Goal: Task Accomplishment & Management: Manage account settings

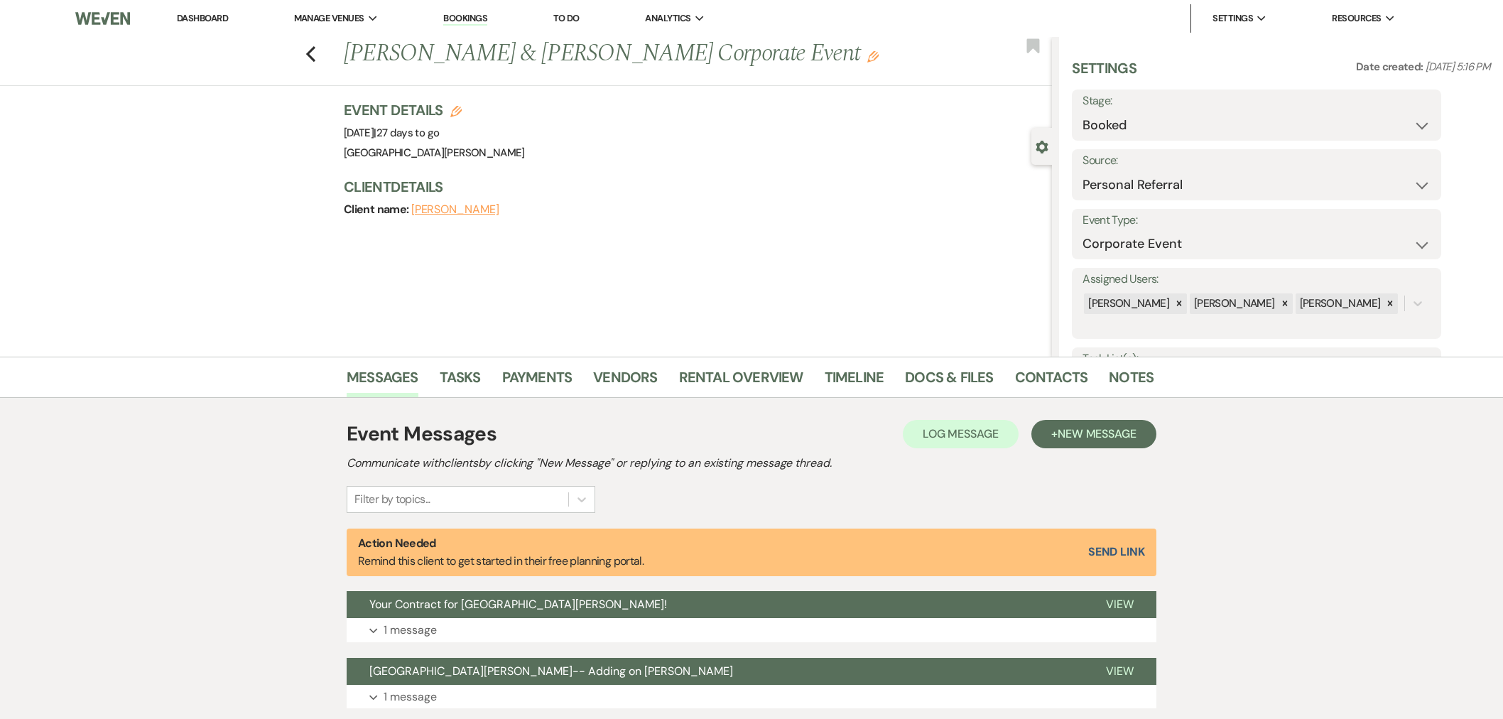
select select "12"
select select "9"
drag, startPoint x: 188, startPoint y: 16, endPoint x: 195, endPoint y: 23, distance: 9.6
click at [188, 16] on link "Dashboard" at bounding box center [202, 18] width 51 height 12
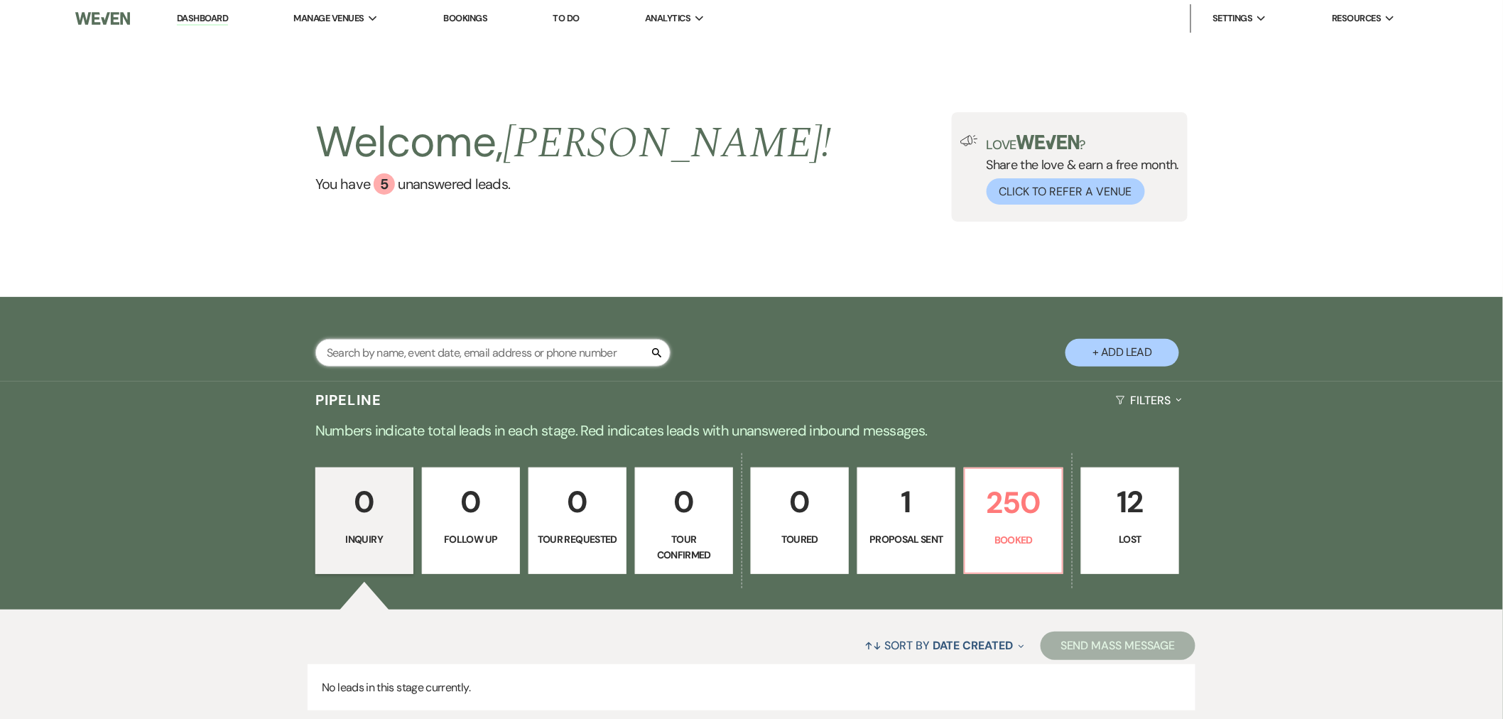
click at [431, 356] on input "text" at bounding box center [492, 353] width 355 height 28
type input "car"
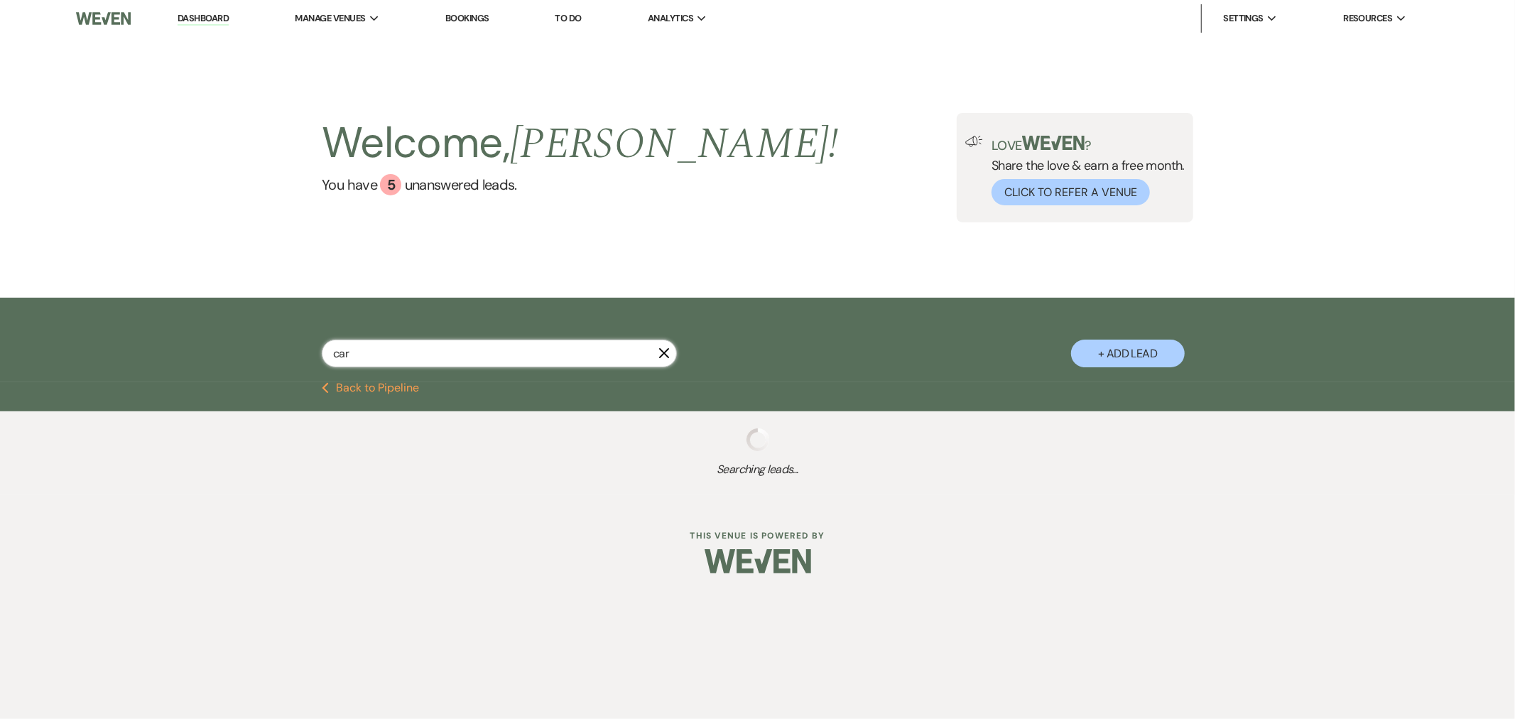
select select "8"
select select "11"
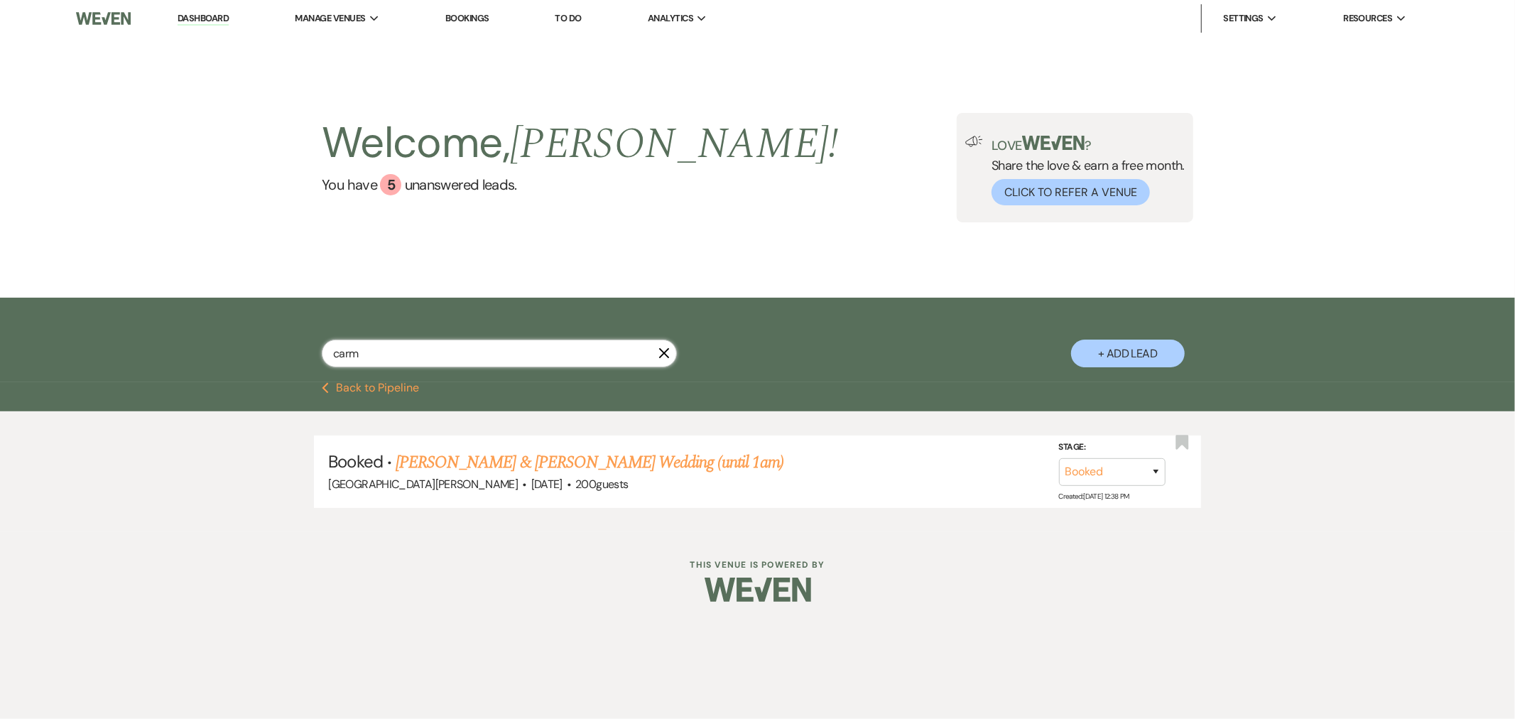
type input "carm"
click at [499, 457] on link "[PERSON_NAME] & [PERSON_NAME] Wedding (until 1am)" at bounding box center [590, 463] width 388 height 26
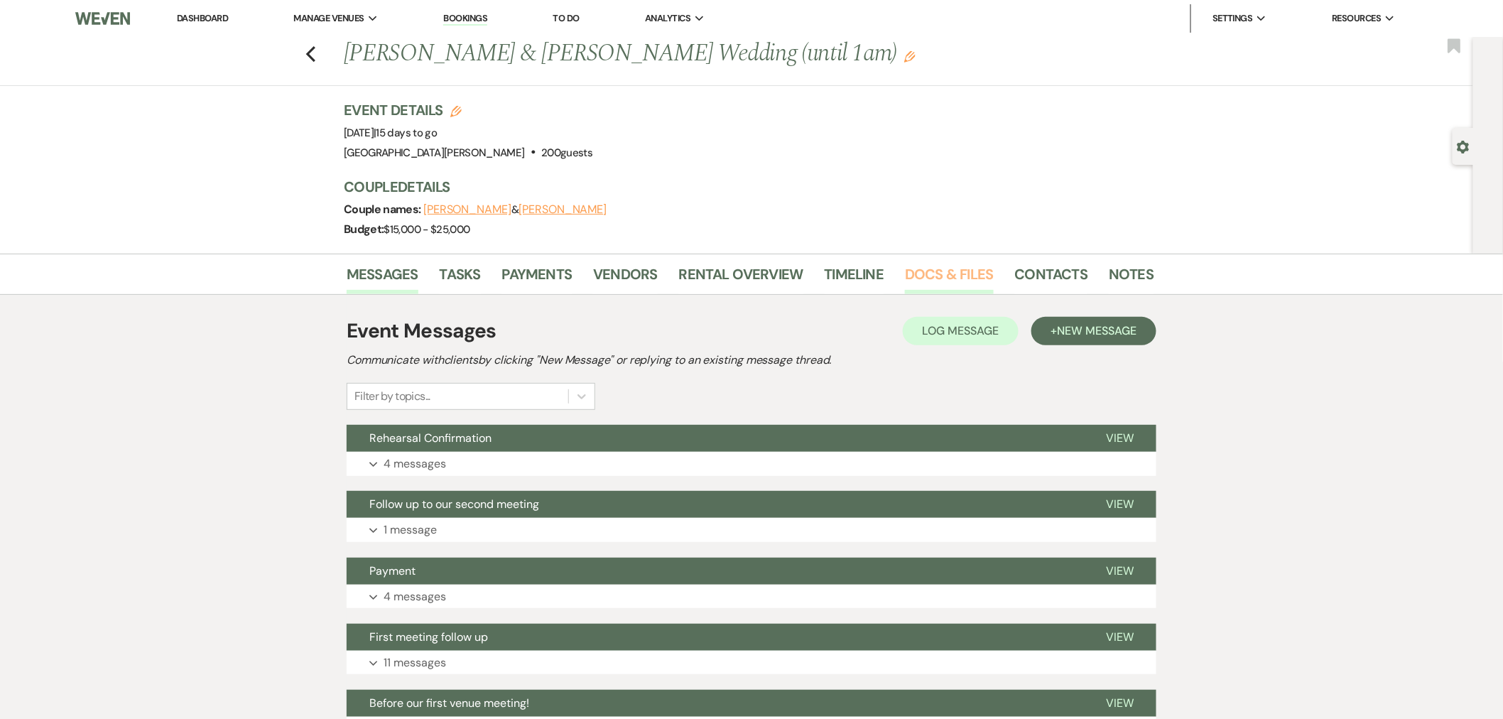
click at [929, 272] on link "Docs & Files" at bounding box center [949, 278] width 88 height 31
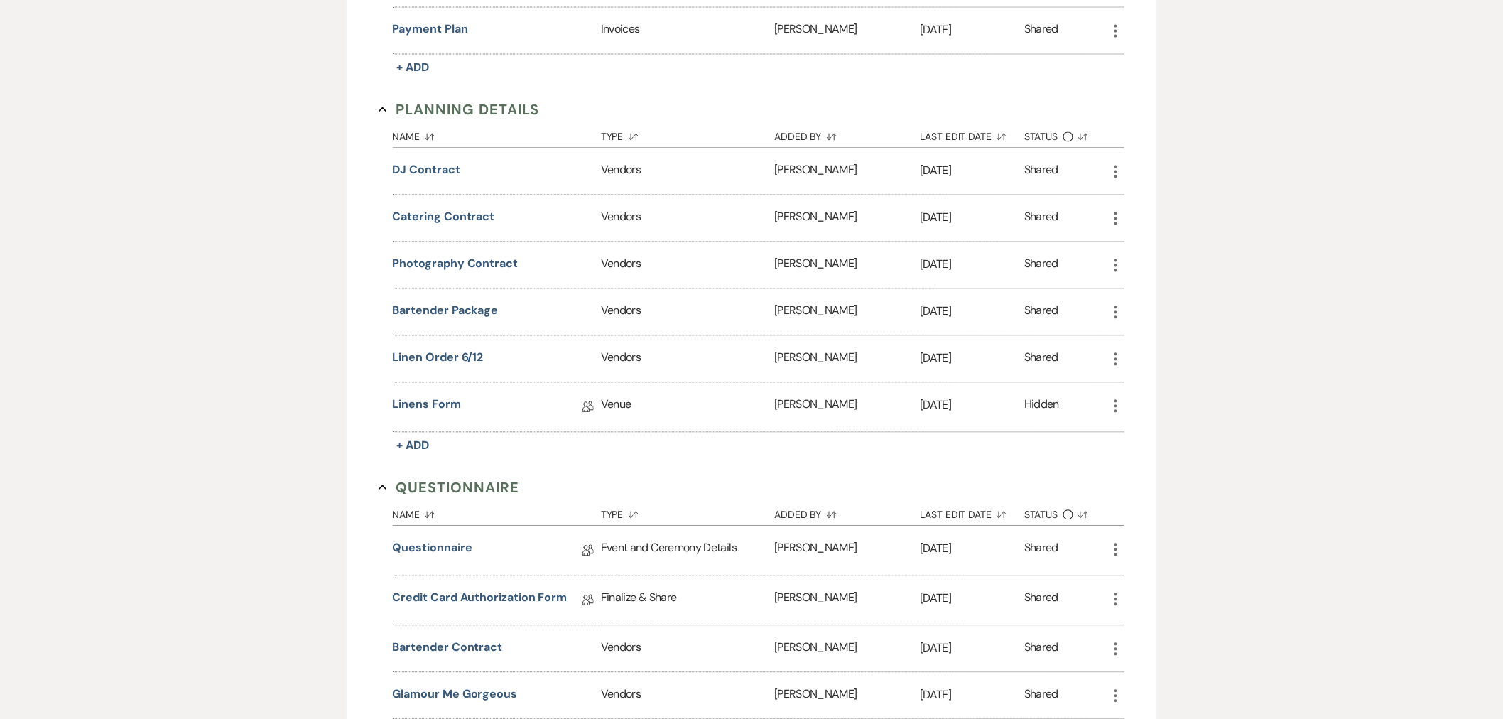
scroll to position [1105, 0]
click at [452, 358] on button "linen order 6/12" at bounding box center [438, 356] width 91 height 17
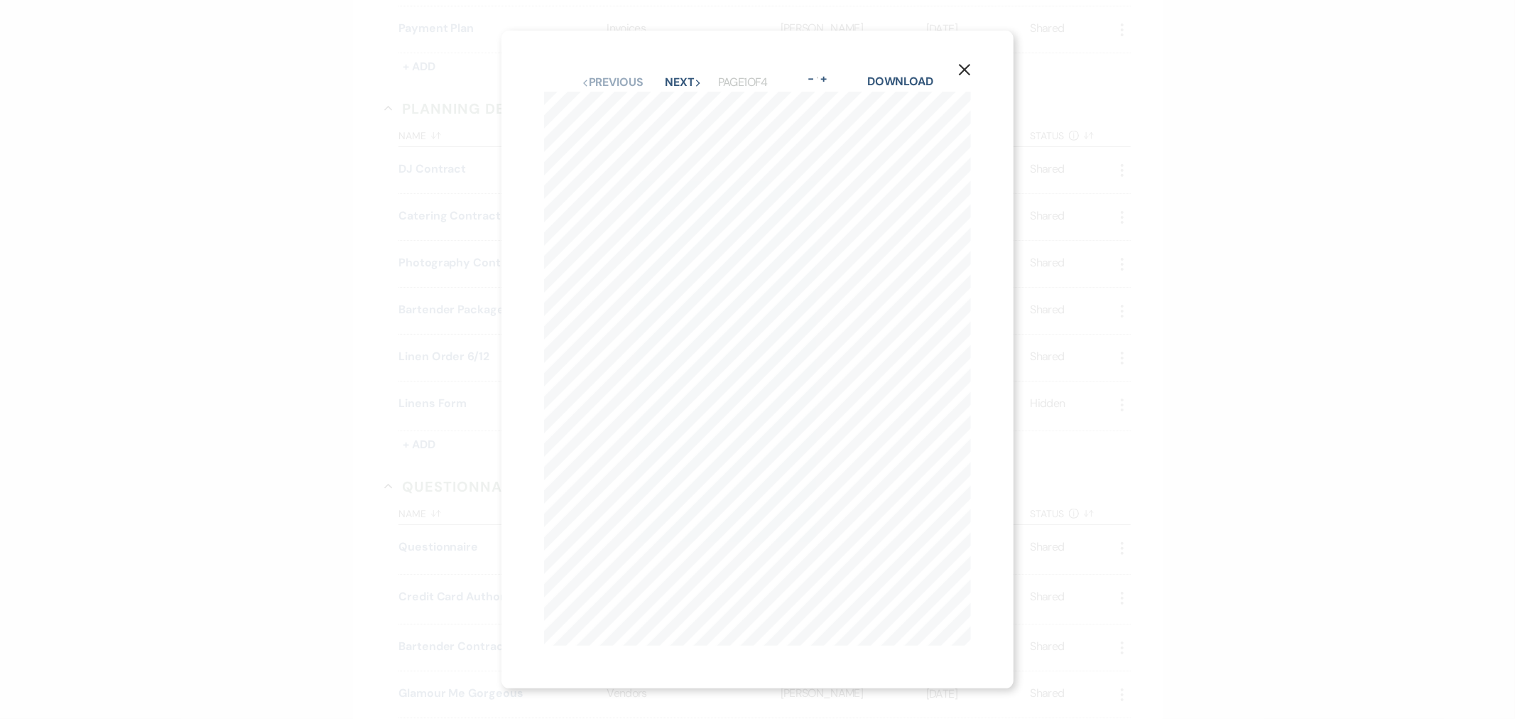
click at [966, 65] on icon "X" at bounding box center [964, 69] width 13 height 13
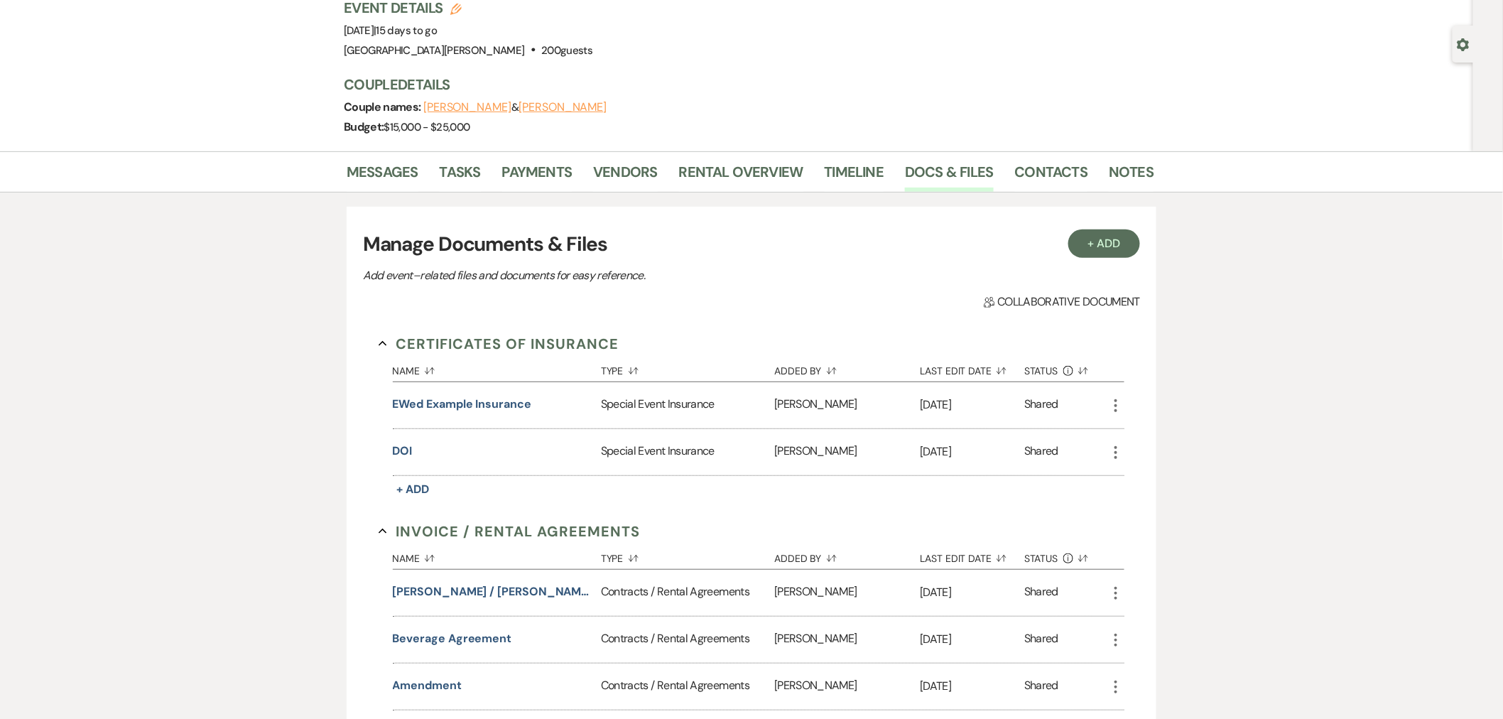
scroll to position [0, 0]
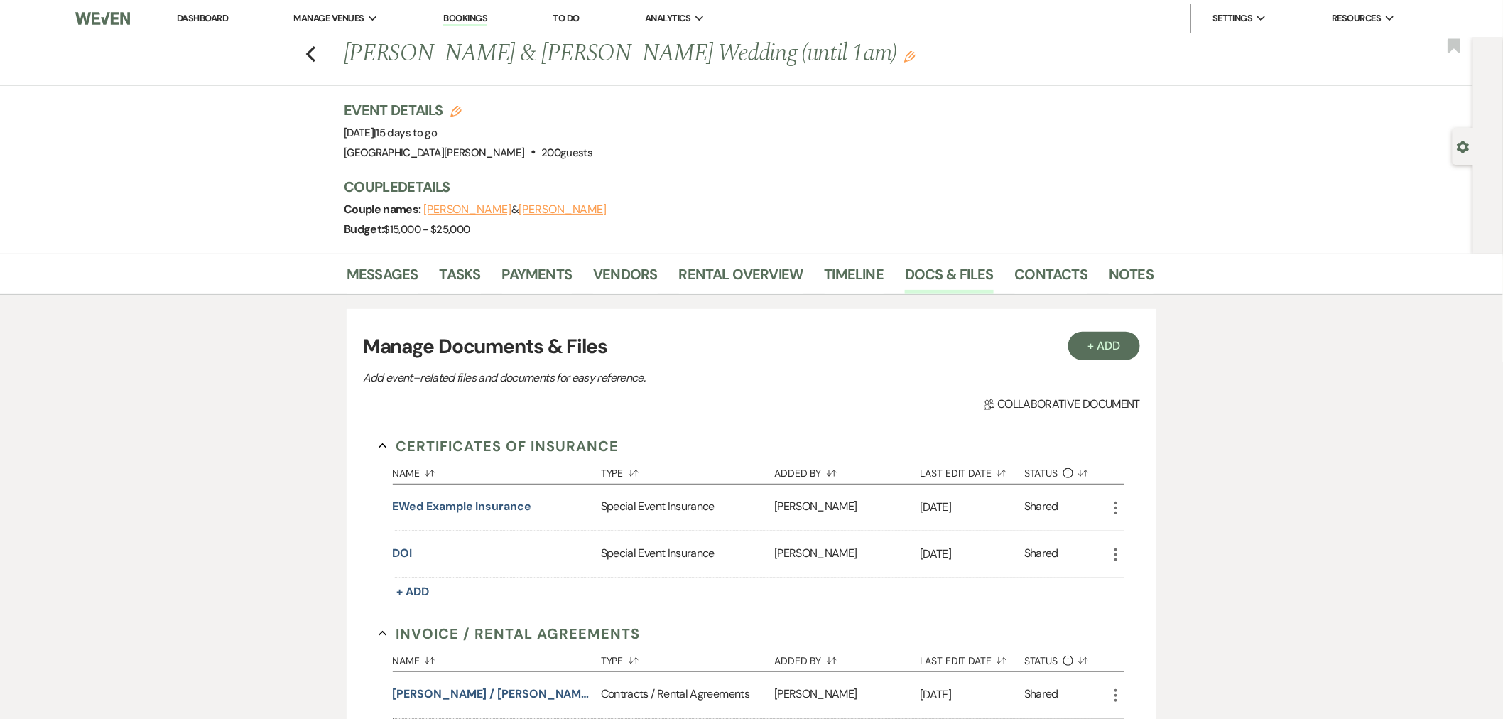
click at [195, 18] on link "Dashboard" at bounding box center [202, 18] width 51 height 12
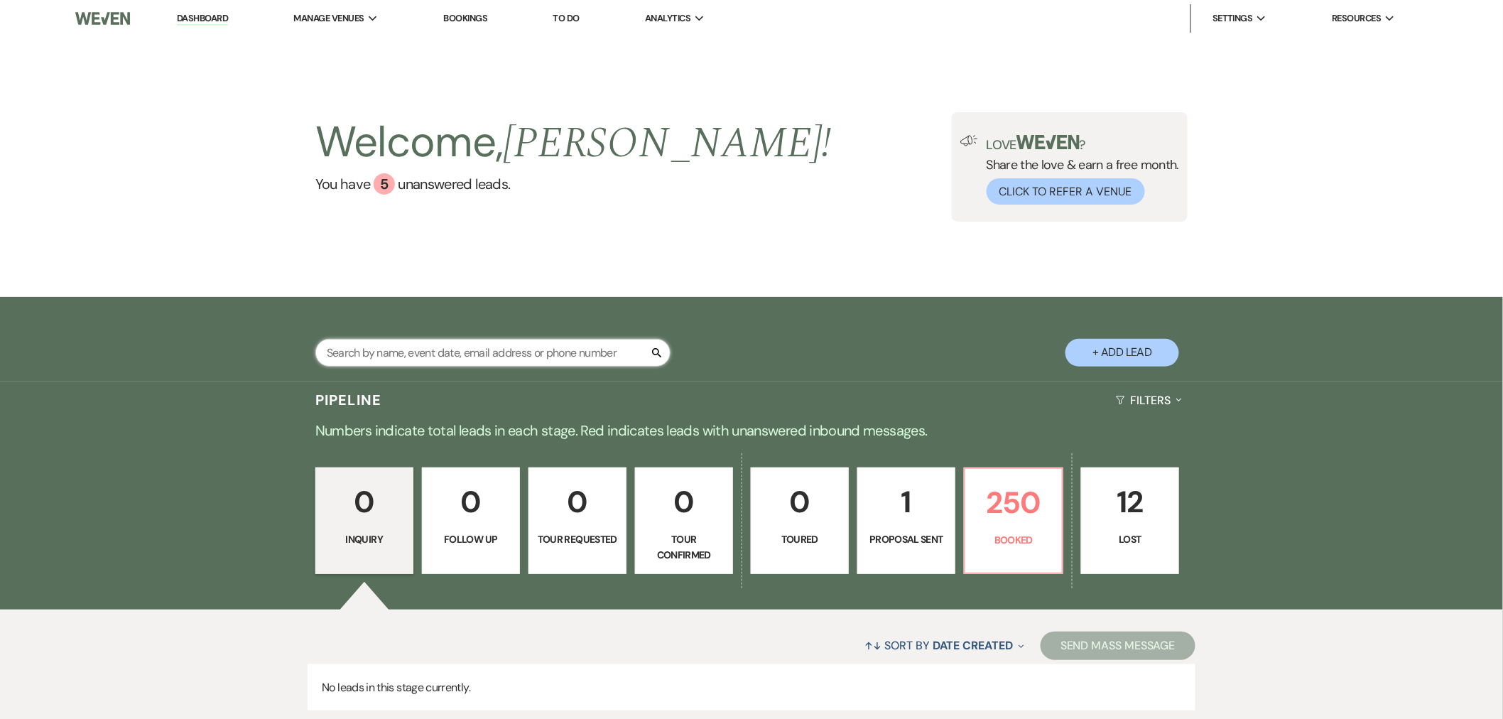
click at [402, 343] on input "text" at bounding box center [492, 353] width 355 height 28
type input "patel"
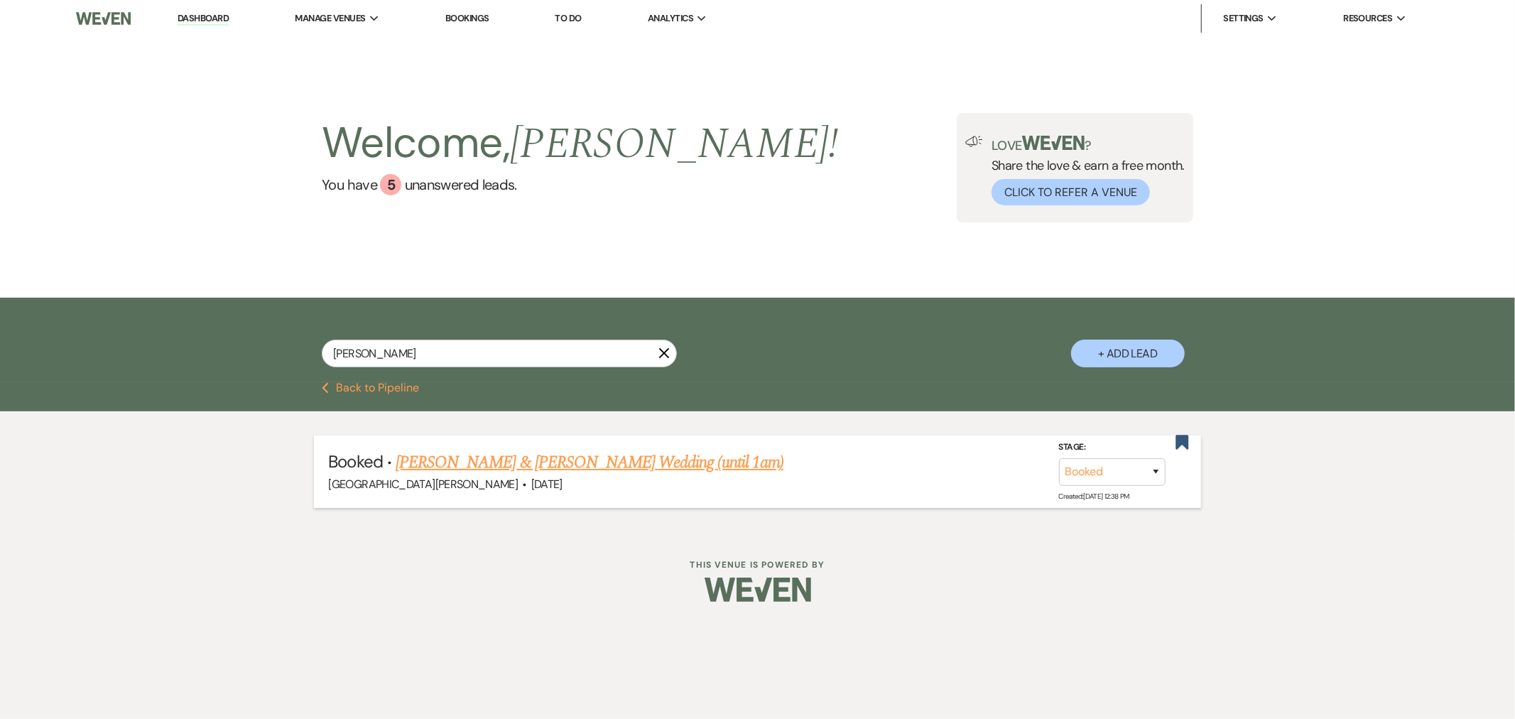
click at [510, 455] on link "[PERSON_NAME] & [PERSON_NAME] Wedding (until 1am)" at bounding box center [590, 463] width 388 height 26
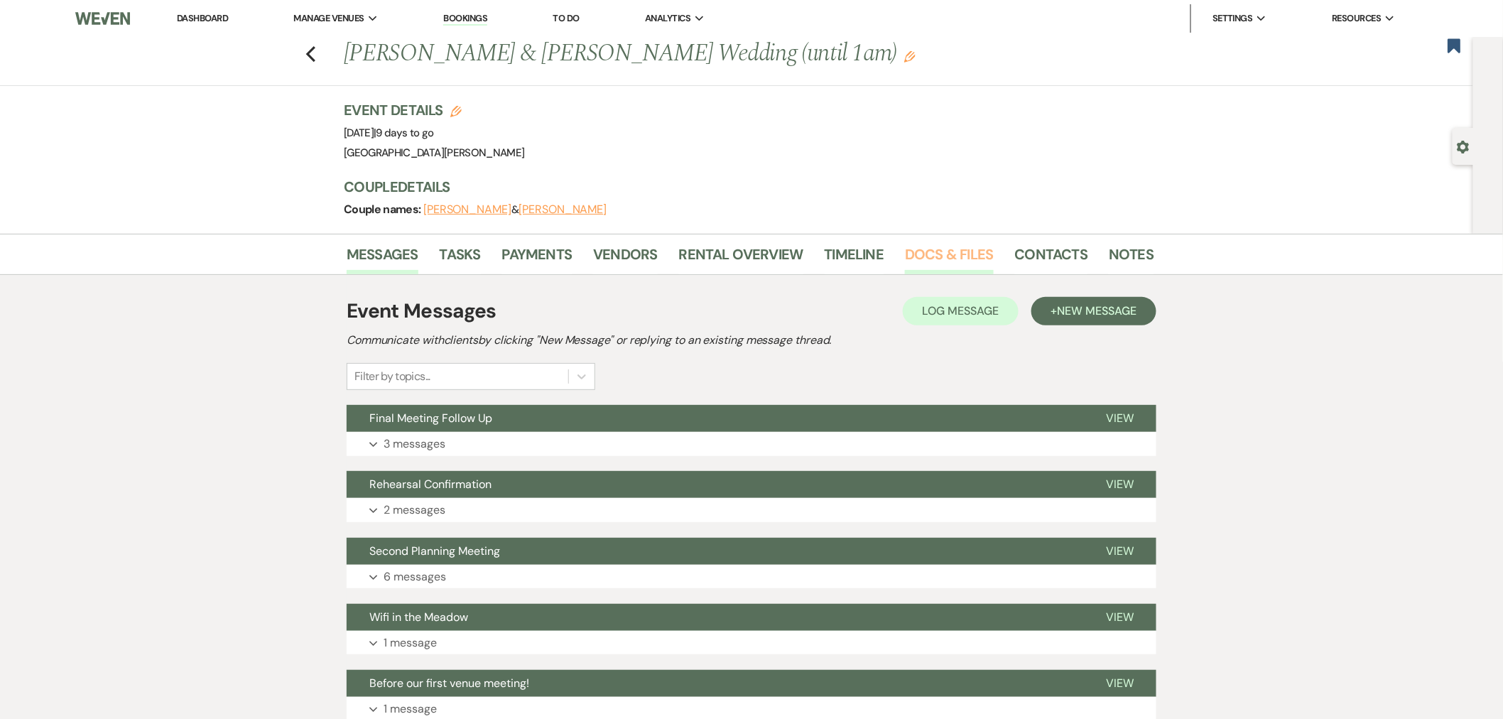
click at [917, 256] on link "Docs & Files" at bounding box center [949, 258] width 88 height 31
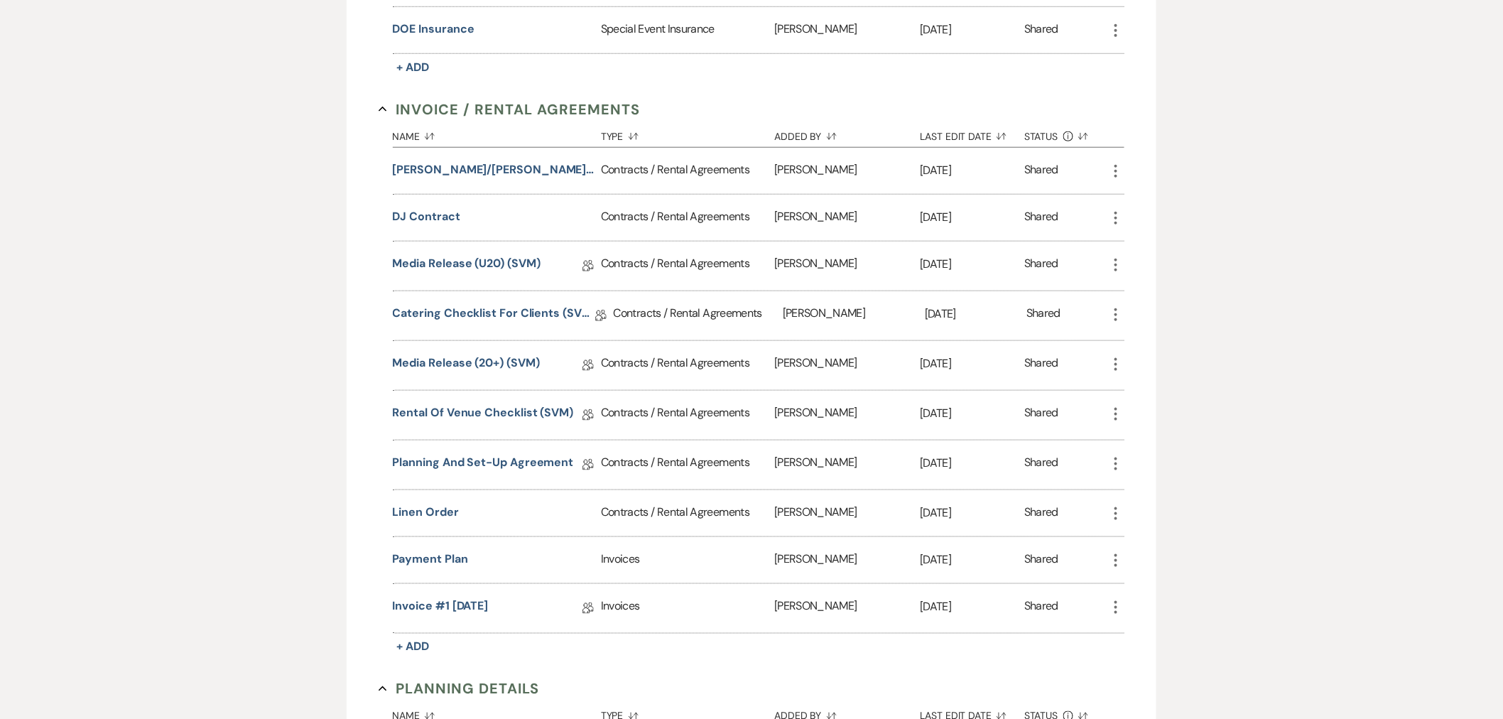
scroll to position [552, 0]
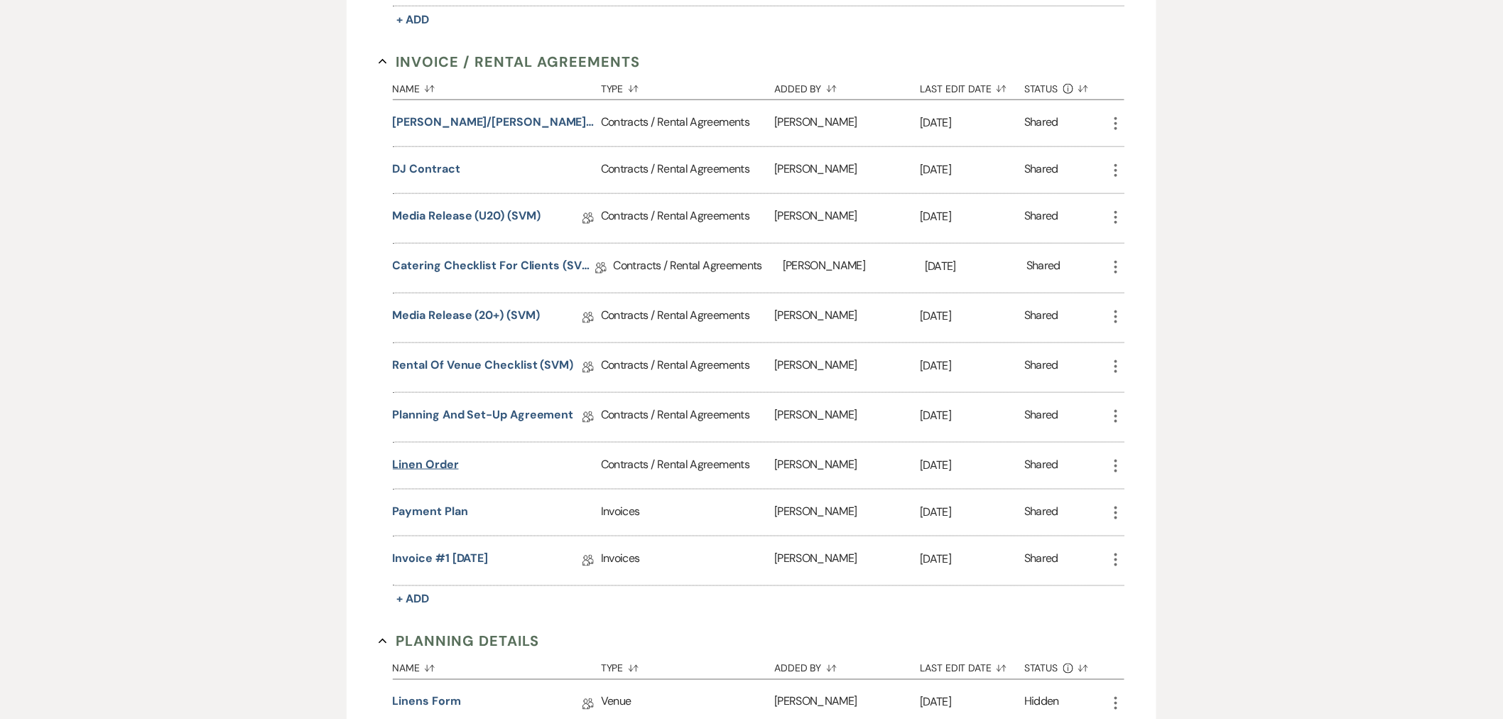
click at [420, 464] on button "Linen Order" at bounding box center [426, 464] width 66 height 17
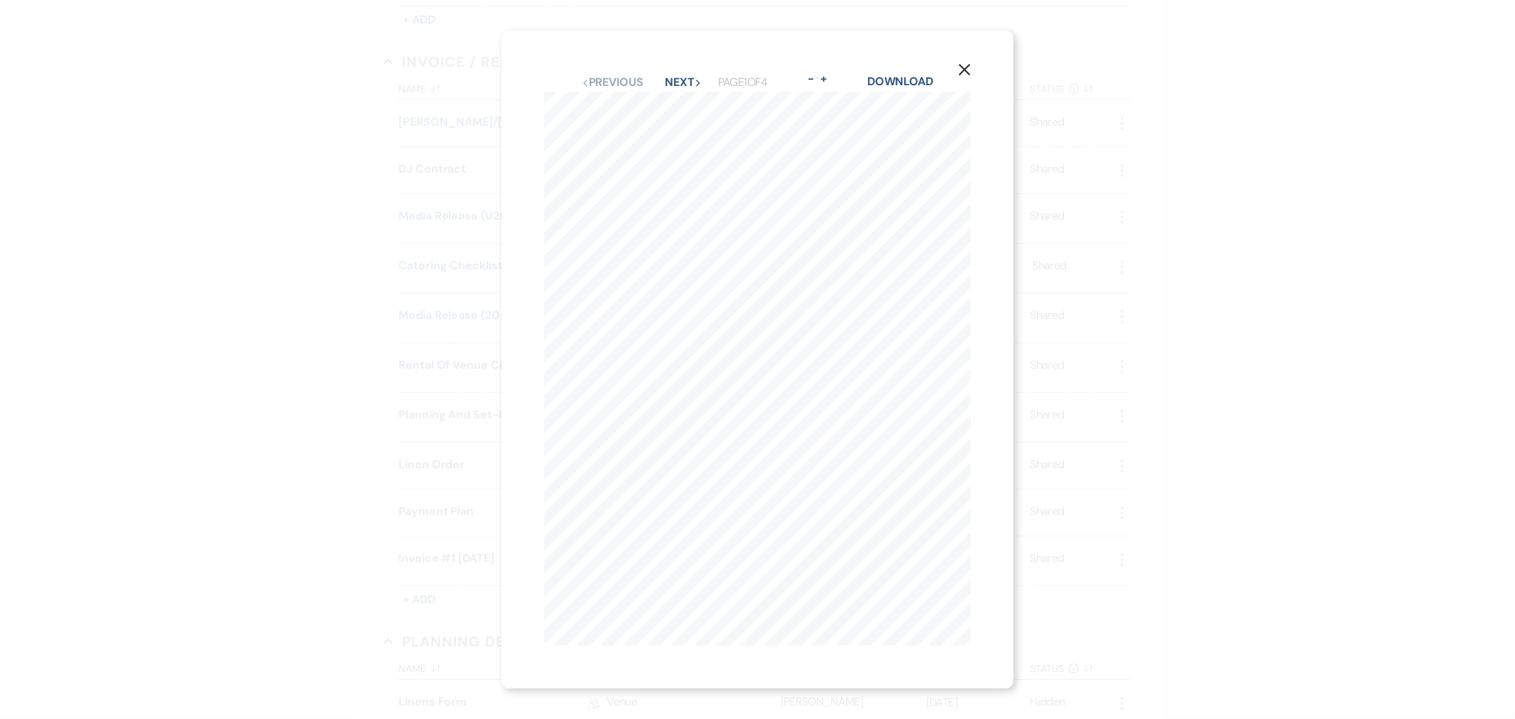
click at [963, 63] on button "X" at bounding box center [964, 68] width 21 height 25
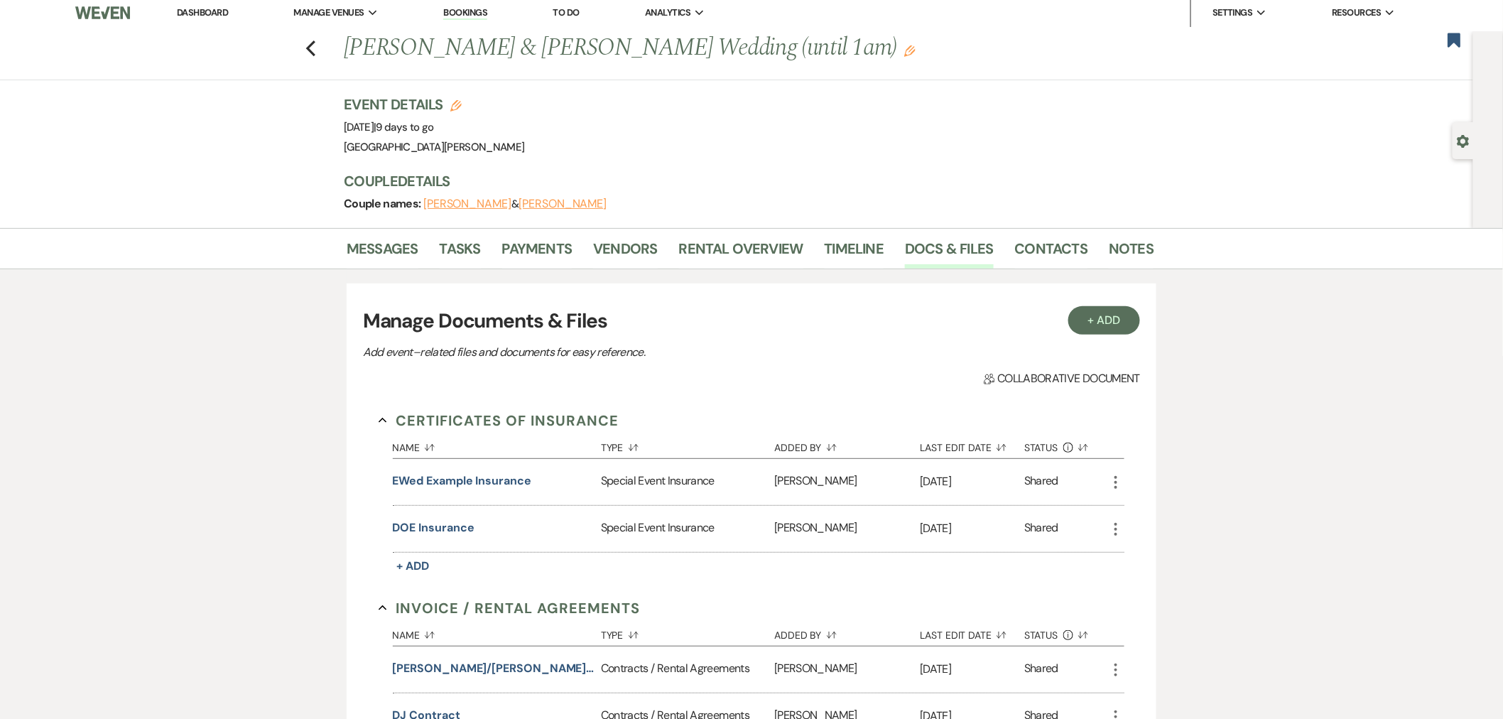
scroll to position [0, 0]
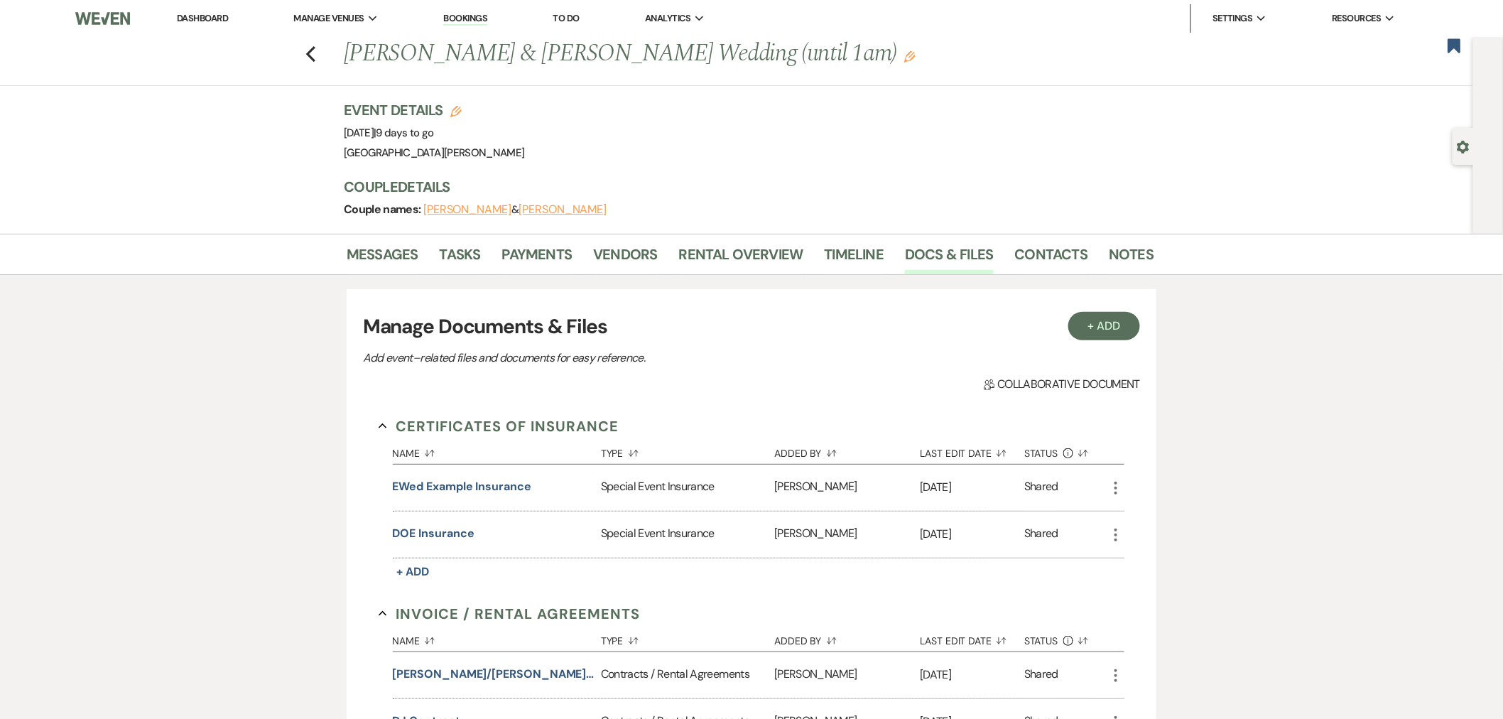
click at [193, 19] on link "Dashboard" at bounding box center [202, 18] width 51 height 12
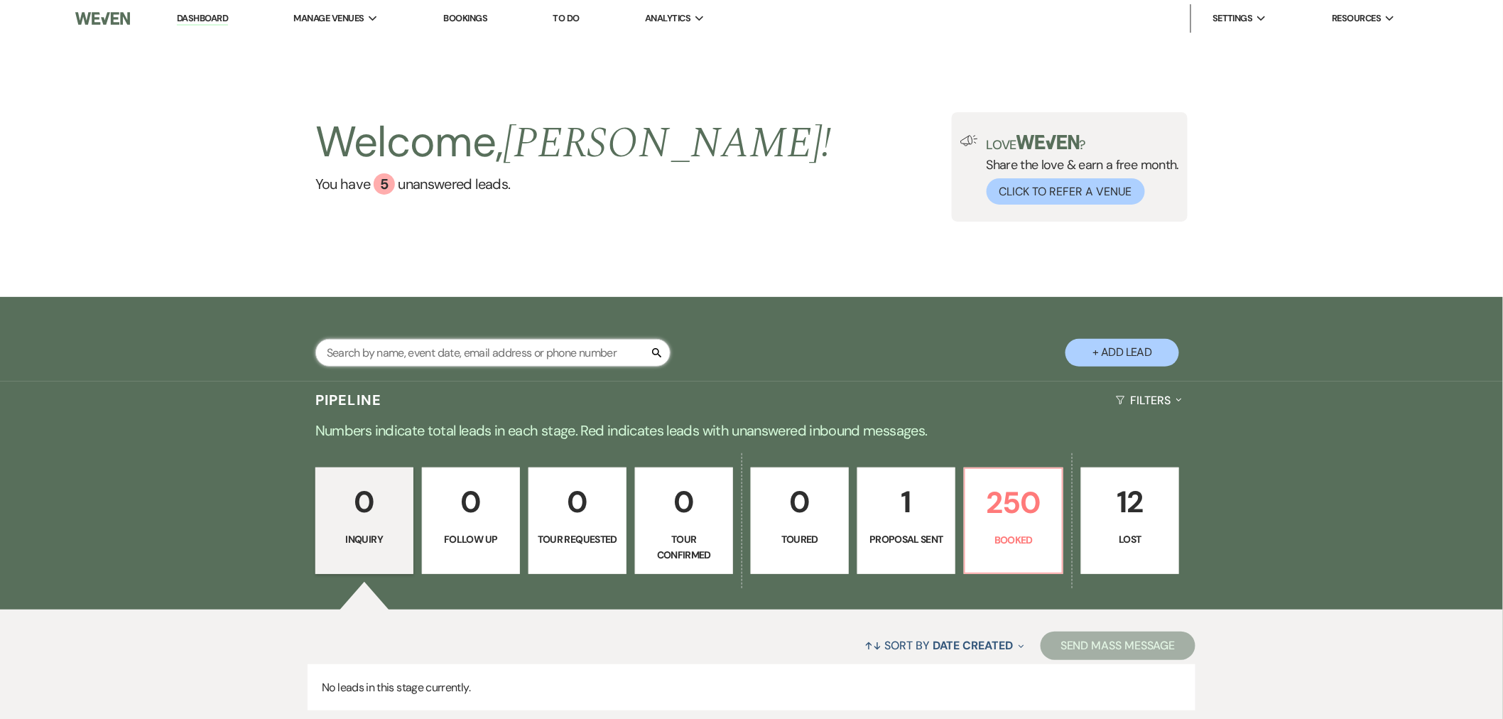
drag, startPoint x: 477, startPoint y: 359, endPoint x: 470, endPoint y: 355, distance: 7.7
click at [474, 358] on input "text" at bounding box center [492, 353] width 355 height 28
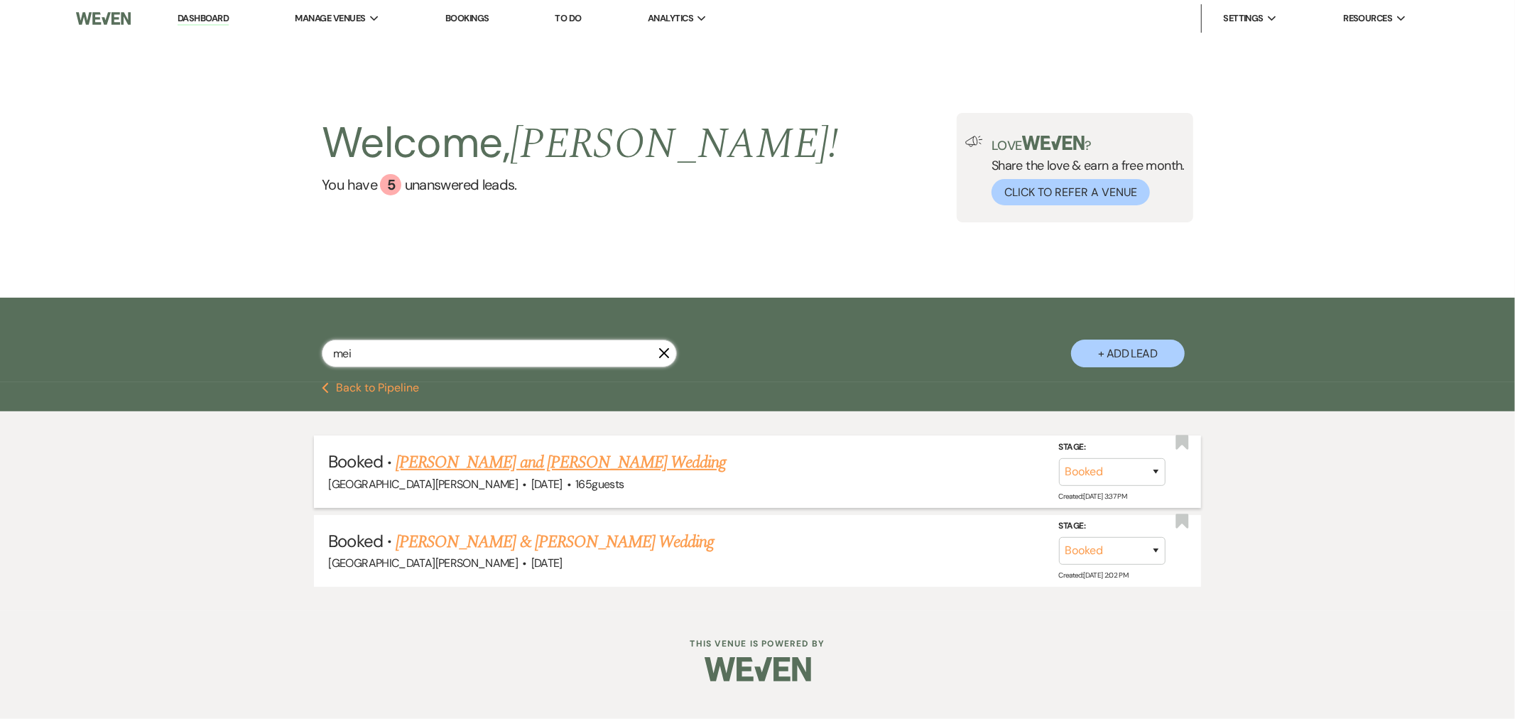
type input "mei"
click at [481, 462] on link "[PERSON_NAME] and [PERSON_NAME] Wedding" at bounding box center [561, 463] width 331 height 26
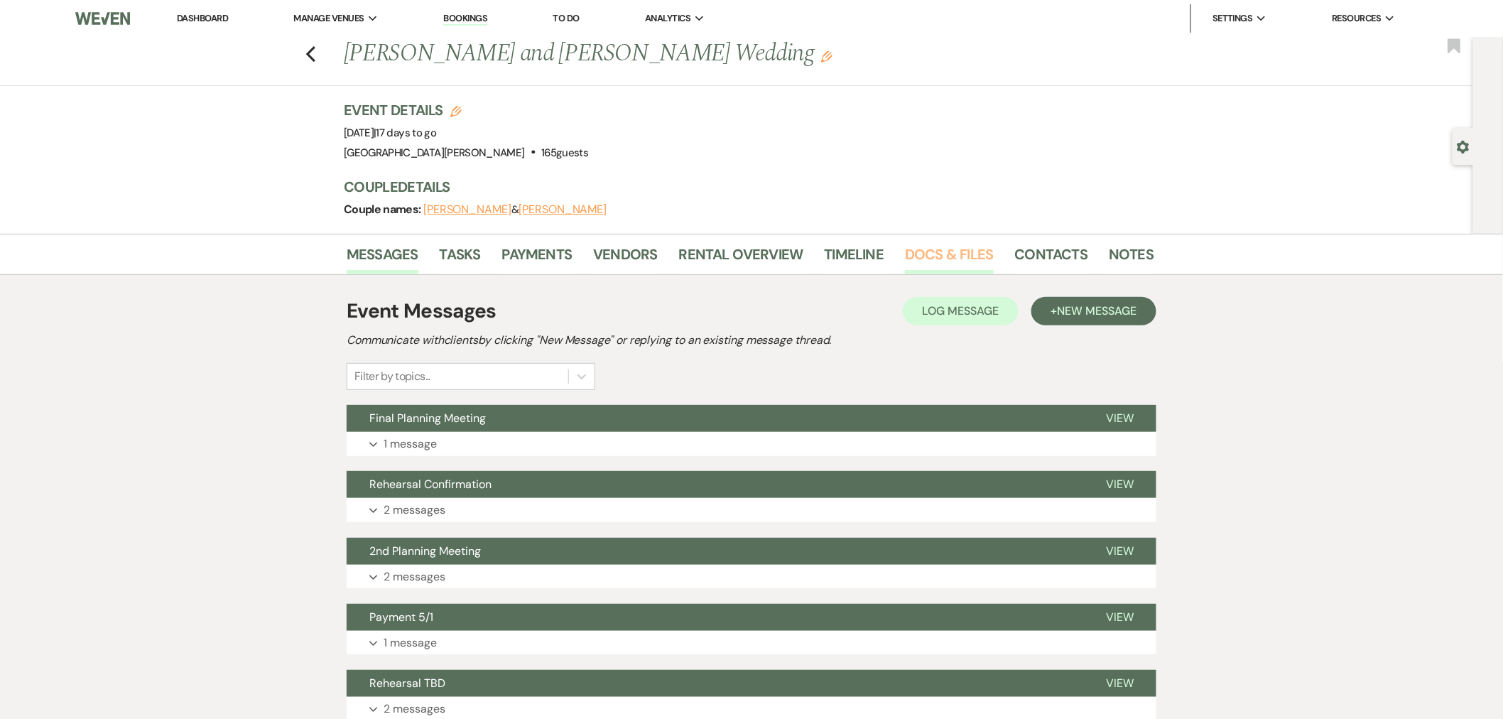
click at [950, 252] on link "Docs & Files" at bounding box center [949, 258] width 88 height 31
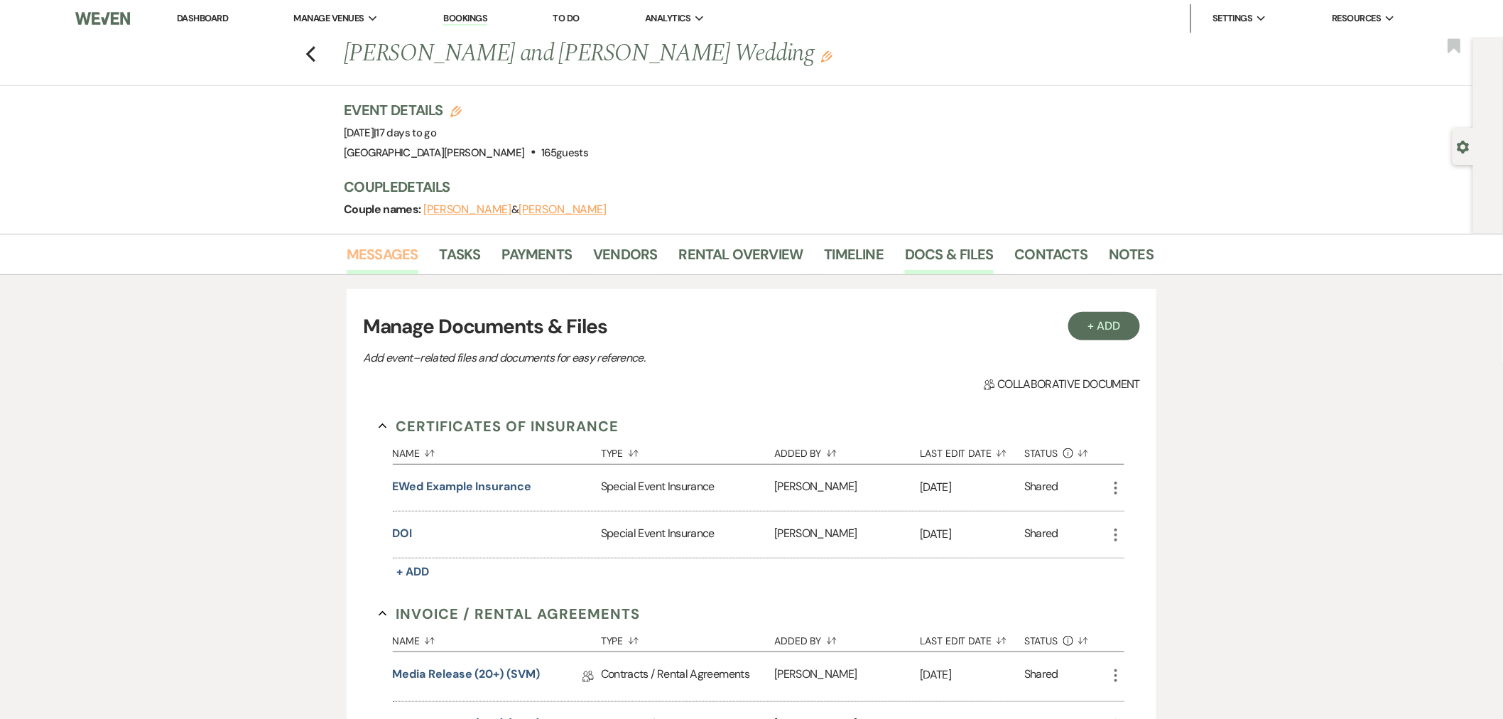
click at [375, 256] on link "Messages" at bounding box center [383, 258] width 72 height 31
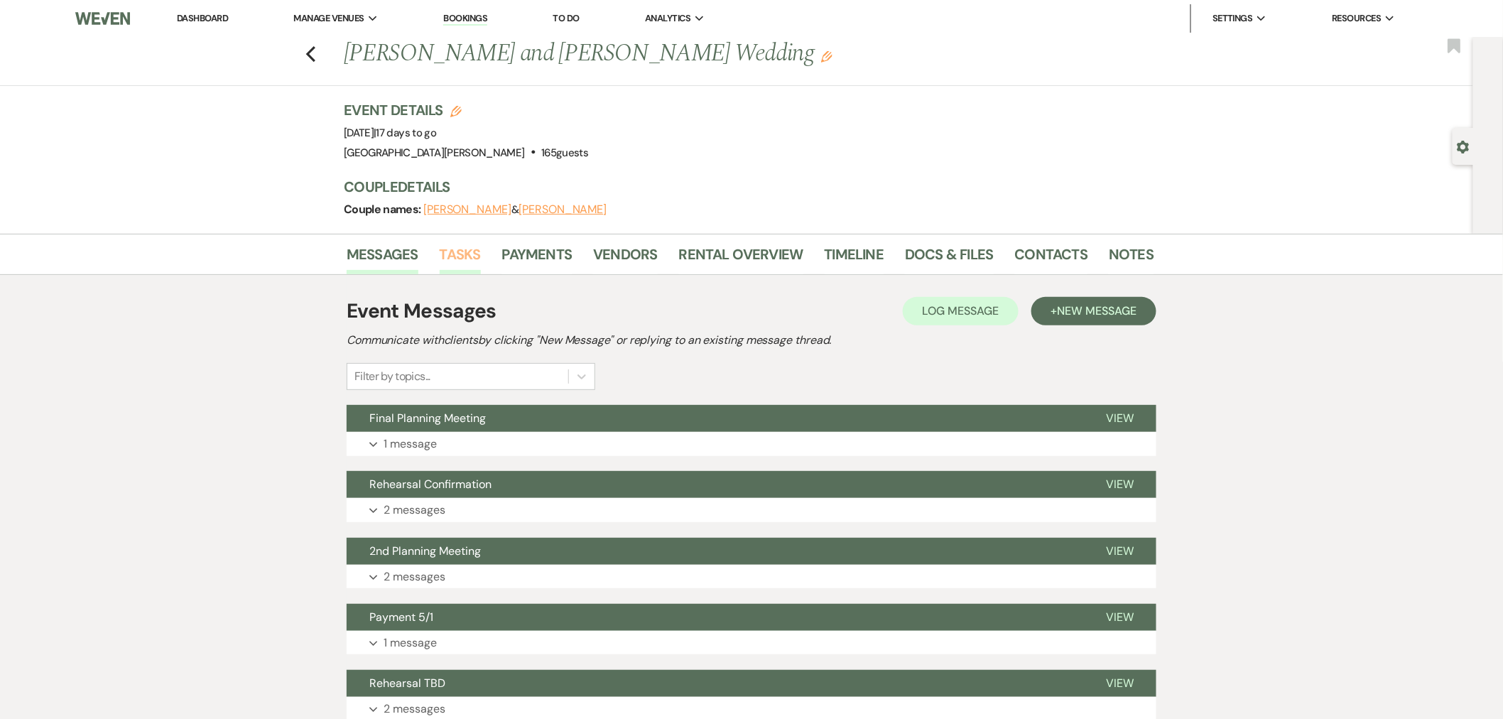
click at [470, 271] on link "Tasks" at bounding box center [460, 258] width 41 height 31
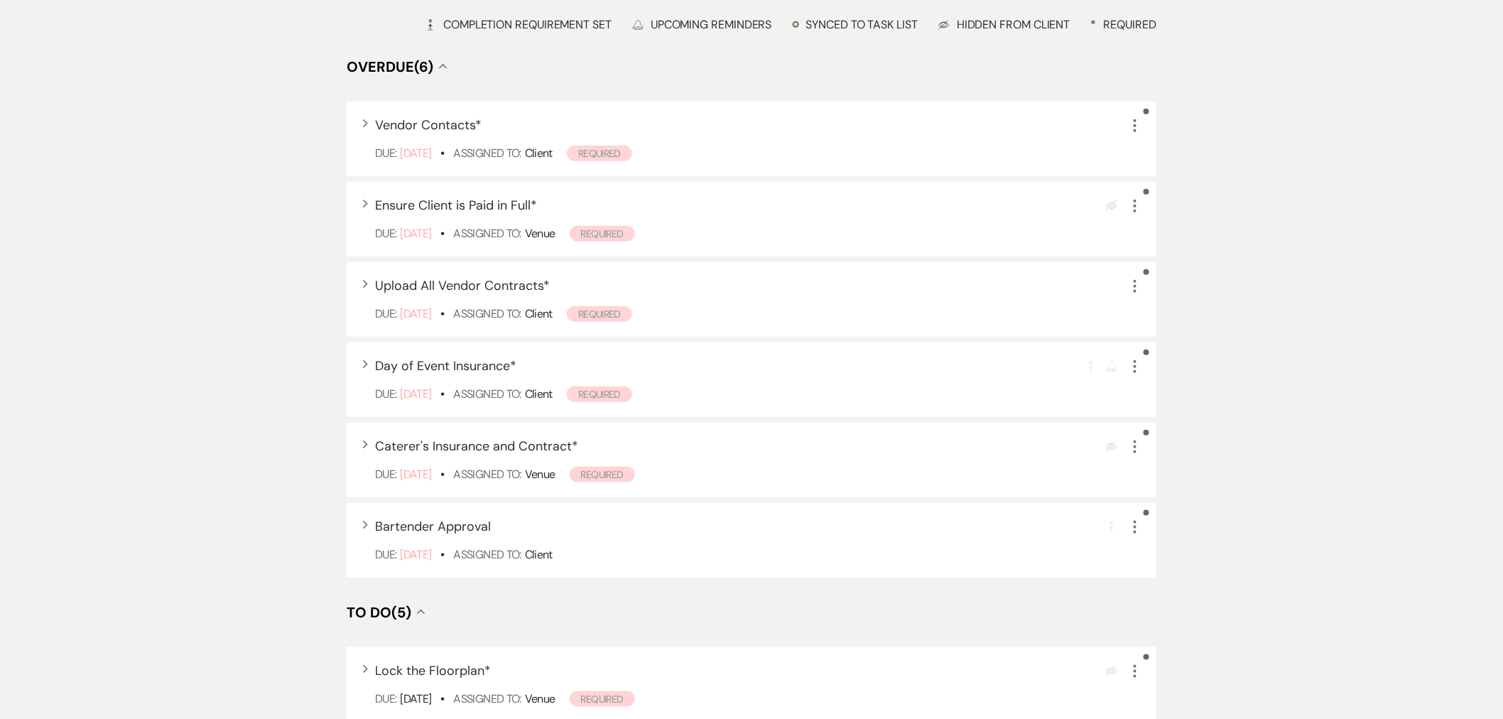
scroll to position [394, 0]
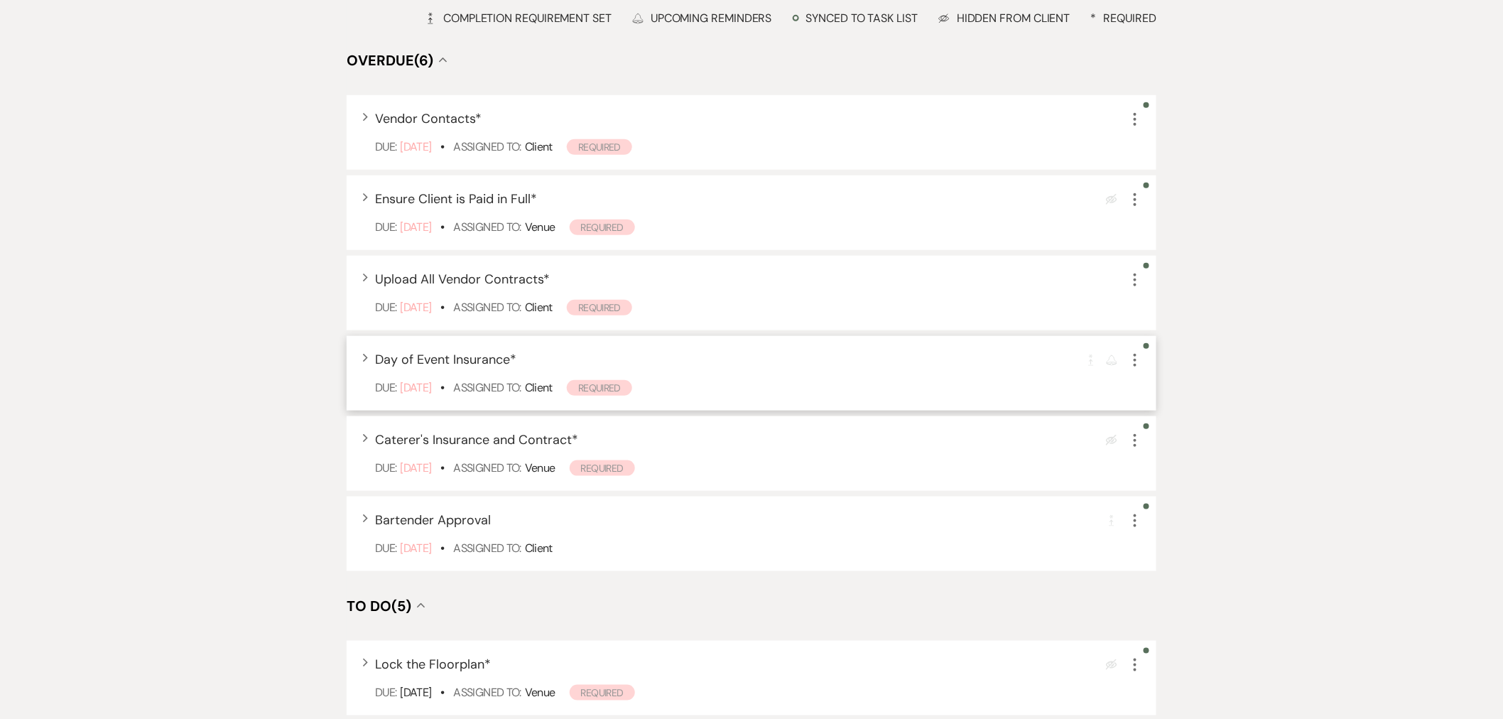
click at [1134, 358] on use "button" at bounding box center [1135, 360] width 3 height 13
click at [1183, 458] on button "Plan Portal Link Mark As Complete" at bounding box center [1196, 454] width 139 height 23
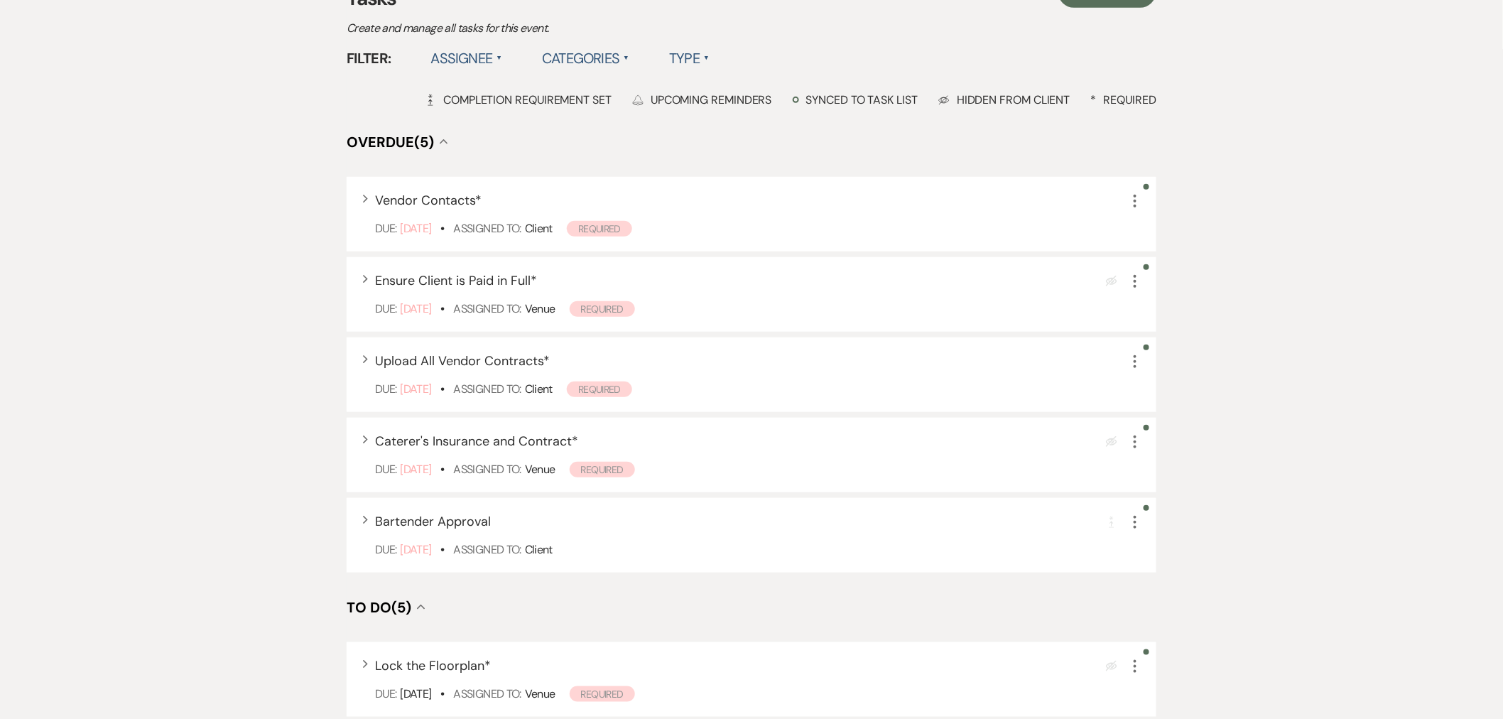
scroll to position [237, 0]
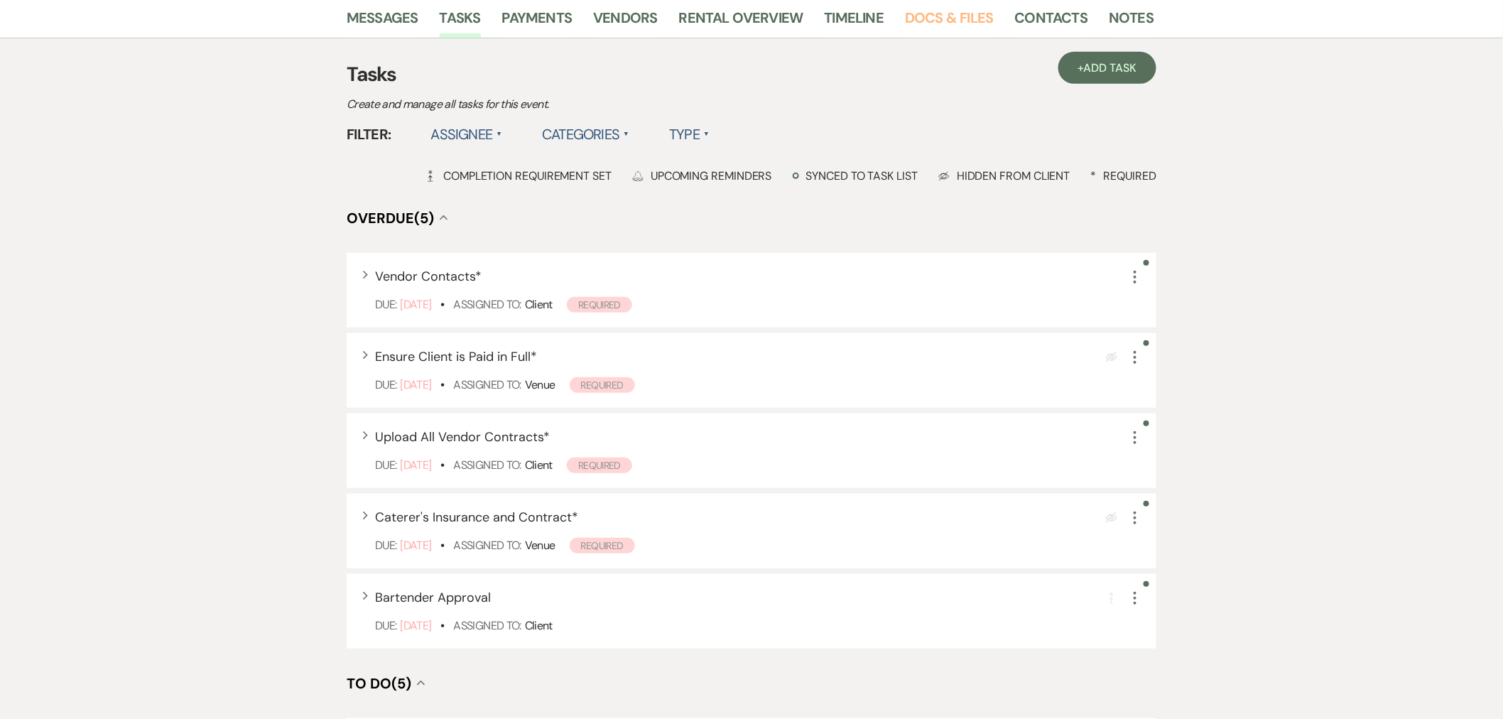
click at [936, 32] on link "Docs & Files" at bounding box center [949, 21] width 88 height 31
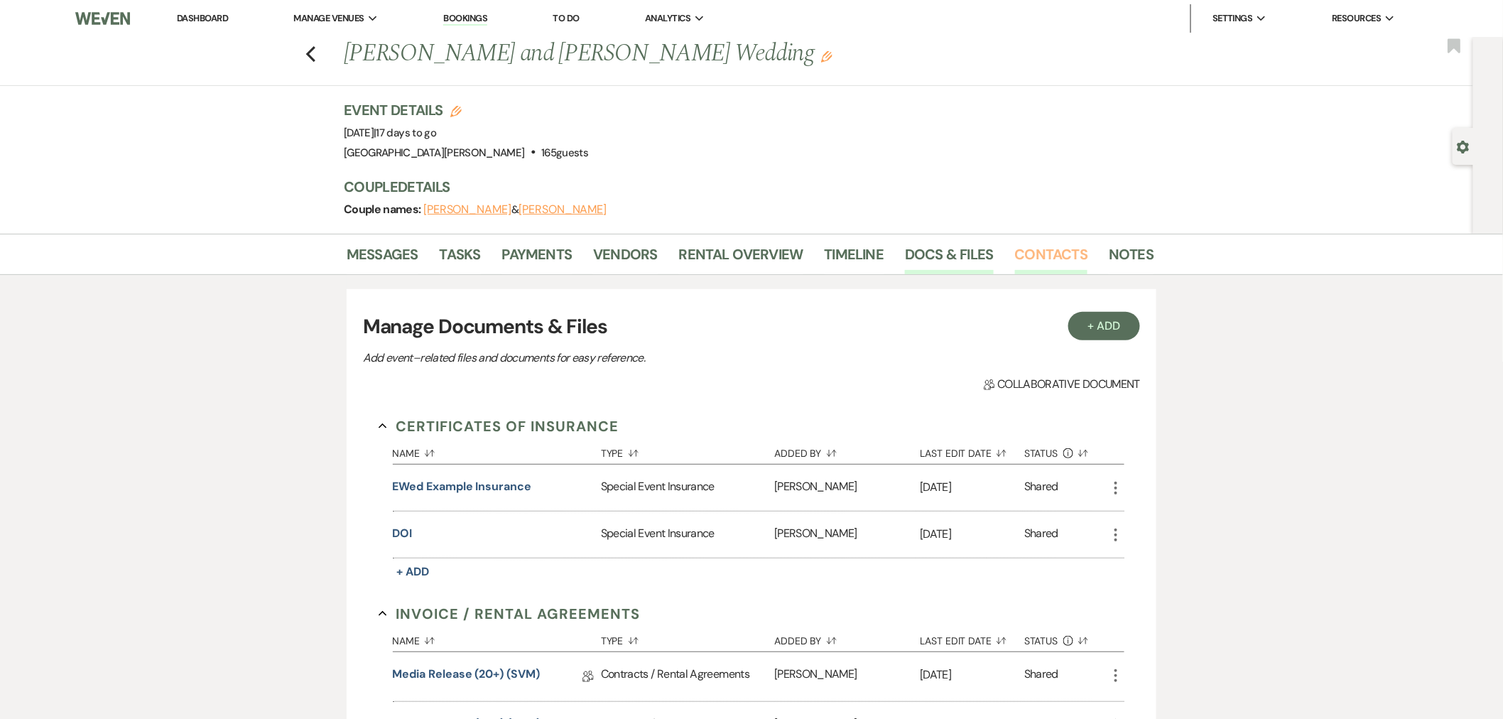
click at [1041, 251] on link "Contacts" at bounding box center [1051, 258] width 73 height 31
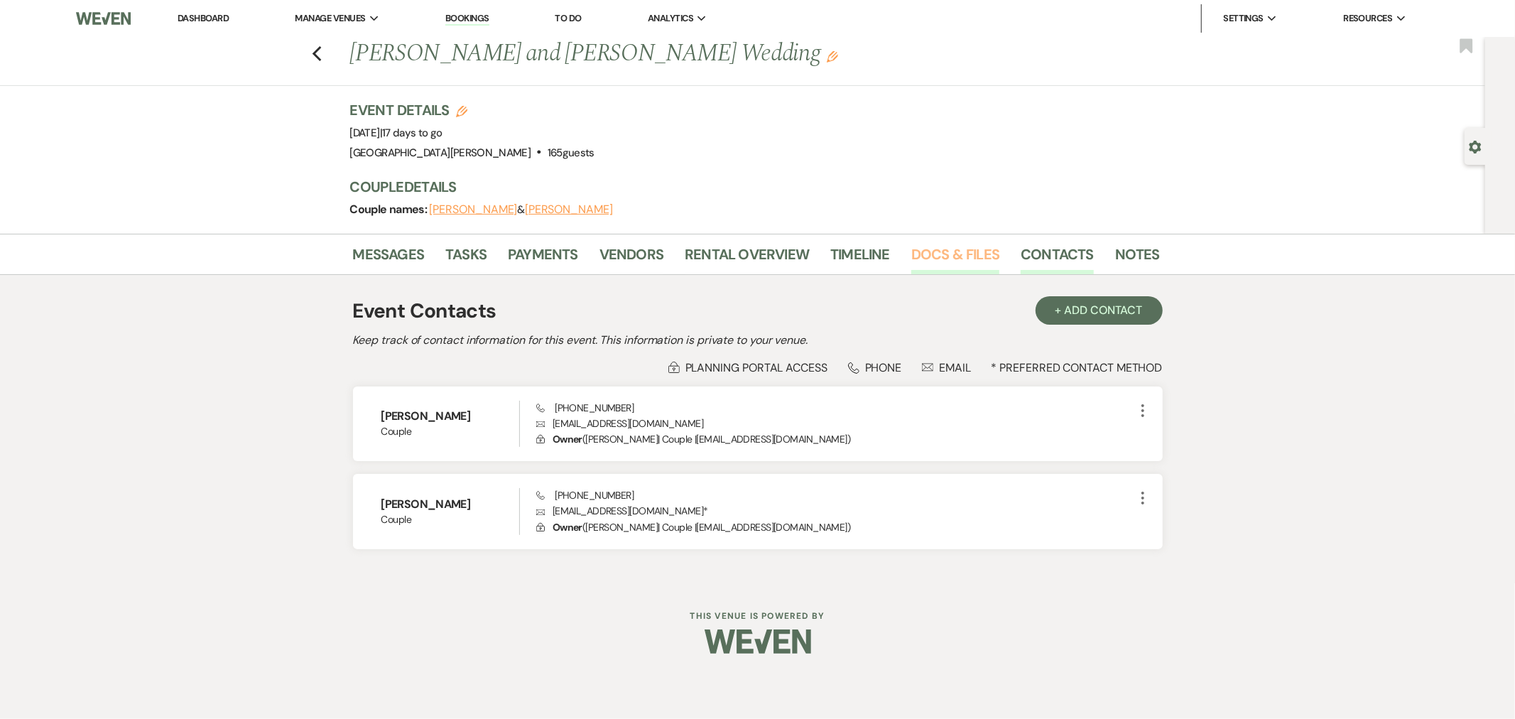
click at [940, 260] on link "Docs & Files" at bounding box center [955, 258] width 88 height 31
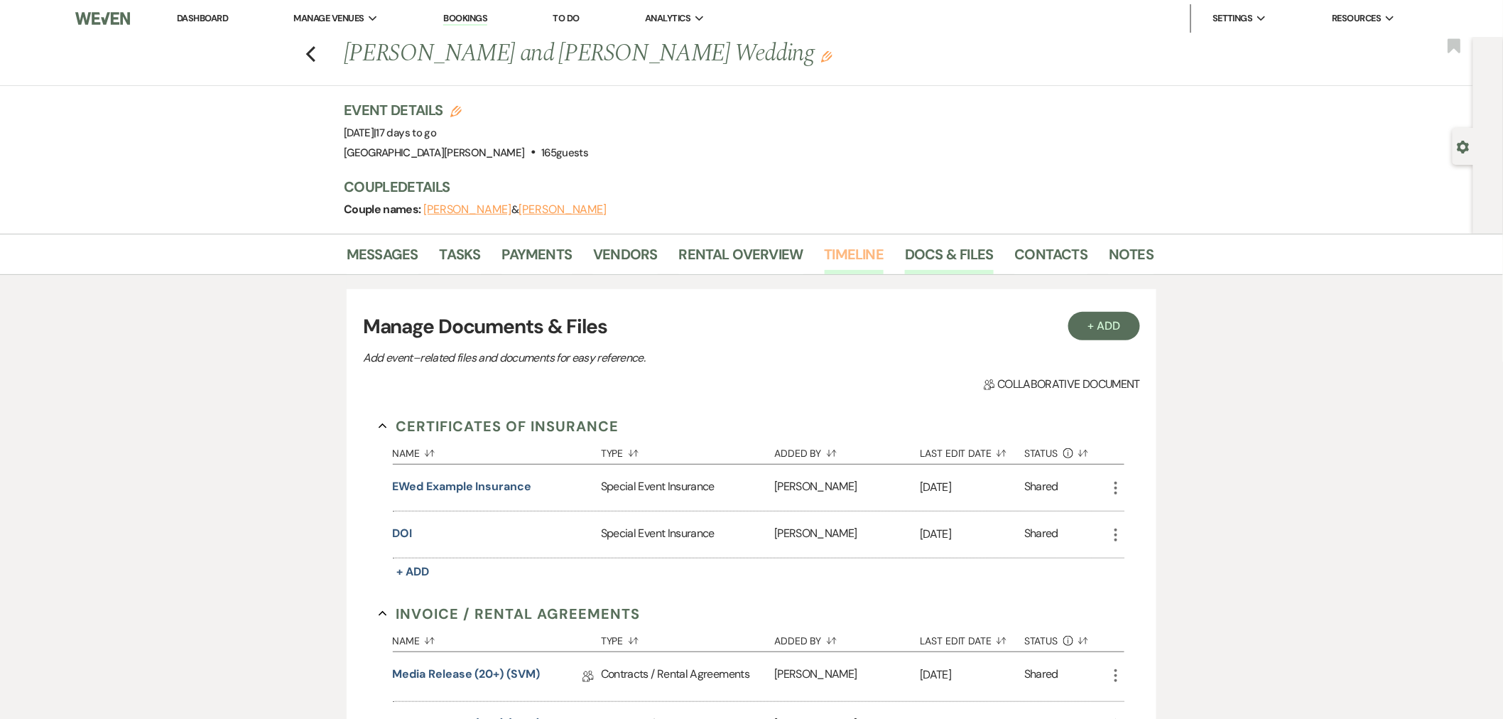
click at [856, 260] on link "Timeline" at bounding box center [855, 258] width 60 height 31
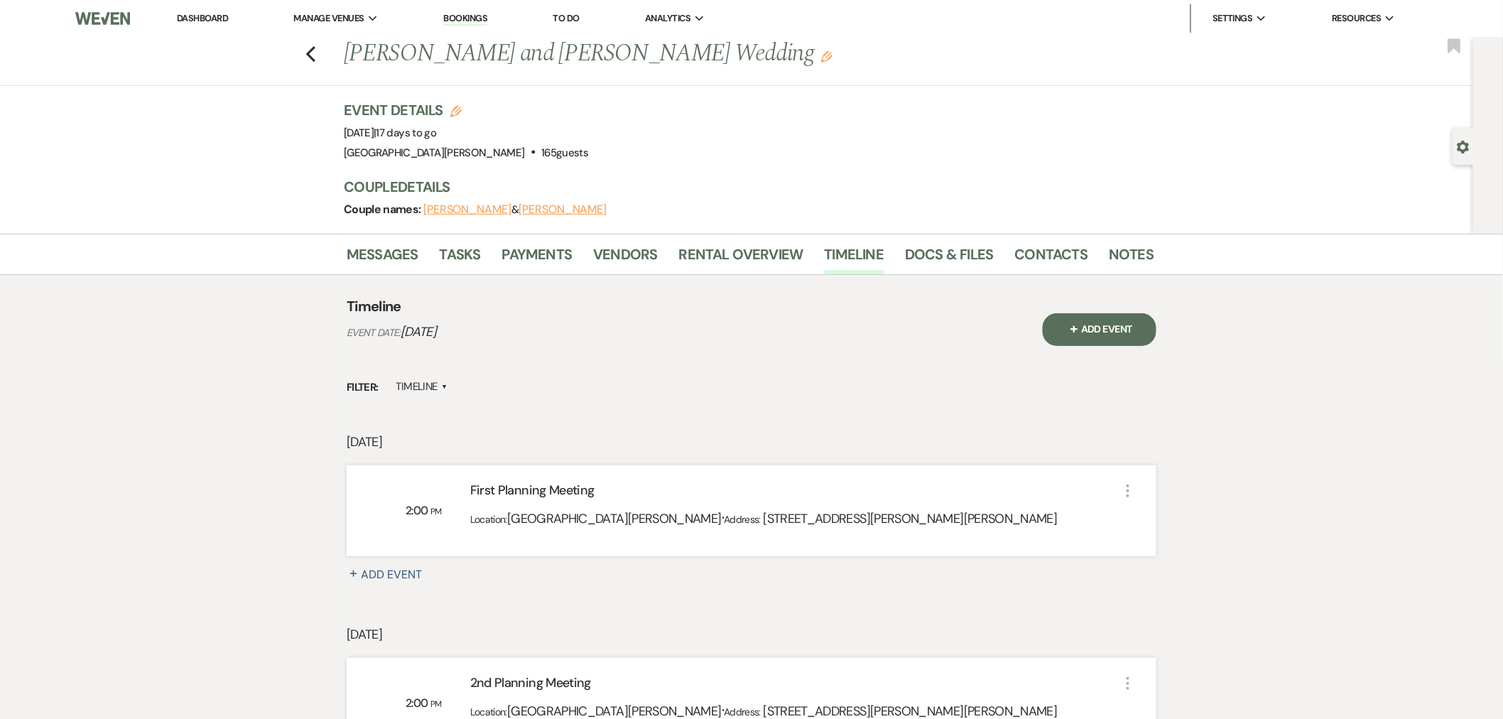
click at [207, 10] on li "Dashboard" at bounding box center [202, 18] width 65 height 28
click at [207, 20] on link "Dashboard" at bounding box center [202, 18] width 51 height 12
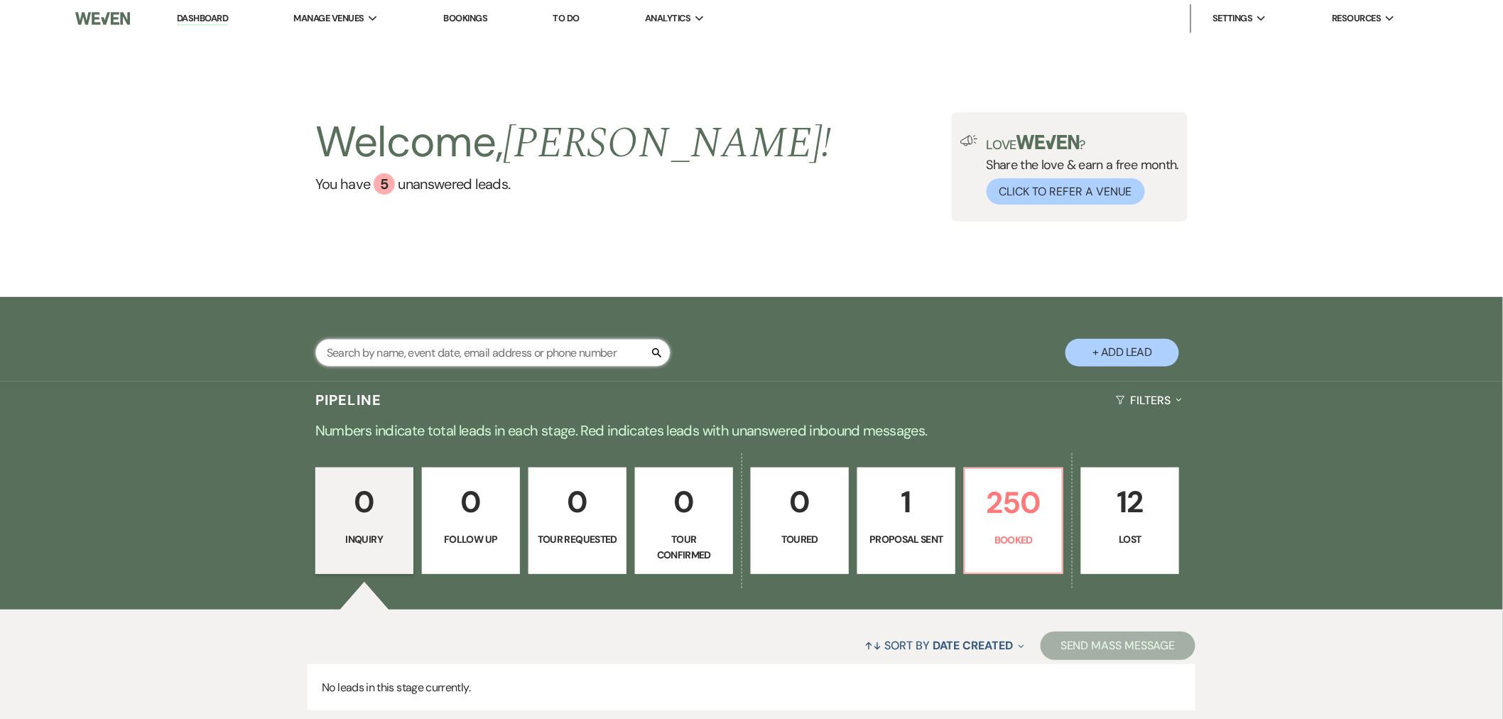
click at [364, 353] on input "text" at bounding box center [492, 353] width 355 height 28
type input "sama"
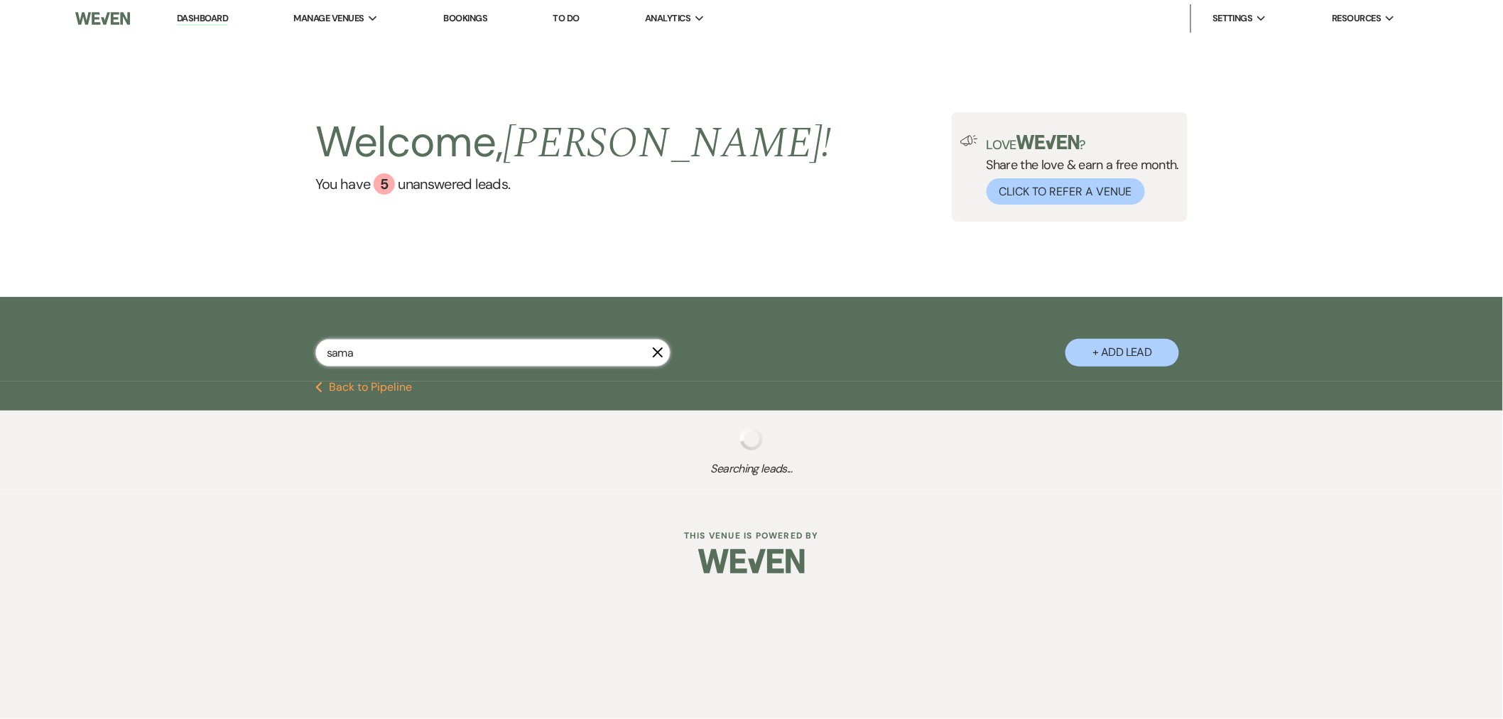
select select "8"
select select "4"
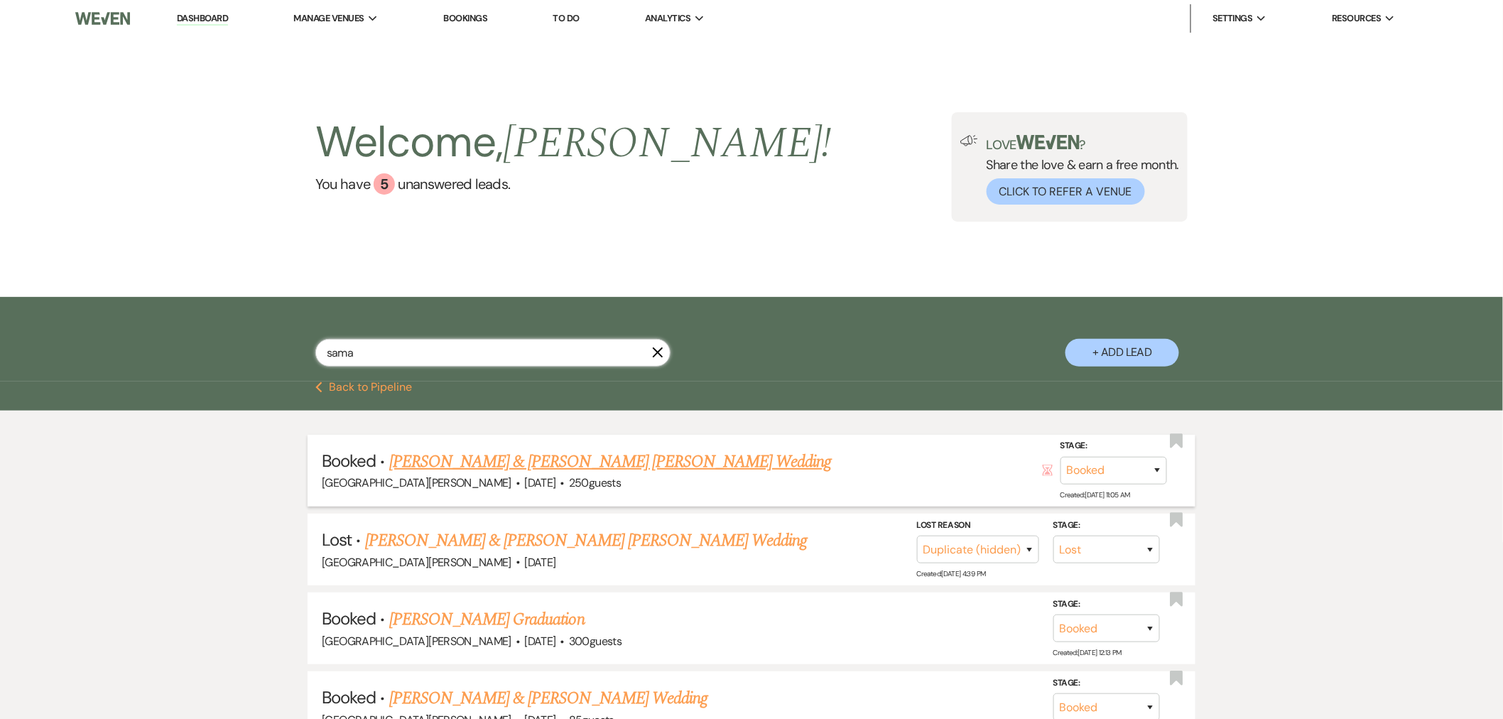
type input "sama"
click at [488, 458] on link "[PERSON_NAME] & [PERSON_NAME] [PERSON_NAME] Wedding" at bounding box center [610, 462] width 443 height 26
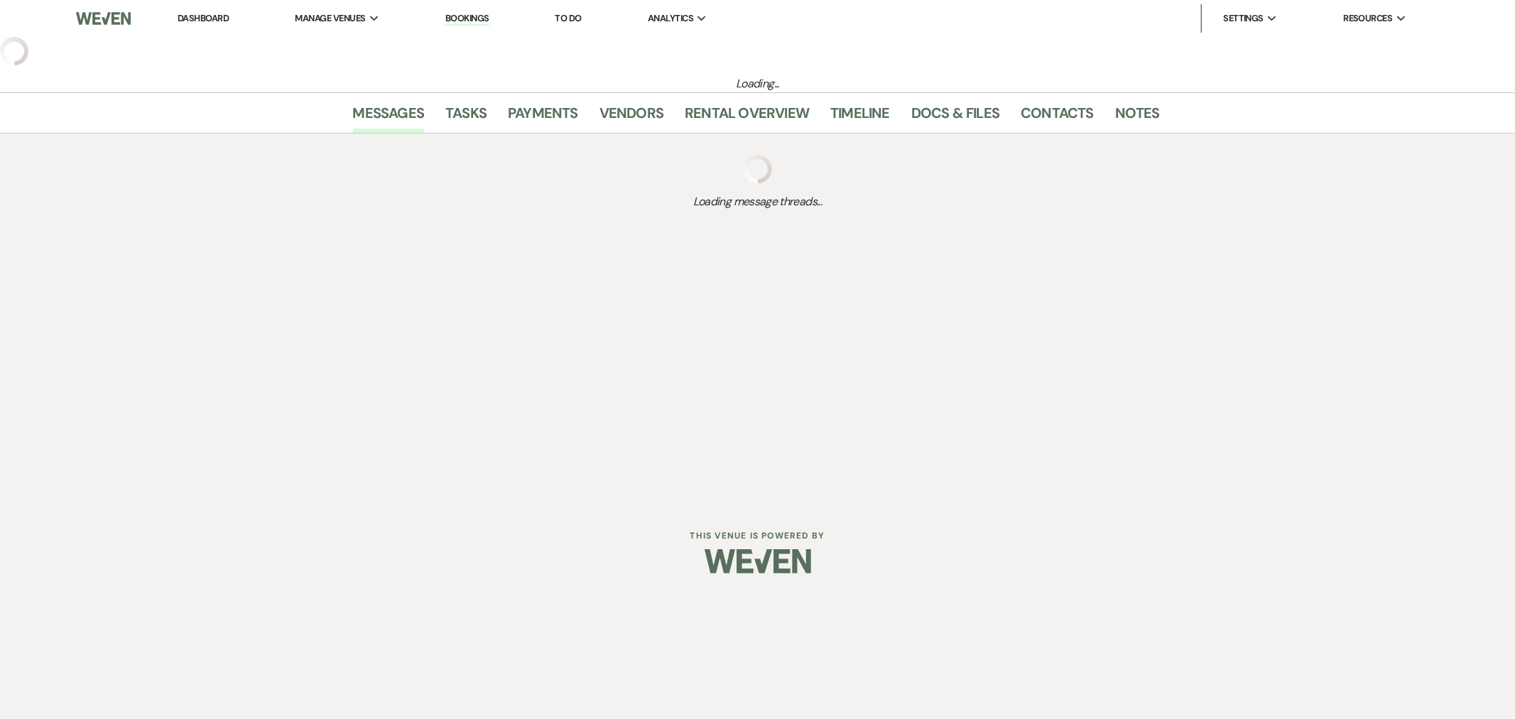
select select "12"
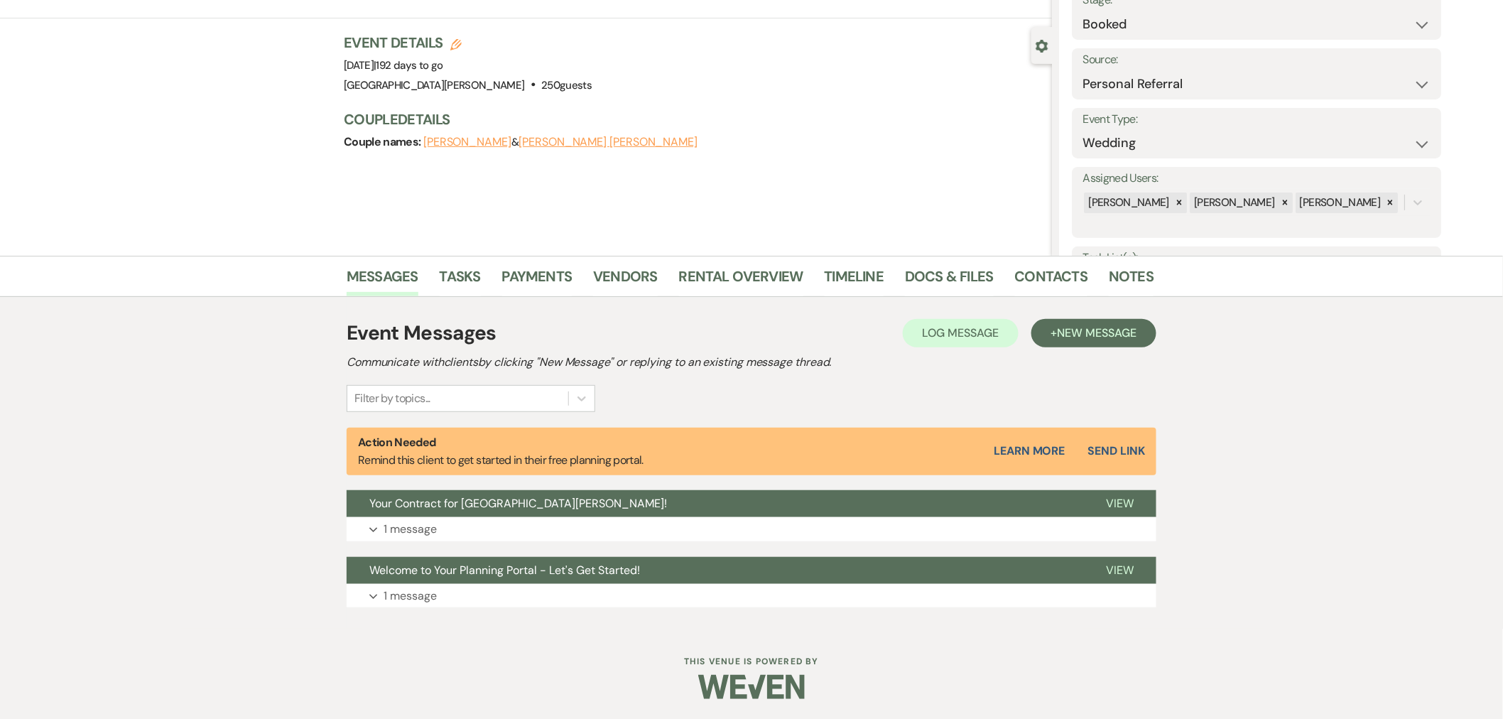
scroll to position [102, 0]
click at [656, 496] on button "Your Contract for [GEOGRAPHIC_DATA][PERSON_NAME]!" at bounding box center [715, 502] width 737 height 27
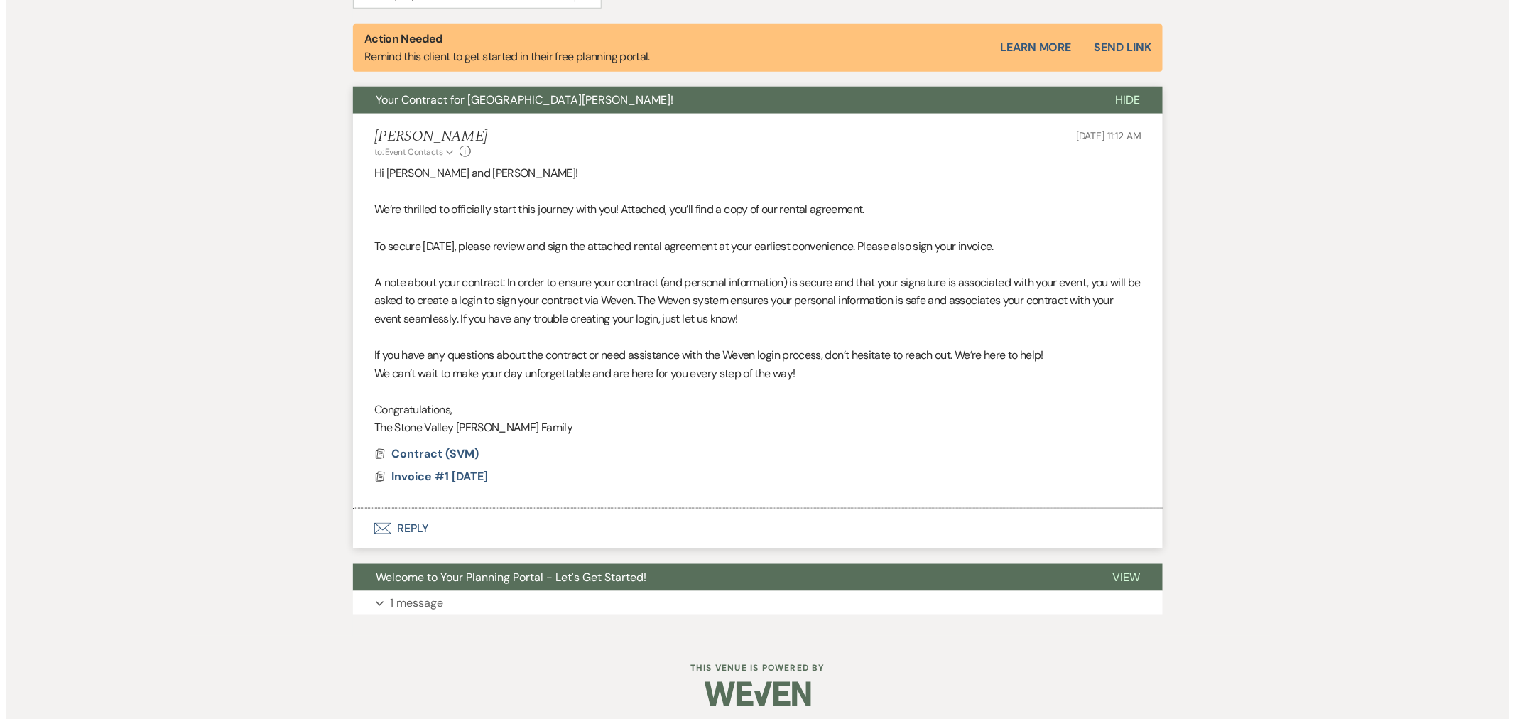
scroll to position [513, 0]
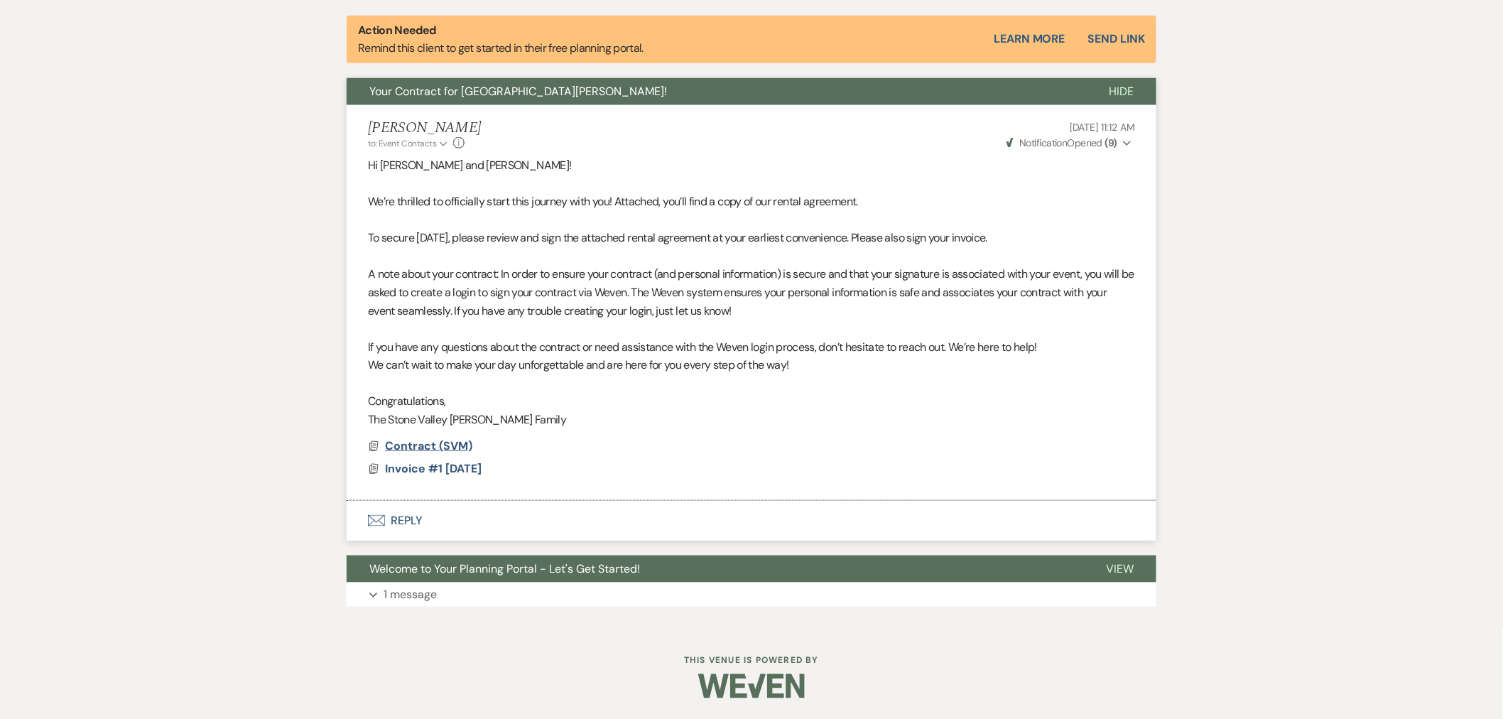
click at [442, 446] on span "Contract (SVM)" at bounding box center [428, 445] width 87 height 15
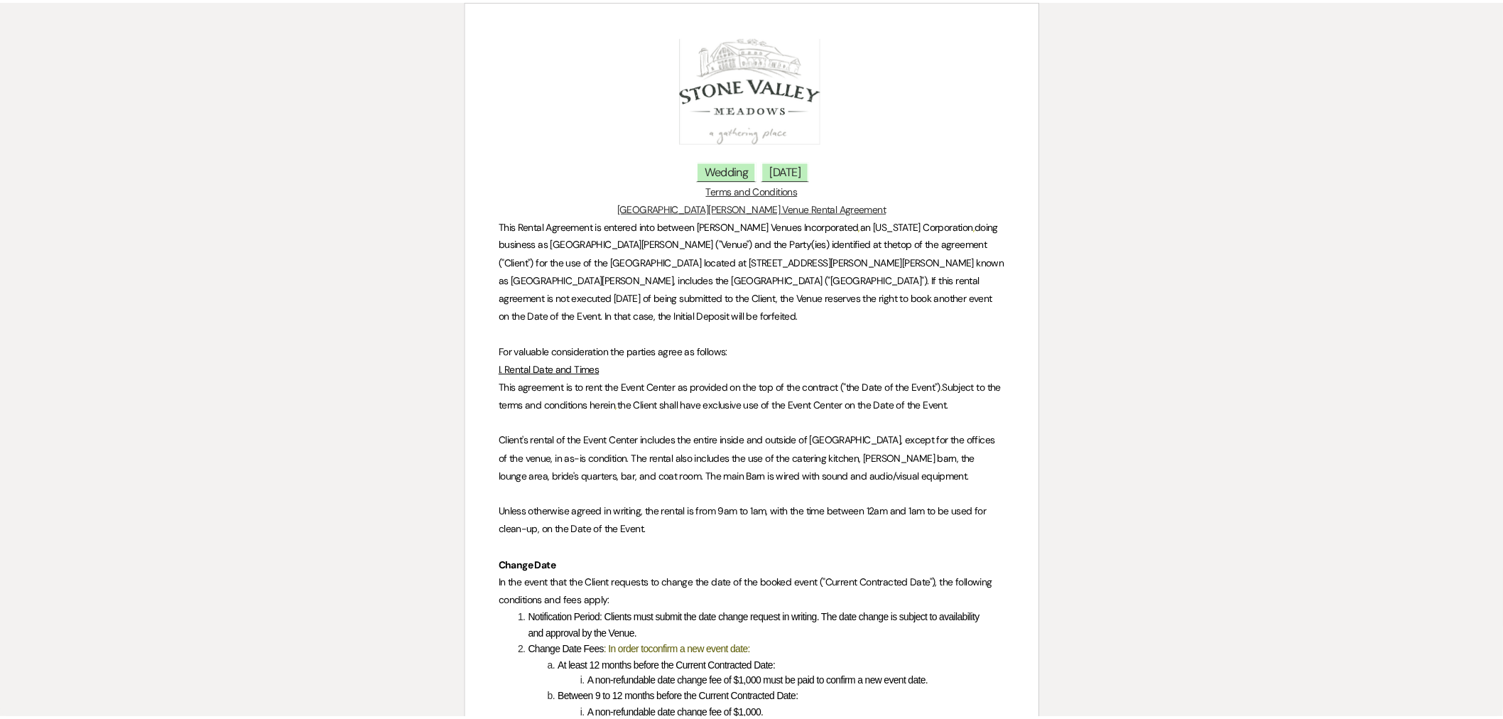
scroll to position [0, 0]
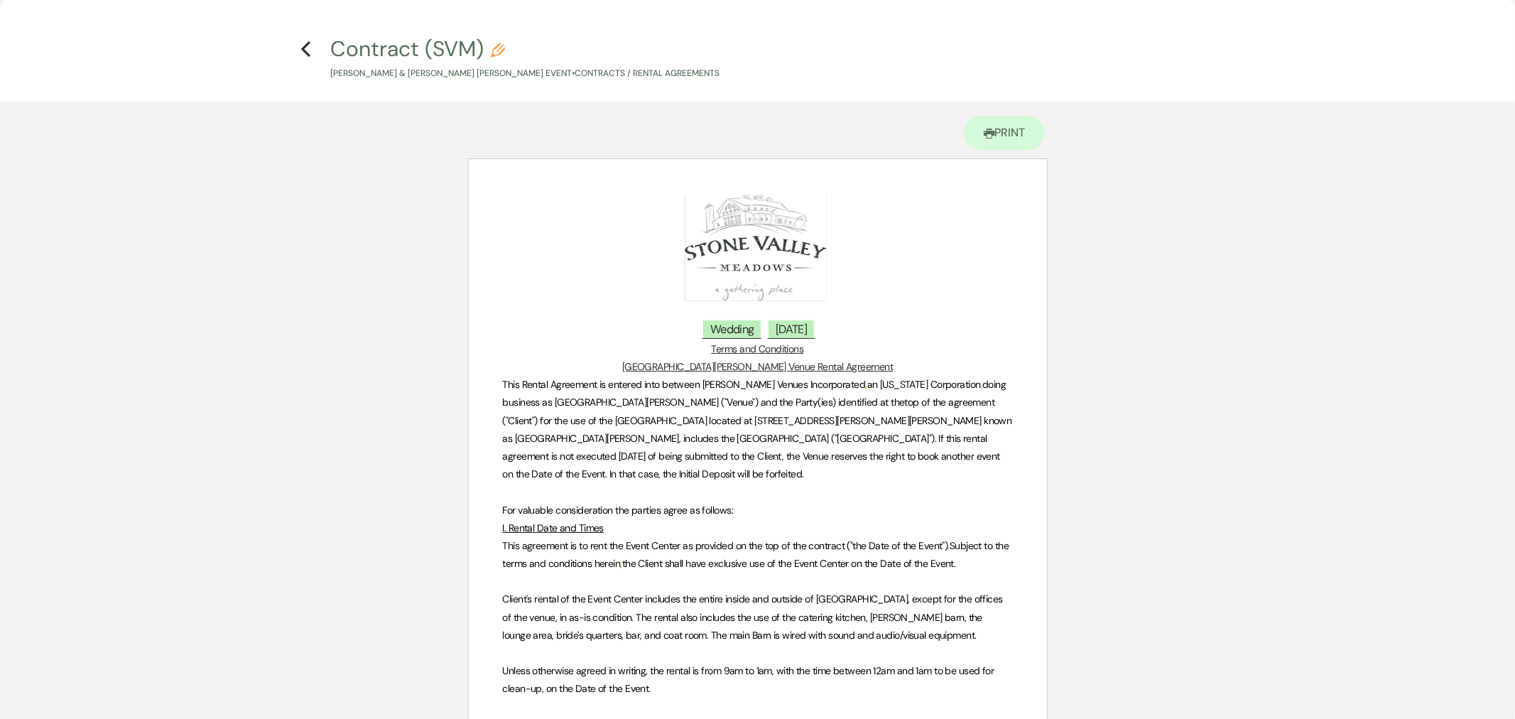
drag, startPoint x: 303, startPoint y: 47, endPoint x: 224, endPoint y: 155, distance: 133.7
click at [303, 47] on use "button" at bounding box center [305, 49] width 9 height 16
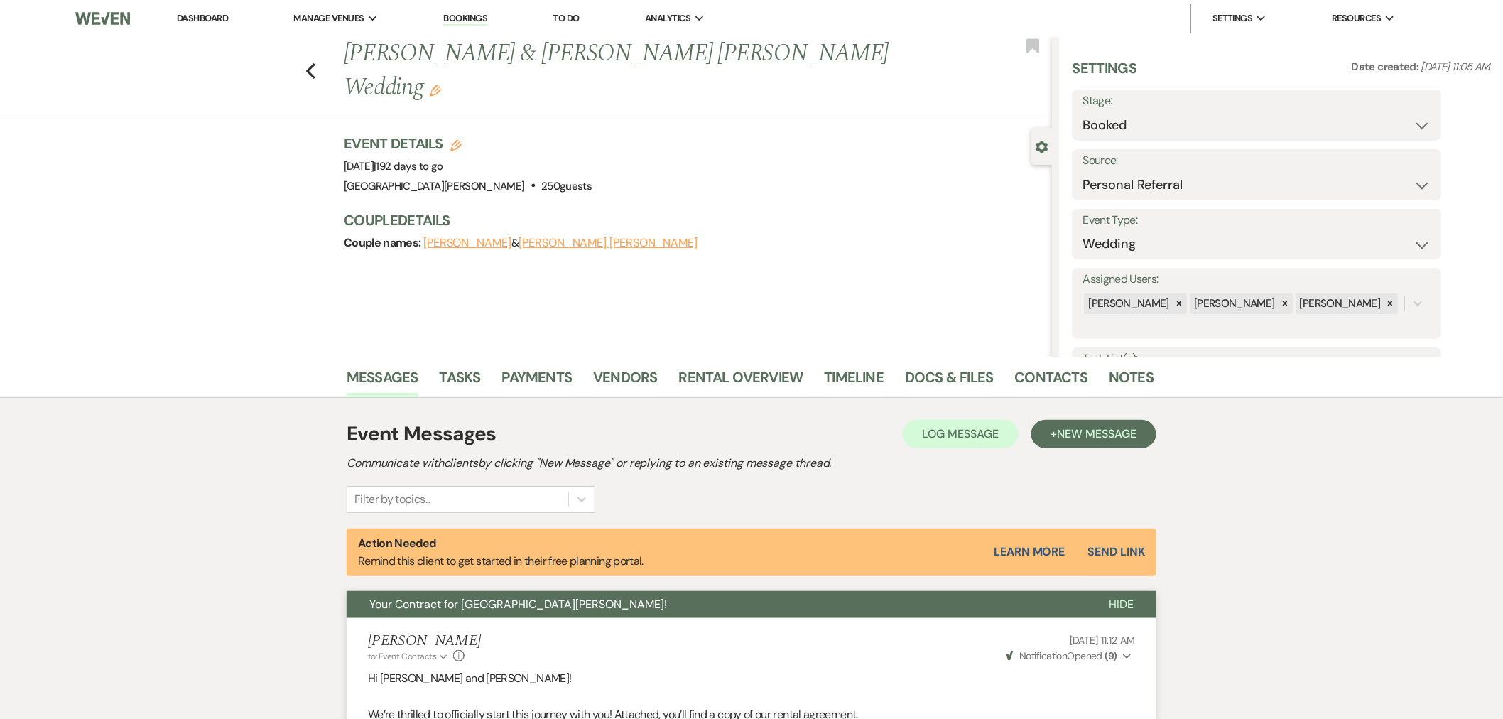
click at [195, 15] on link "Dashboard" at bounding box center [202, 18] width 51 height 12
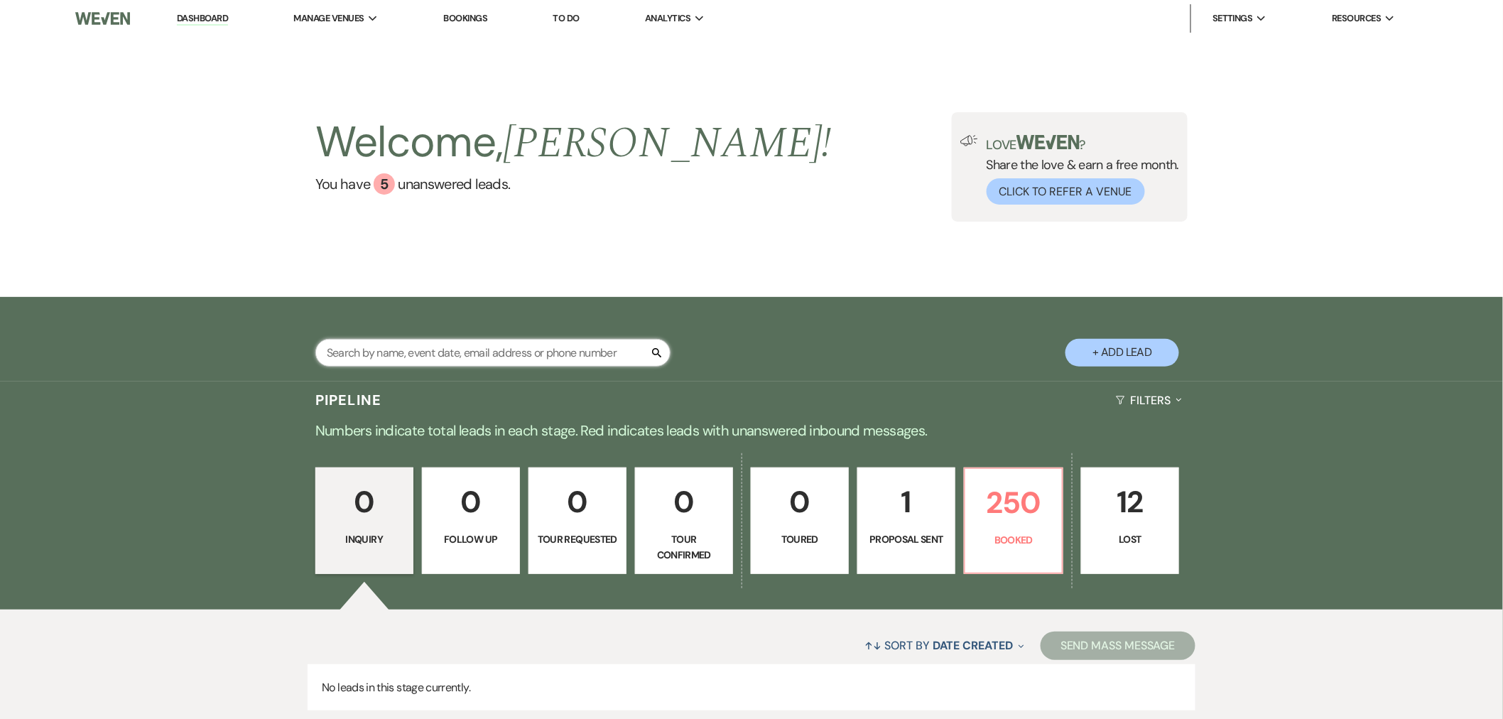
click at [443, 359] on input "text" at bounding box center [492, 353] width 355 height 28
type input "me"
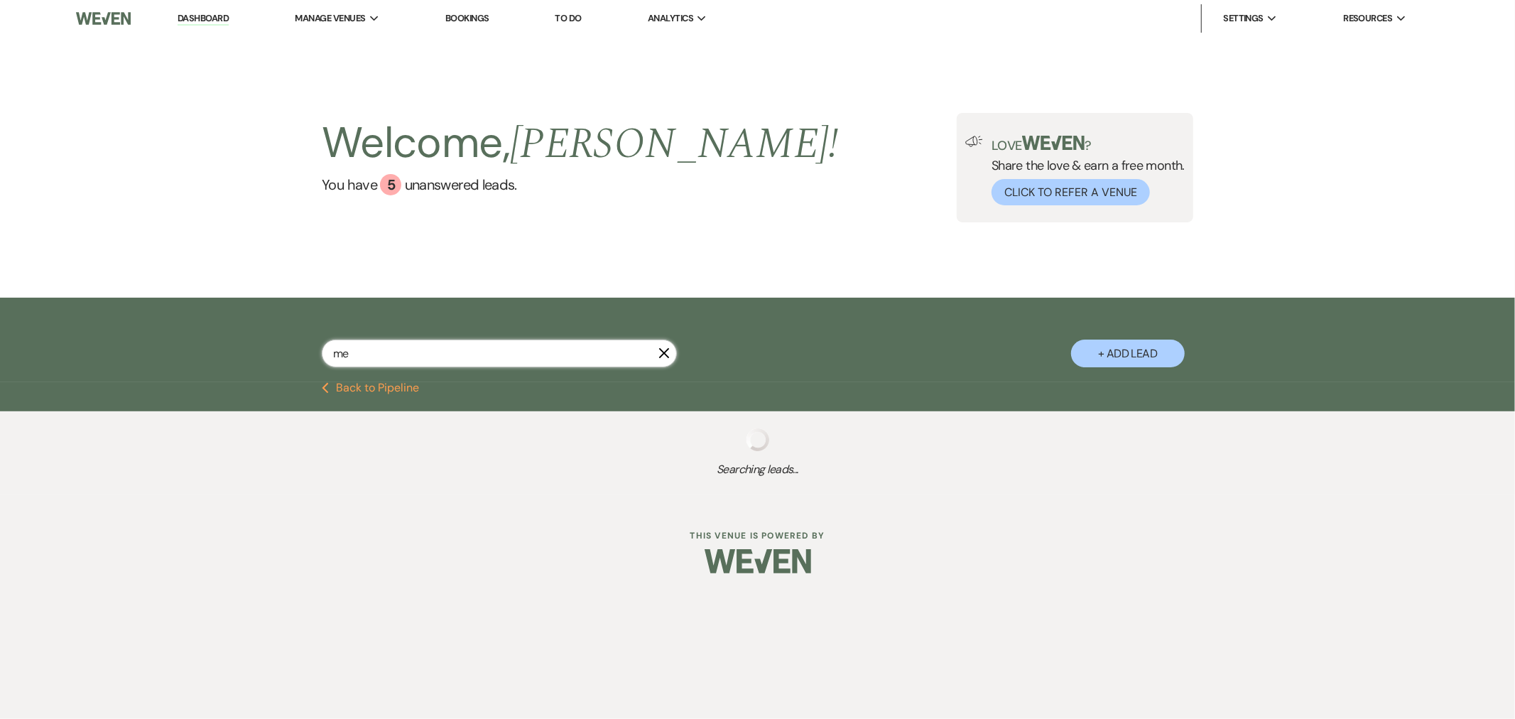
select select "8"
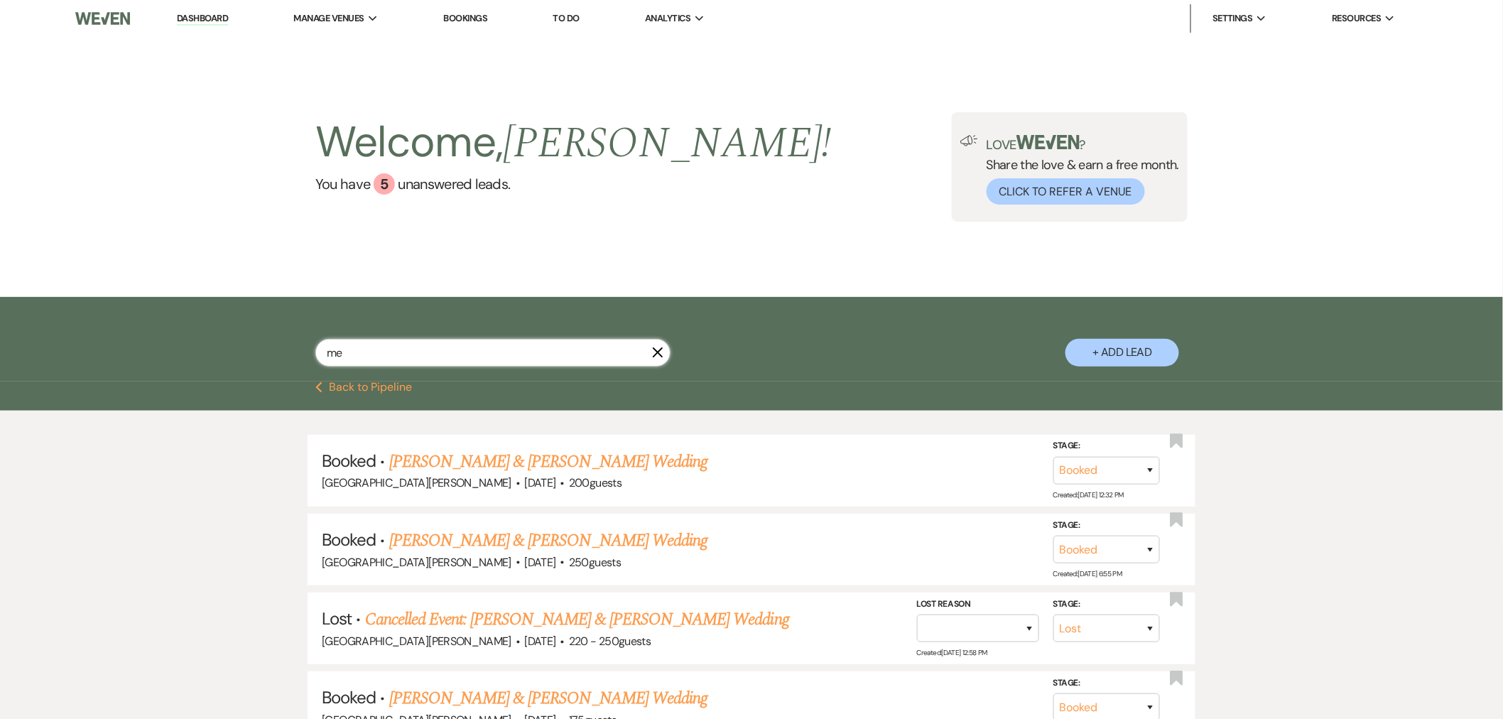
type input "mei"
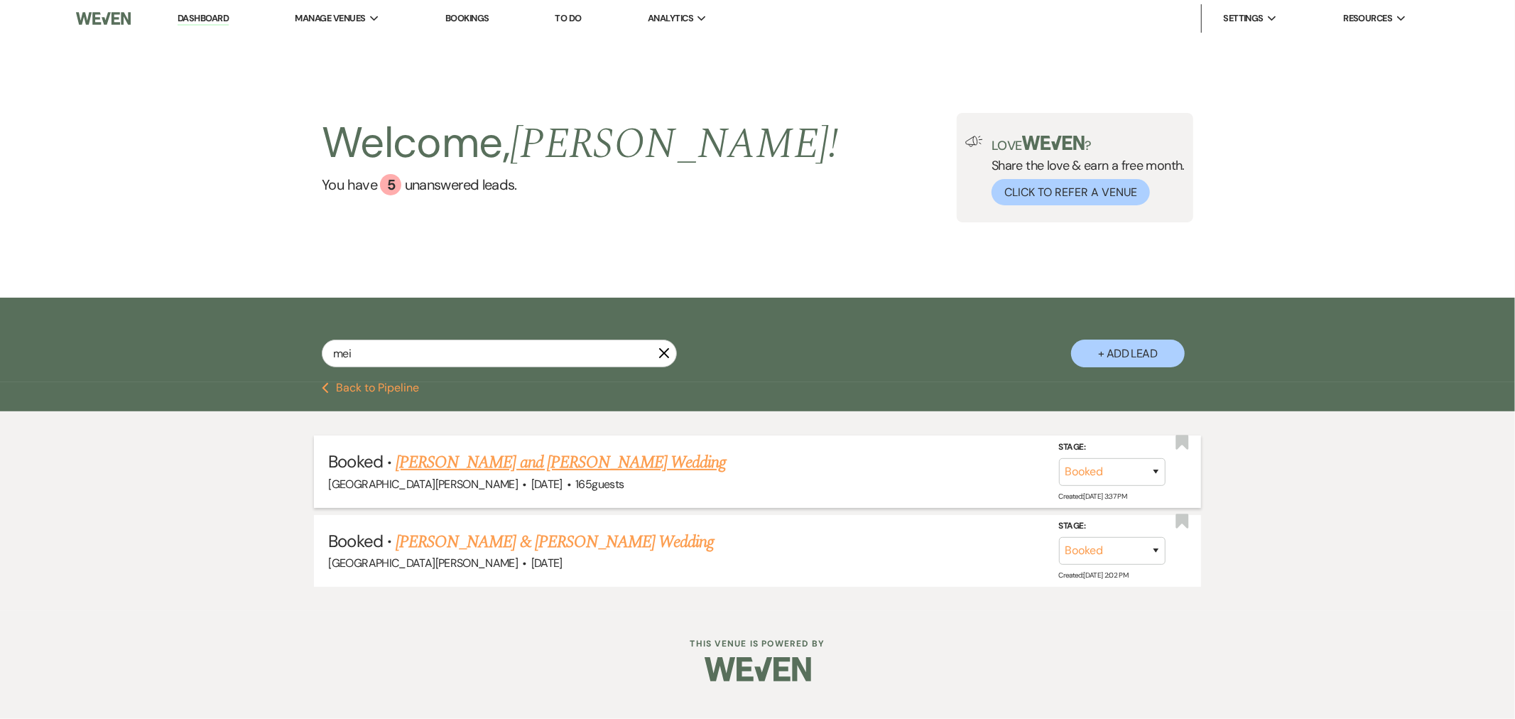
click at [474, 463] on link "[PERSON_NAME] and [PERSON_NAME] Wedding" at bounding box center [561, 463] width 331 height 26
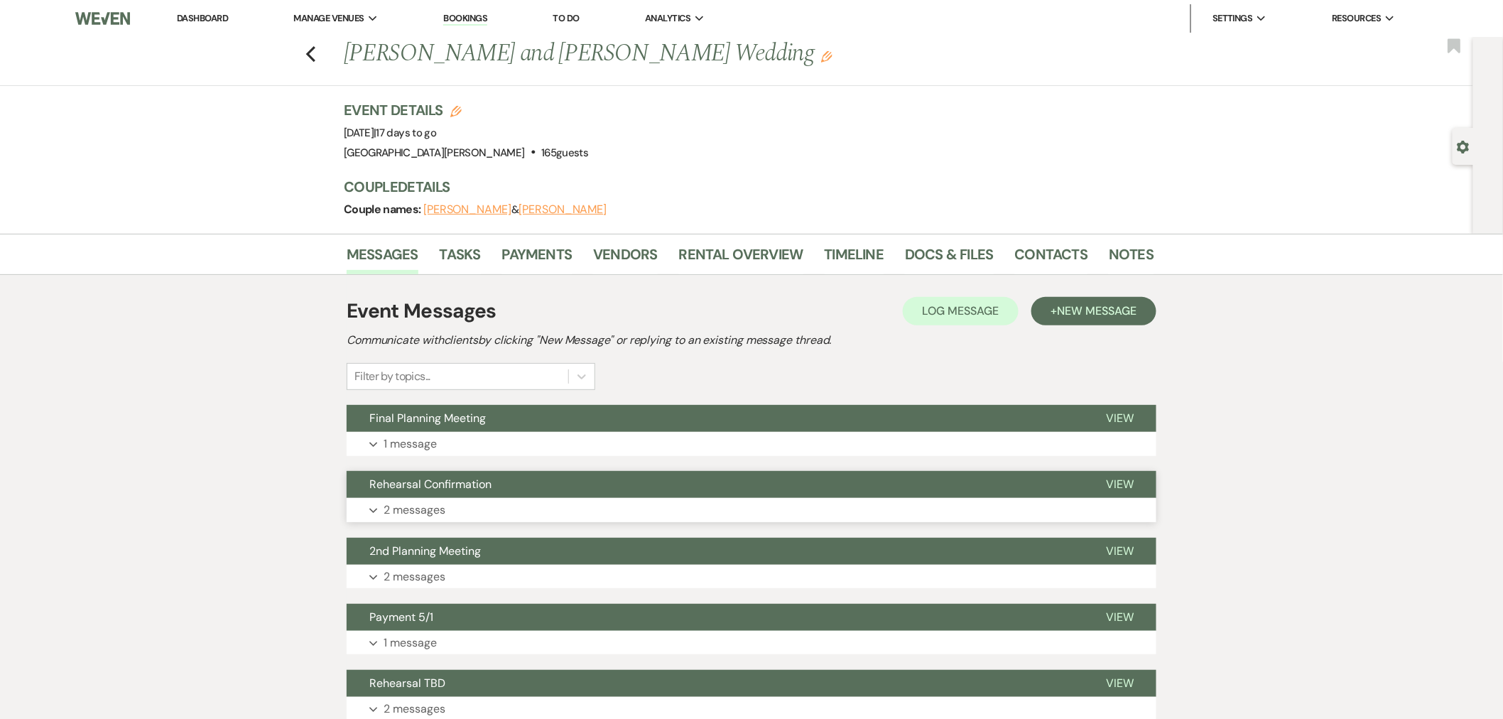
click at [585, 488] on button "Rehearsal Confirmation" at bounding box center [715, 484] width 737 height 27
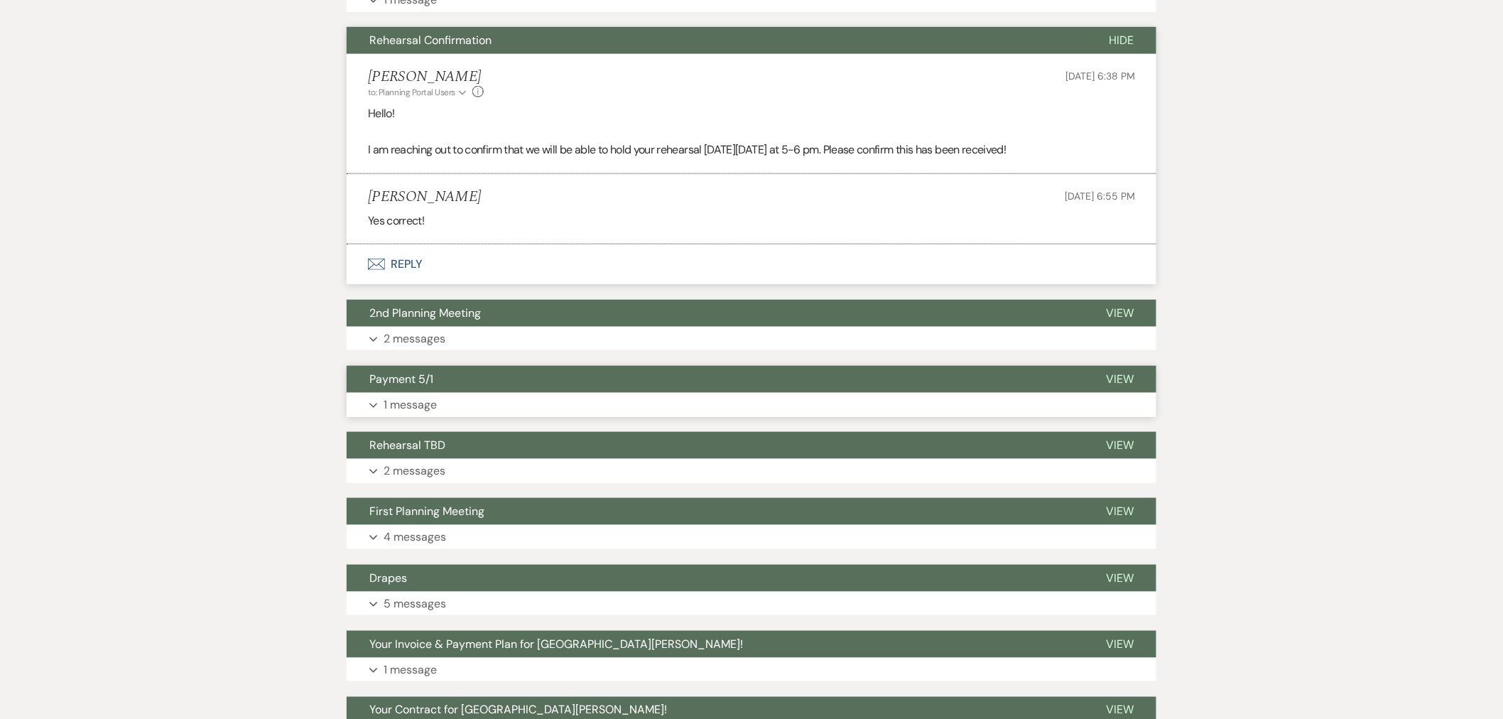
scroll to position [473, 0]
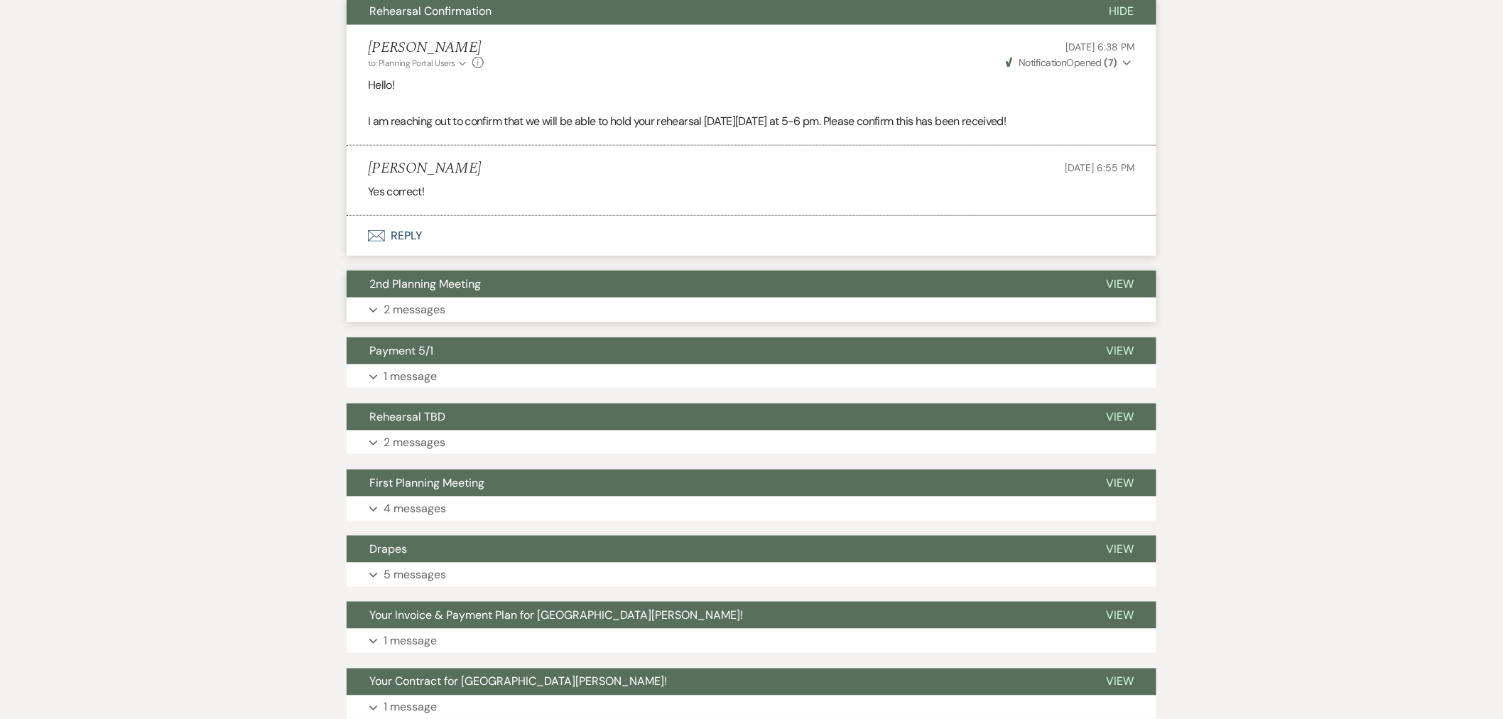
click at [490, 286] on button "2nd Planning Meeting" at bounding box center [715, 284] width 737 height 27
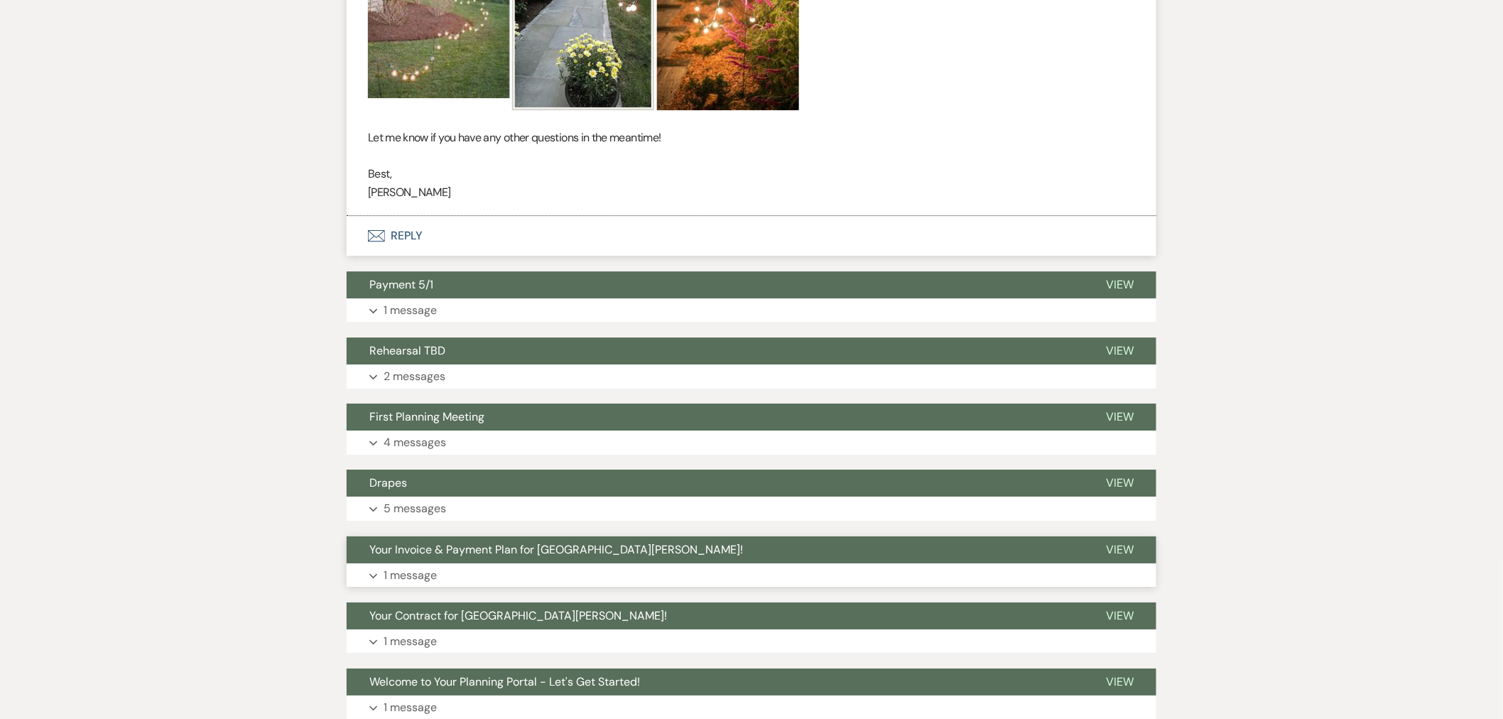
scroll to position [1815, 0]
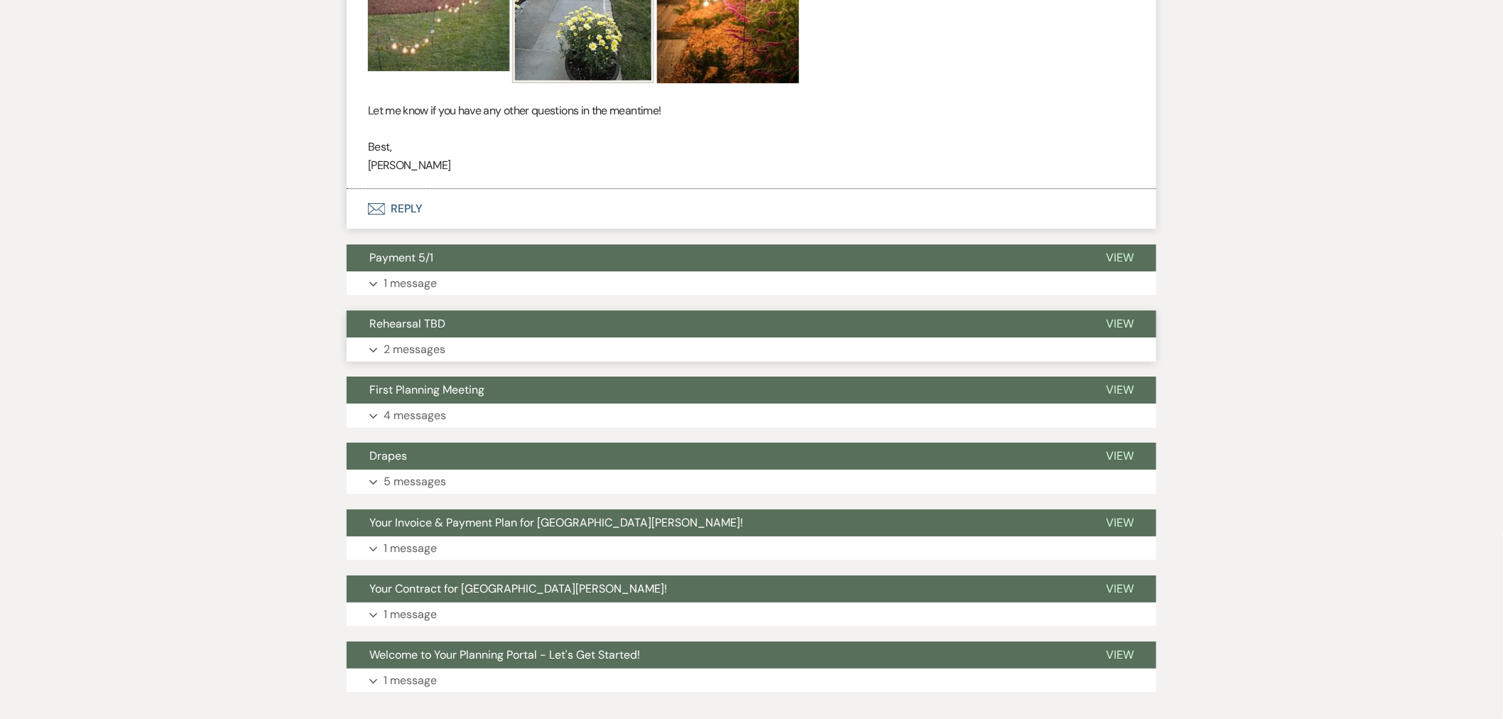
click at [463, 337] on button "Rehearsal TBD" at bounding box center [715, 323] width 737 height 27
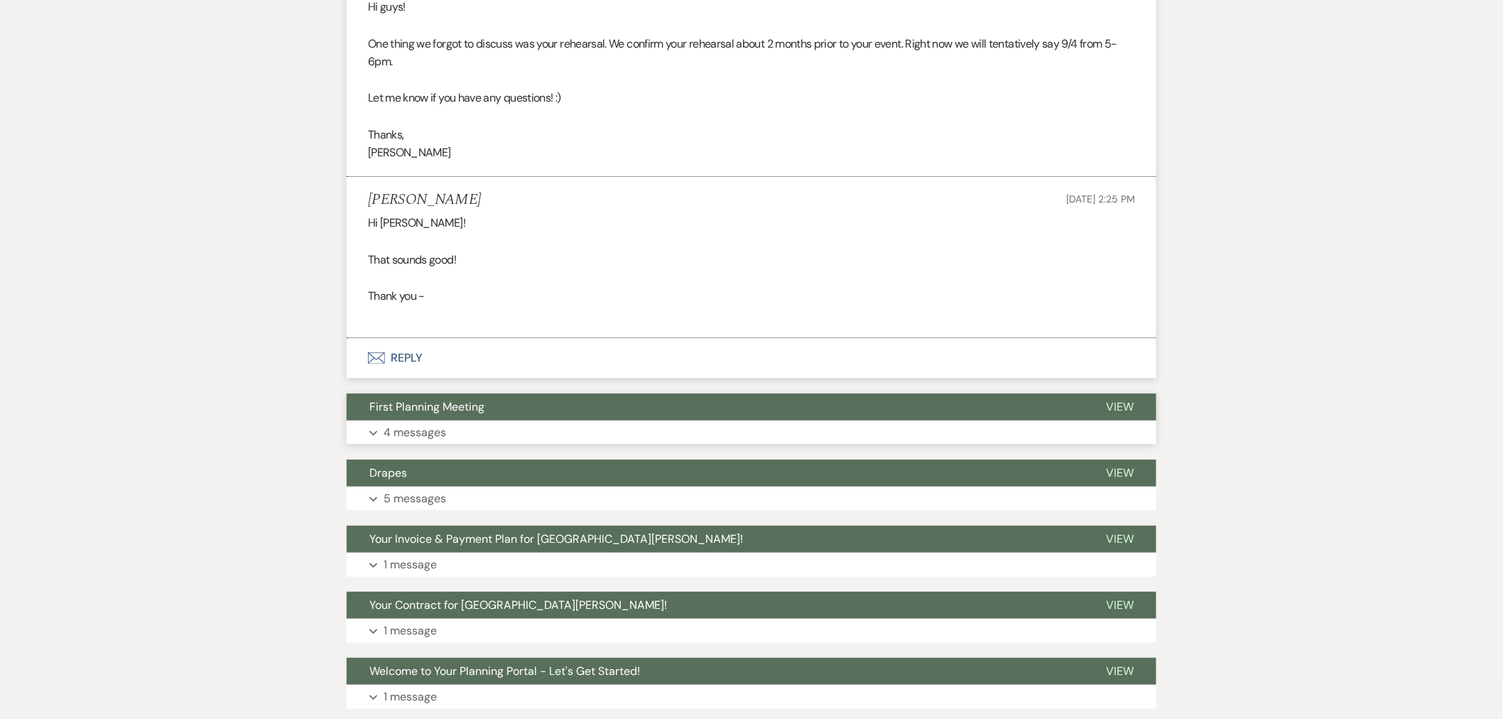
scroll to position [2210, 0]
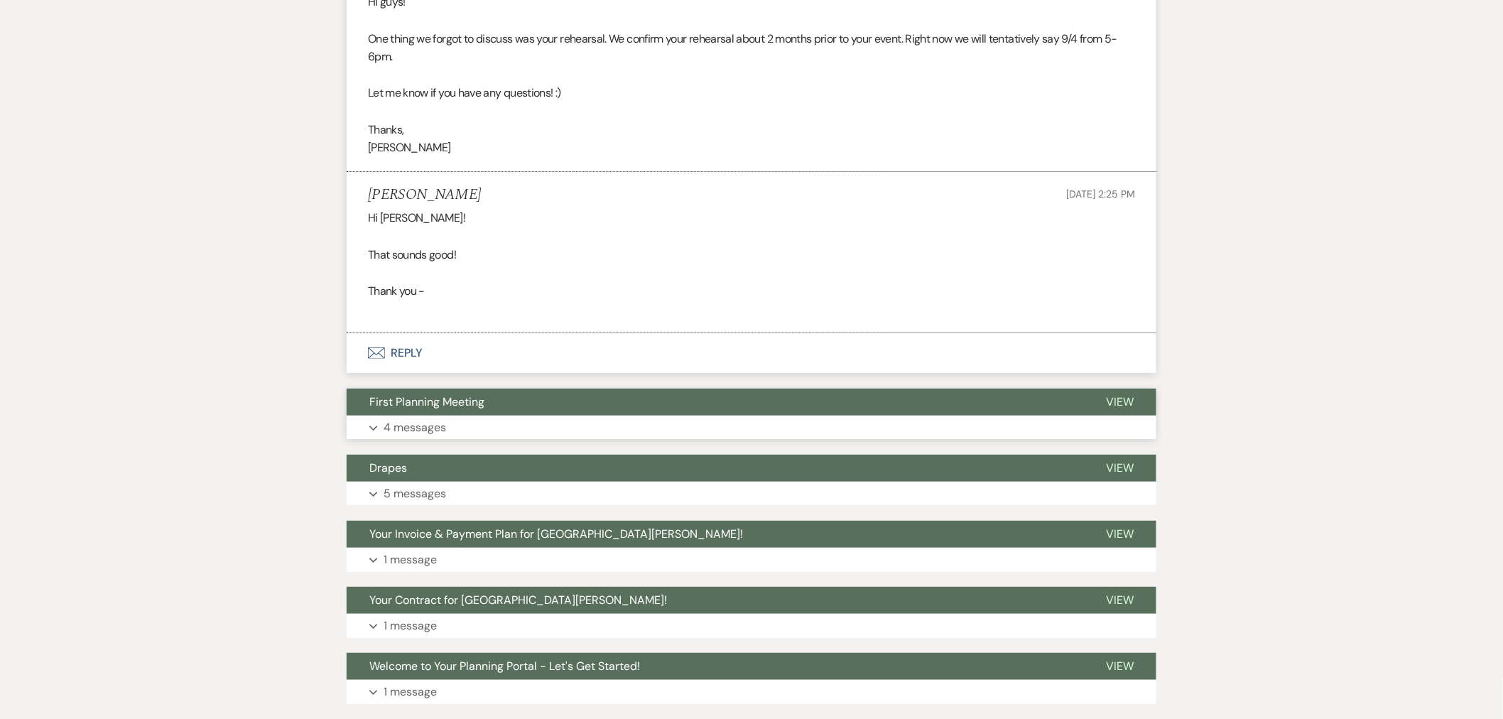
click at [515, 430] on button "Expand 4 messages" at bounding box center [752, 428] width 810 height 24
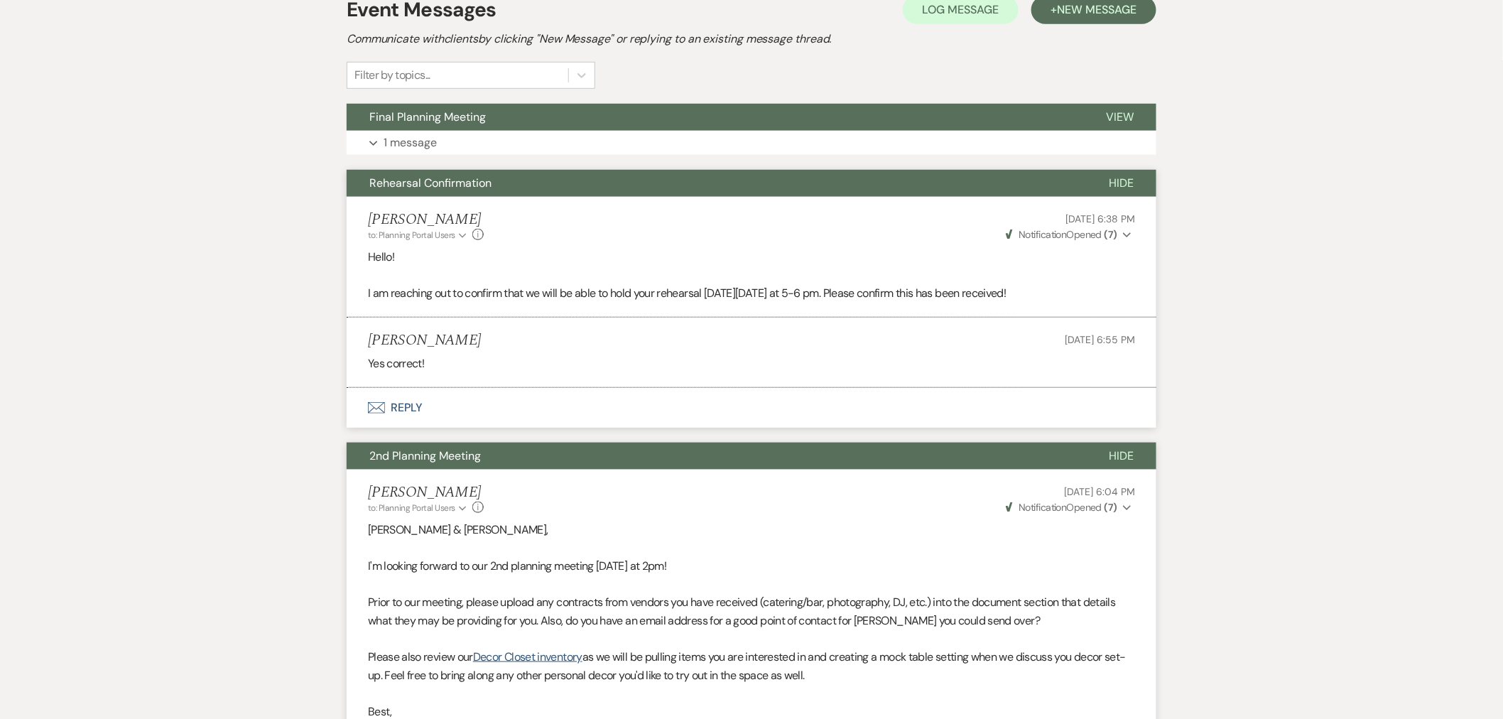
scroll to position [158, 0]
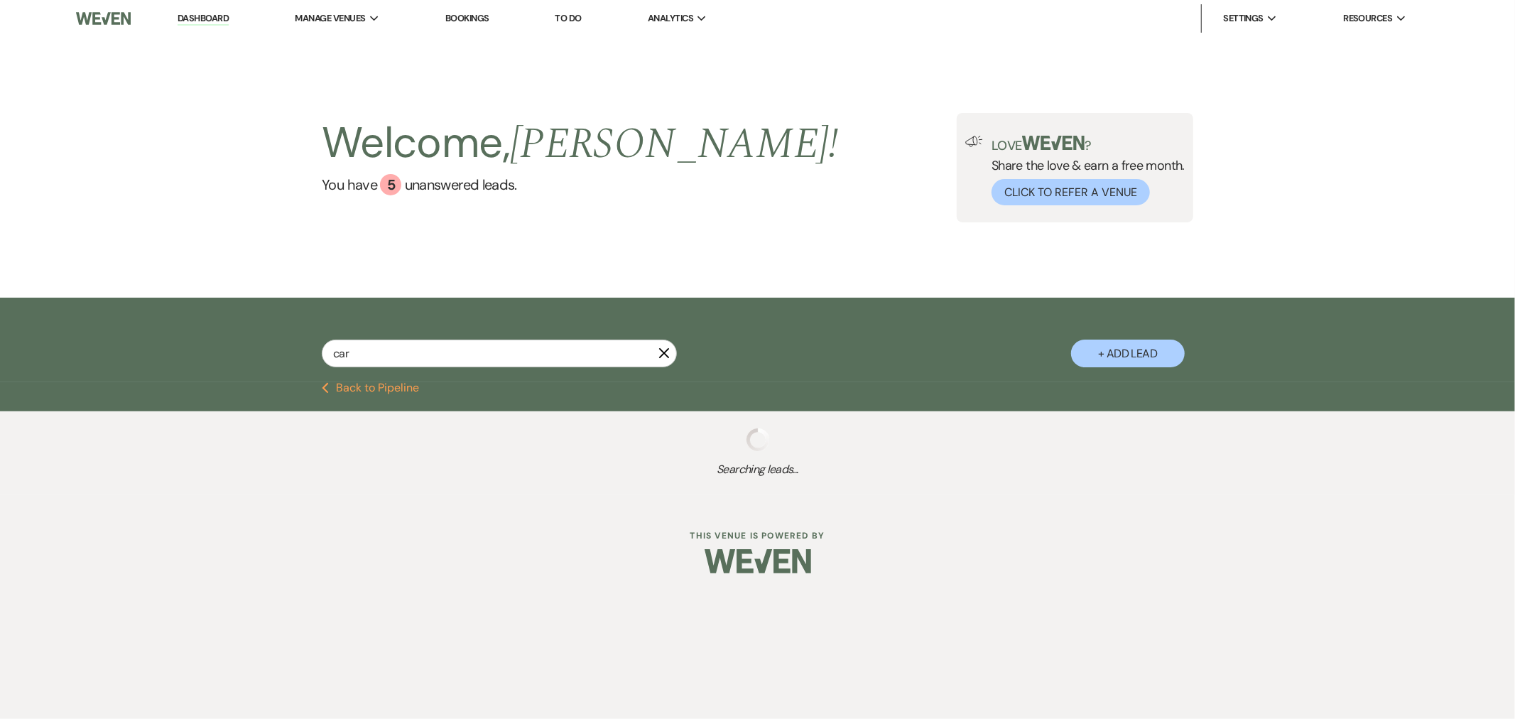
select select "8"
select select "11"
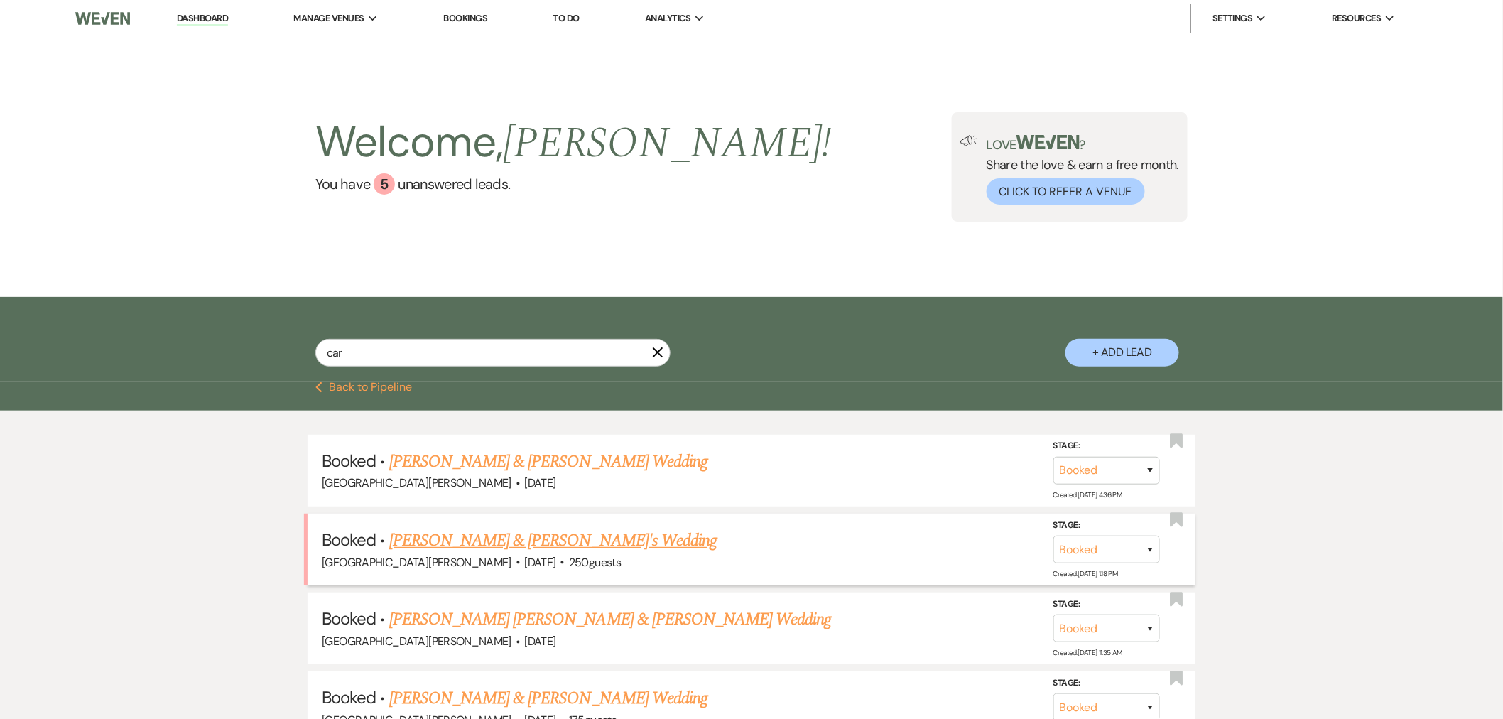
type input "car"
click at [543, 536] on link "[PERSON_NAME] & [PERSON_NAME]'s Wedding" at bounding box center [553, 541] width 328 height 26
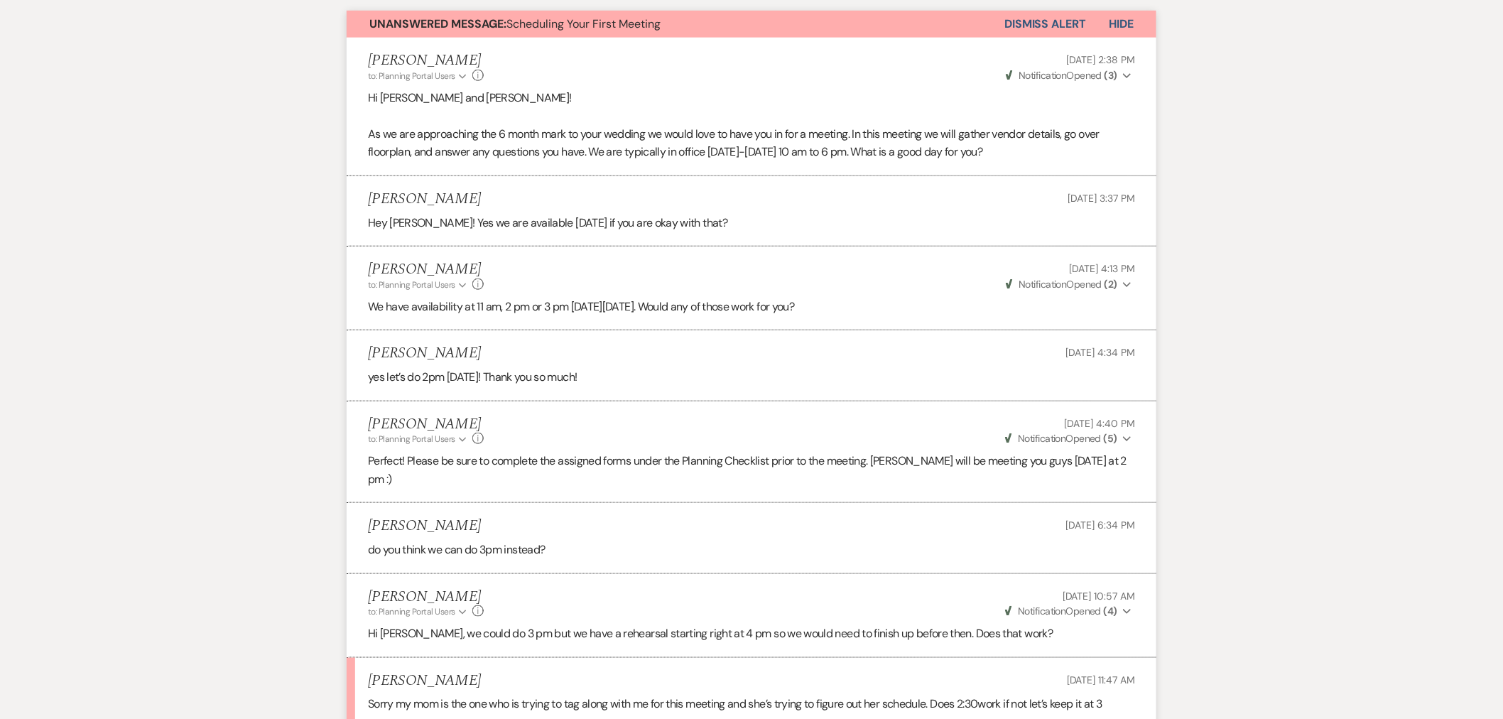
scroll to position [473, 0]
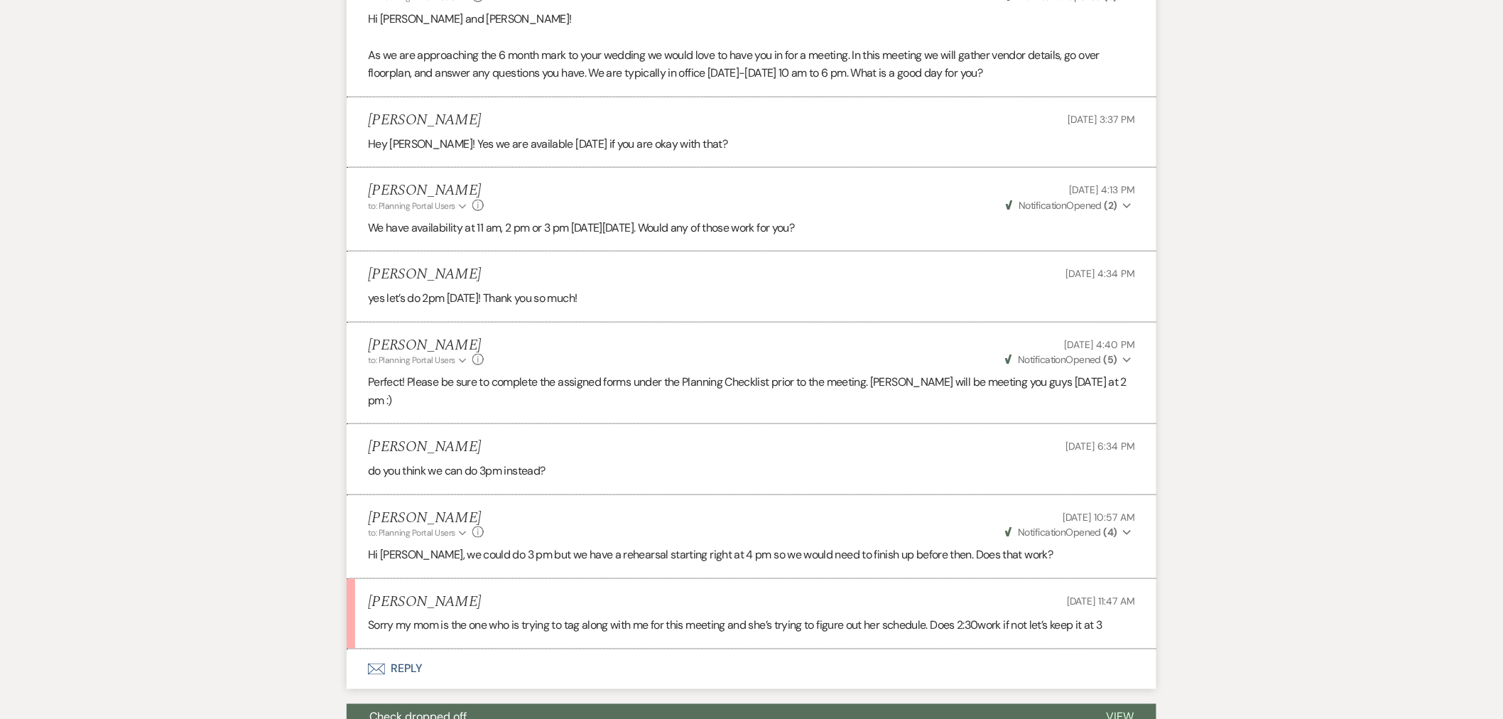
click at [571, 658] on button "Envelope Reply" at bounding box center [752, 669] width 810 height 40
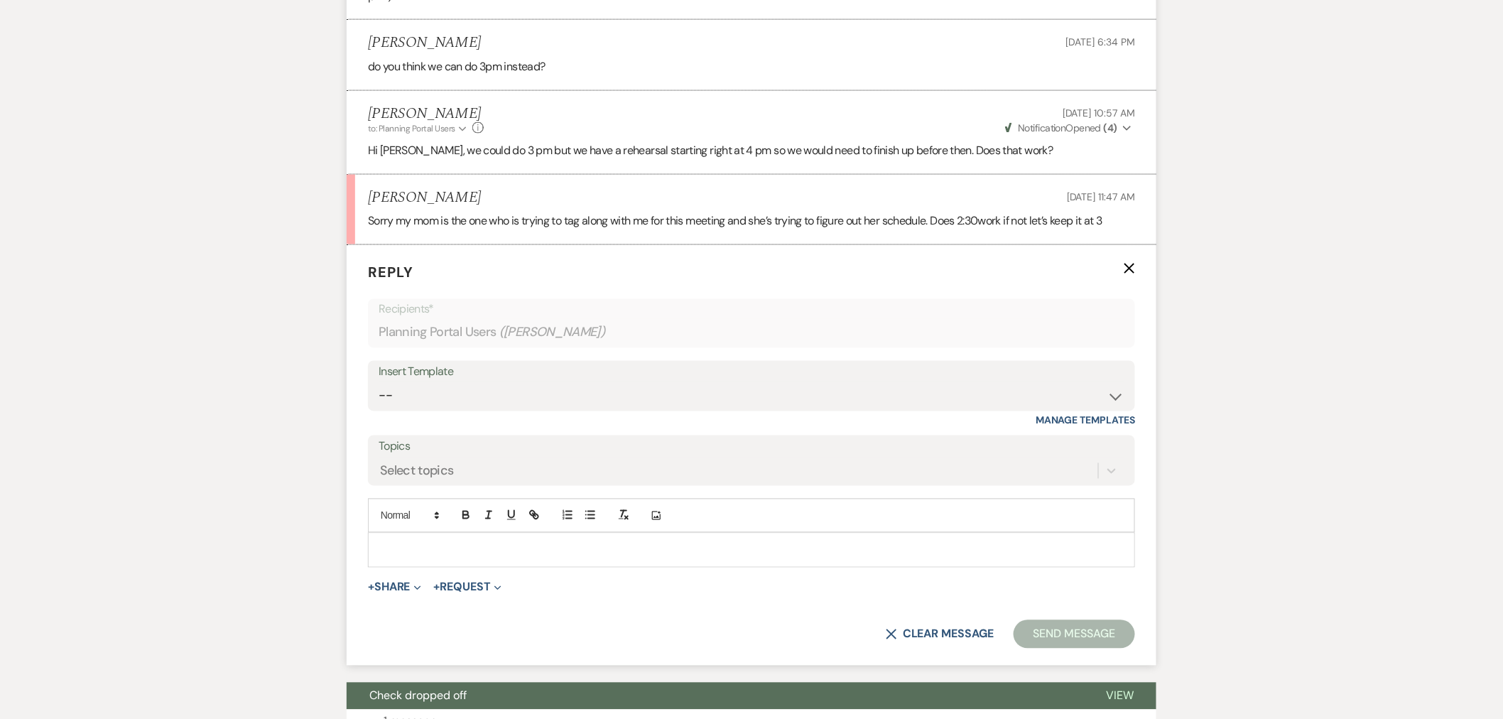
scroll to position [891, 0]
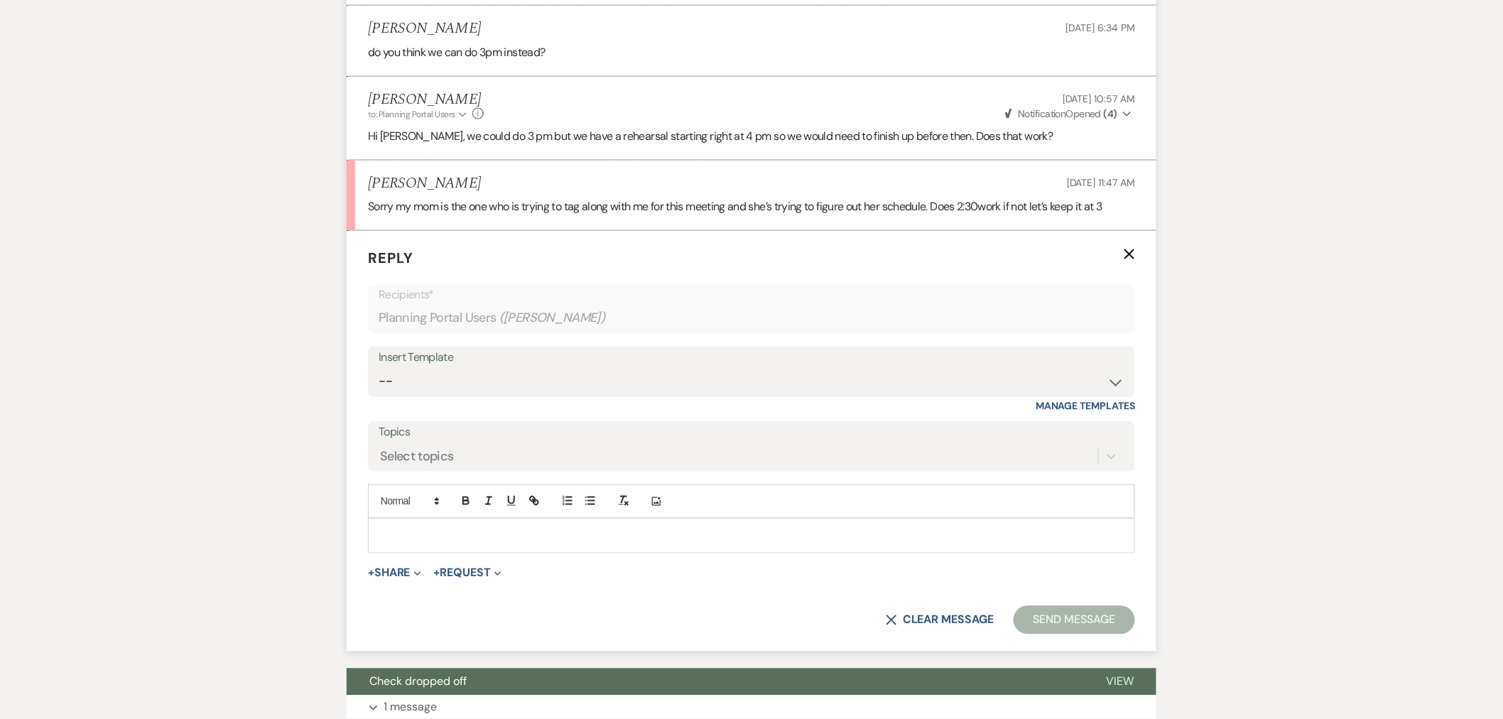
click at [612, 528] on p at bounding box center [751, 536] width 744 height 16
click at [1098, 606] on button "Send Message" at bounding box center [1074, 620] width 121 height 28
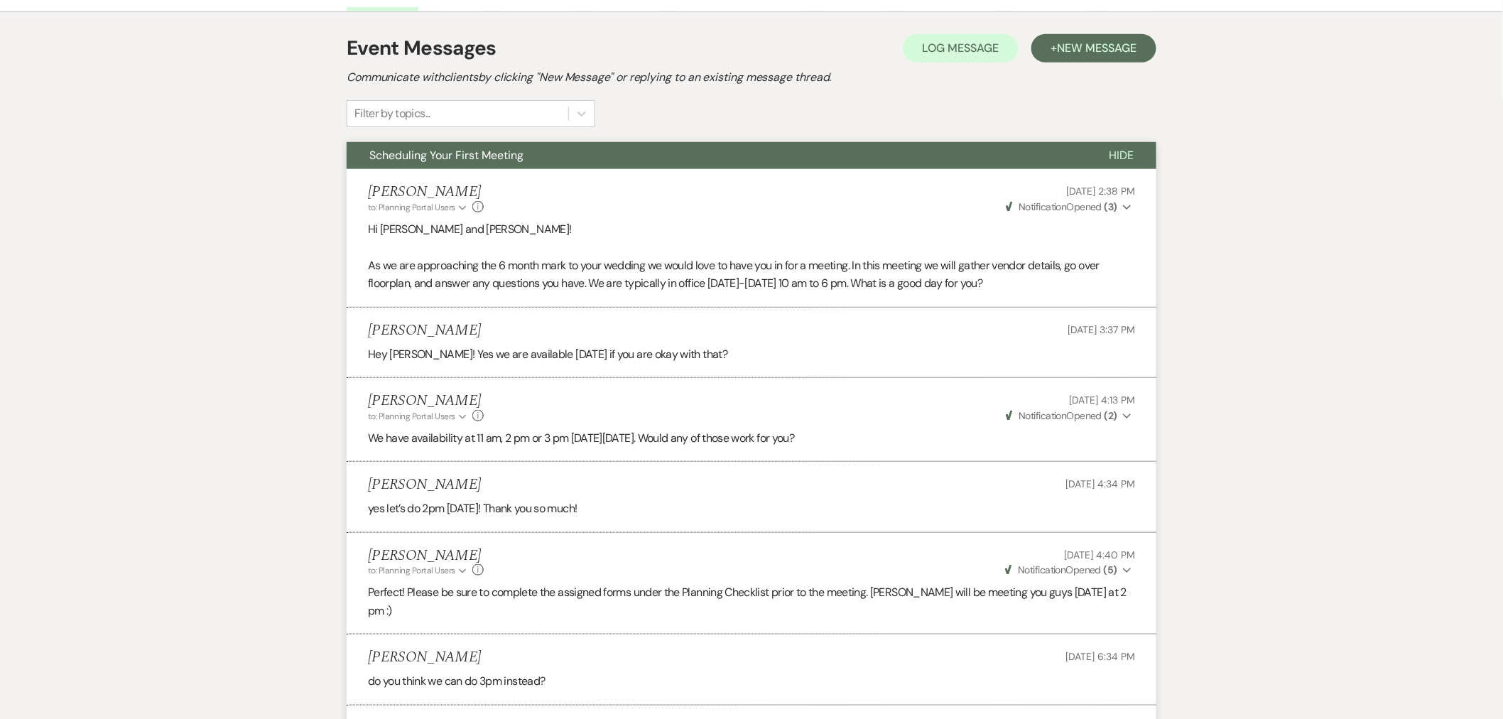
scroll to position [0, 0]
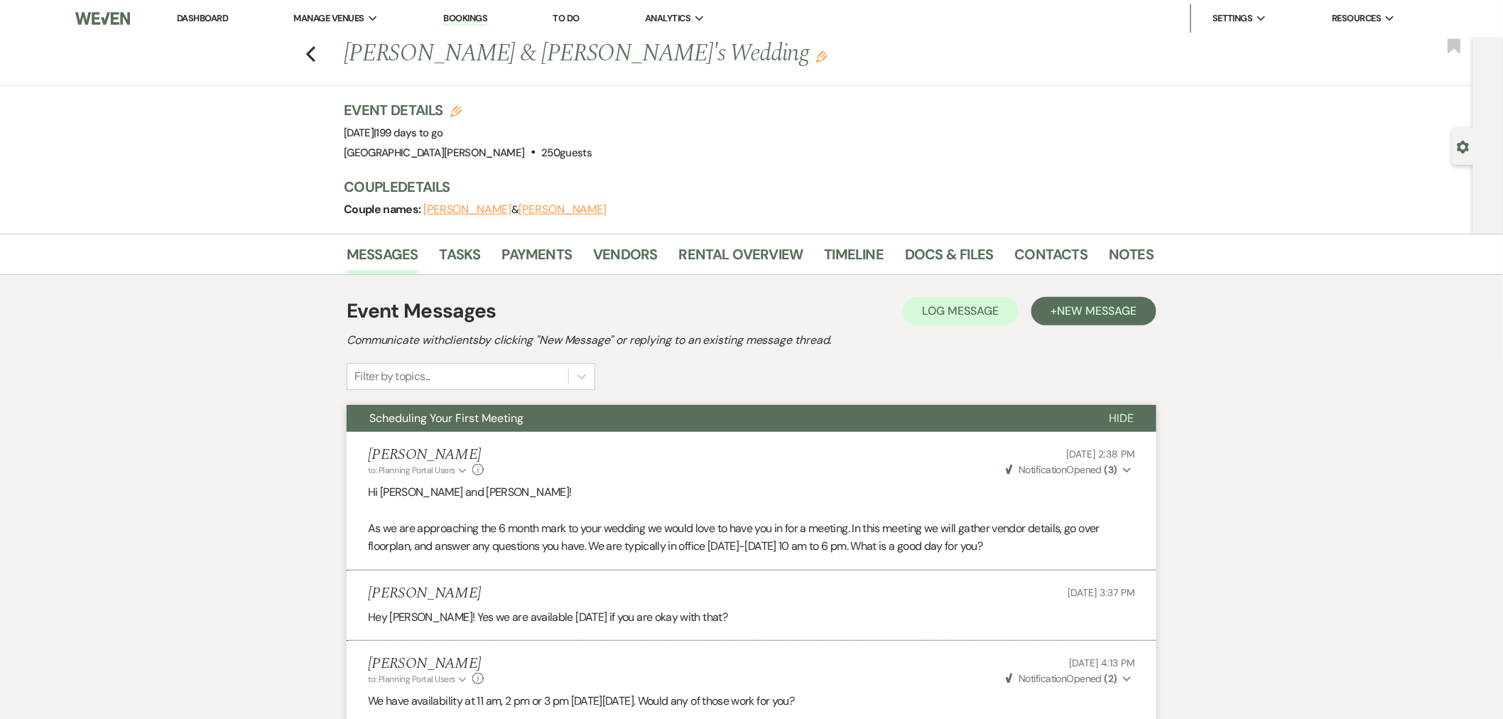
click at [219, 18] on link "Dashboard" at bounding box center [202, 18] width 51 height 12
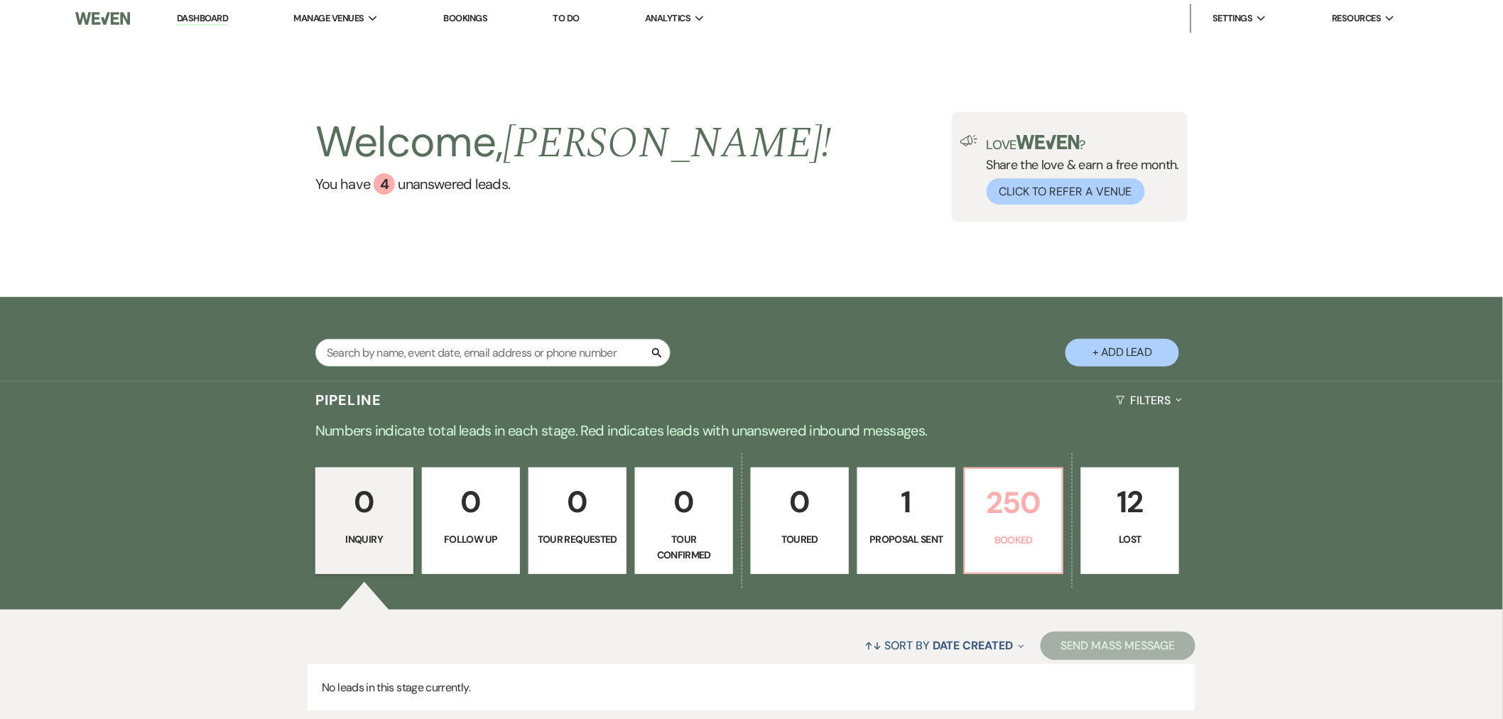
click at [986, 532] on p "Booked" at bounding box center [1014, 540] width 80 height 16
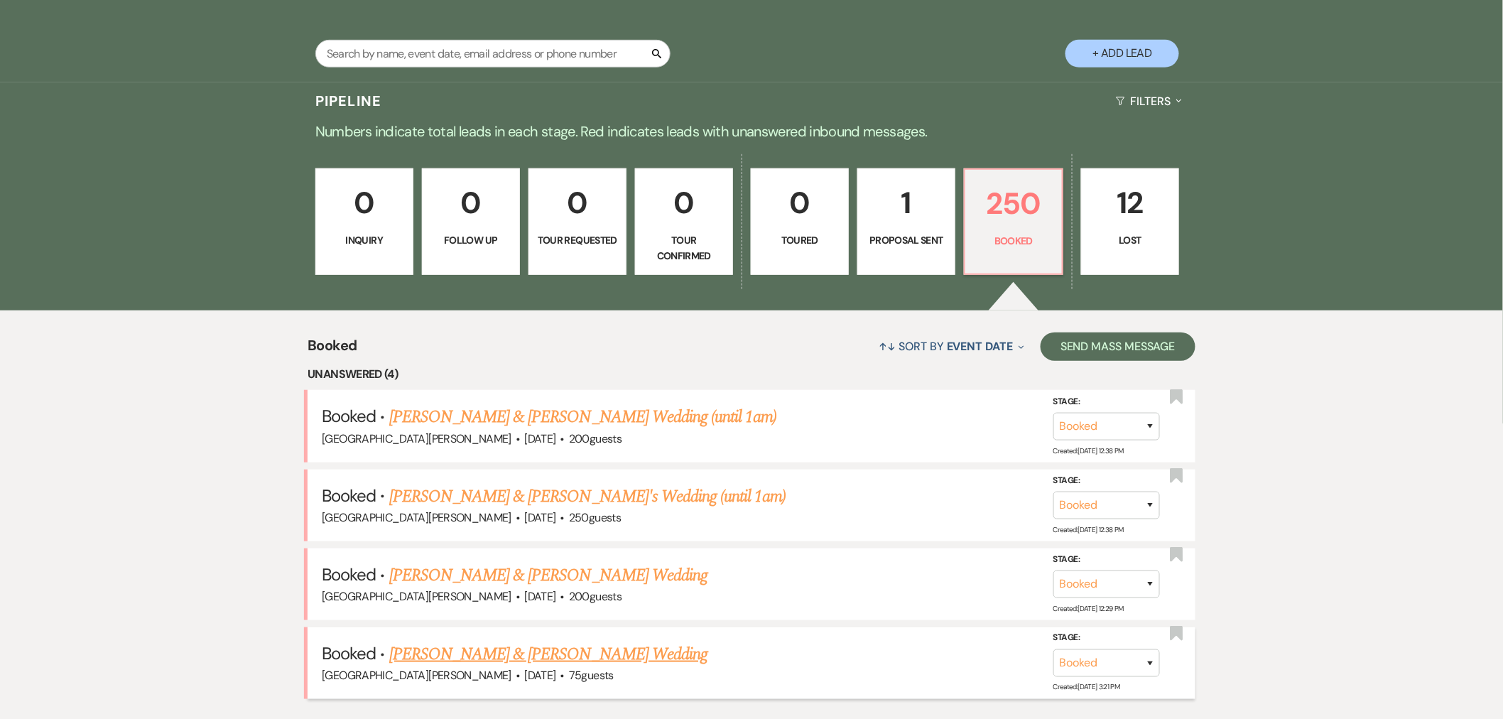
scroll to position [394, 0]
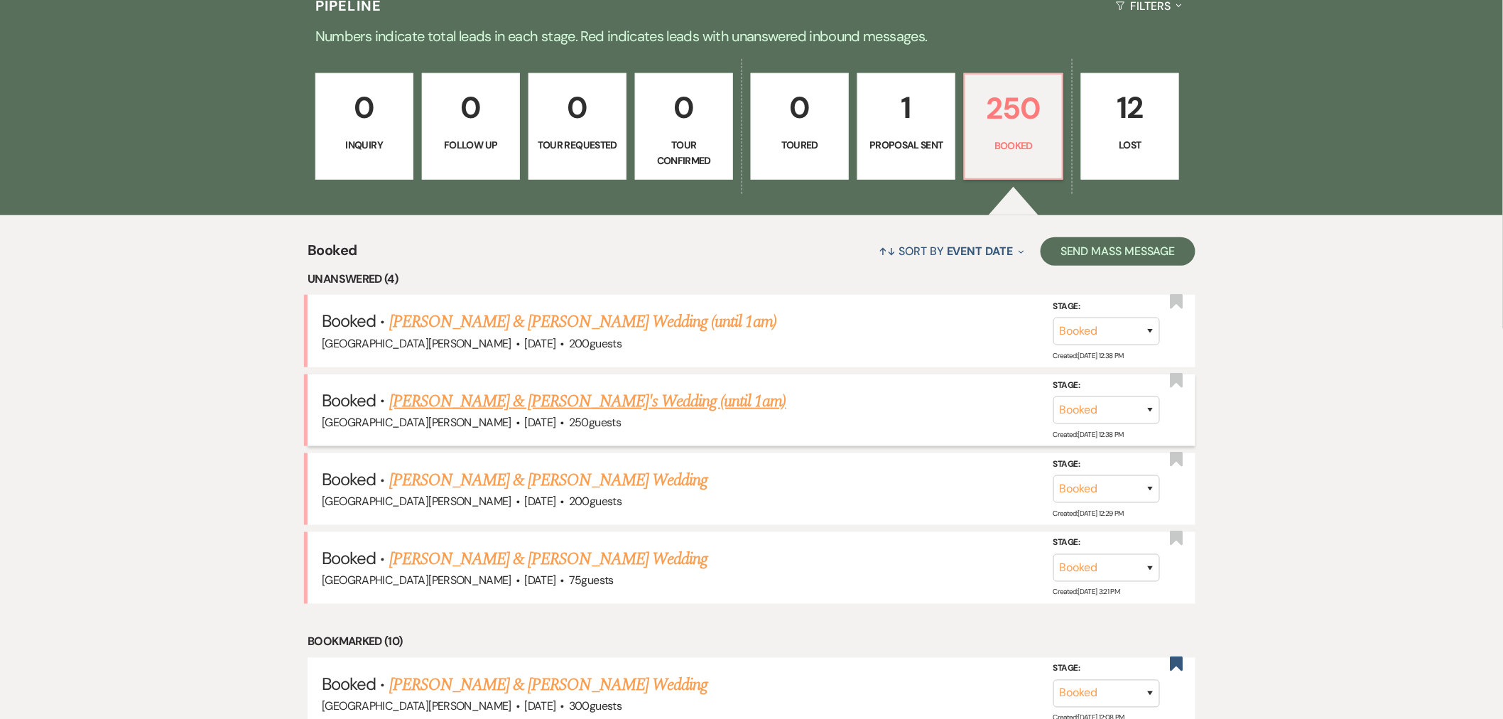
click at [529, 401] on link "[PERSON_NAME] & [PERSON_NAME]'s Wedding (until 1am)" at bounding box center [587, 402] width 397 height 26
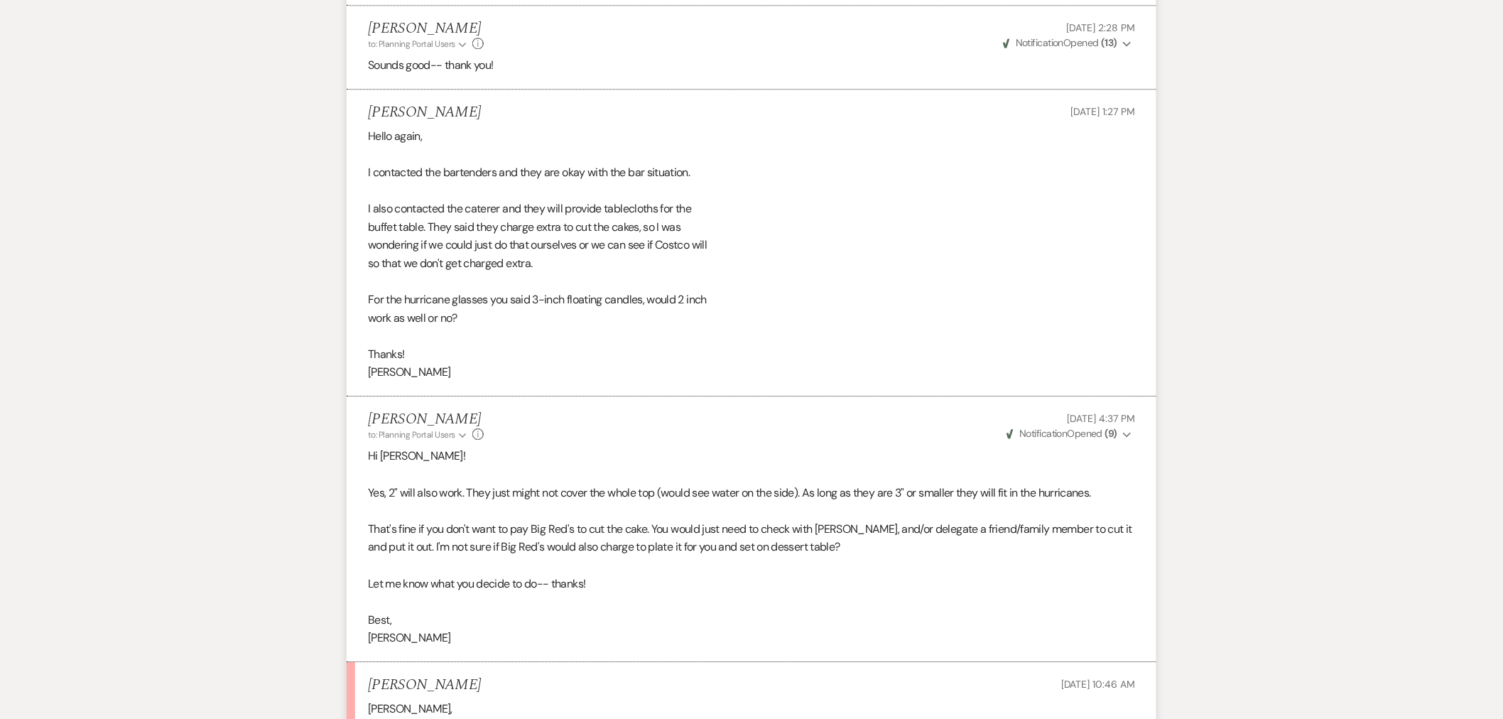
scroll to position [1816, 0]
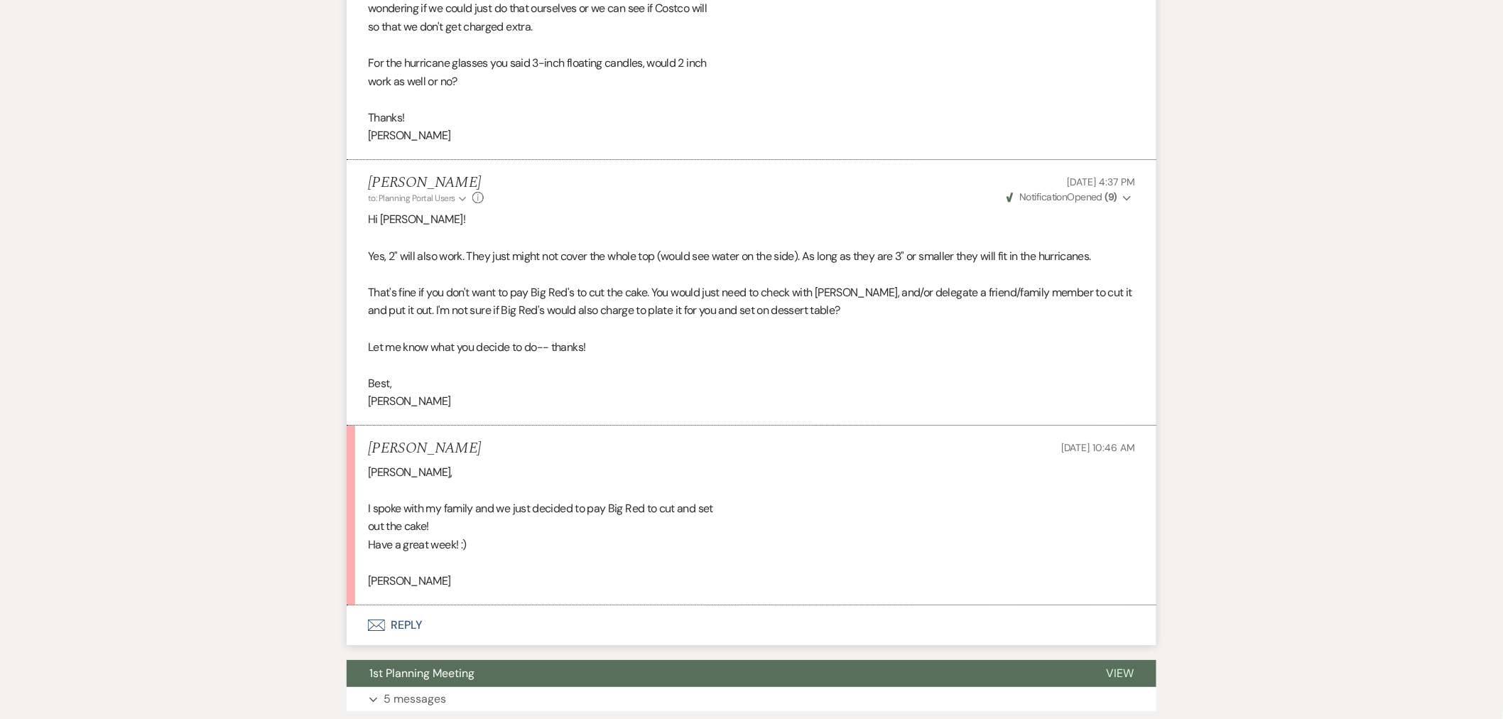
click at [590, 626] on button "Envelope Reply" at bounding box center [752, 625] width 810 height 40
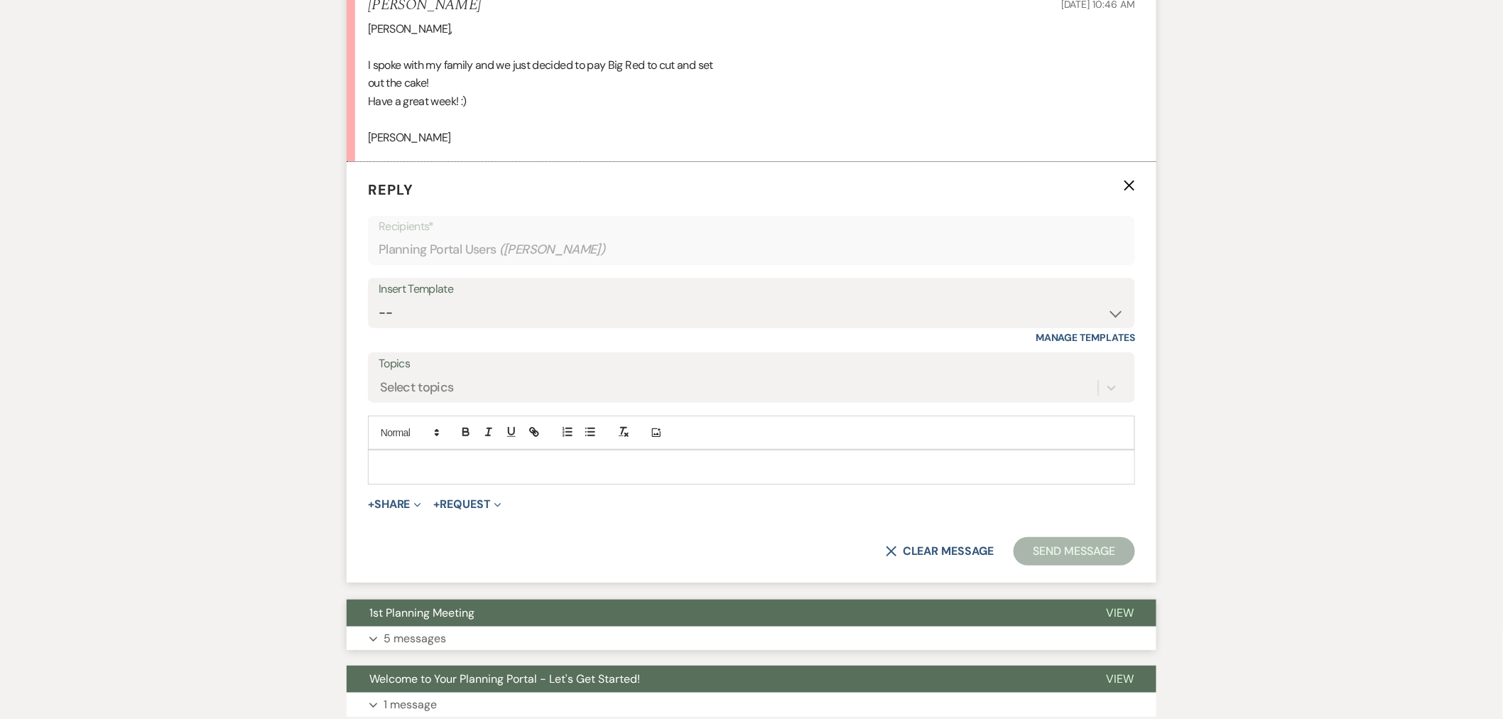
scroll to position [2273, 0]
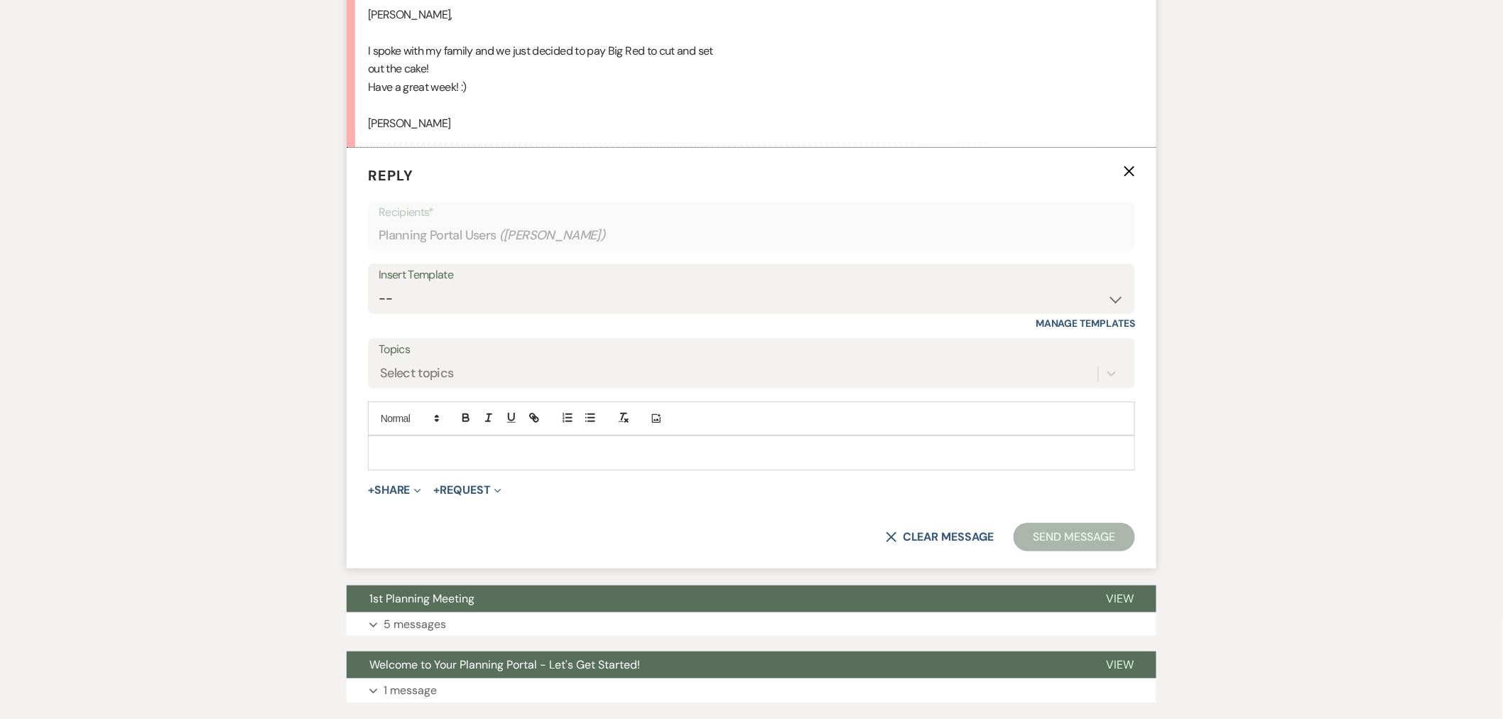
click at [585, 457] on p at bounding box center [751, 453] width 744 height 16
click at [1040, 535] on button "Send Message" at bounding box center [1074, 537] width 121 height 28
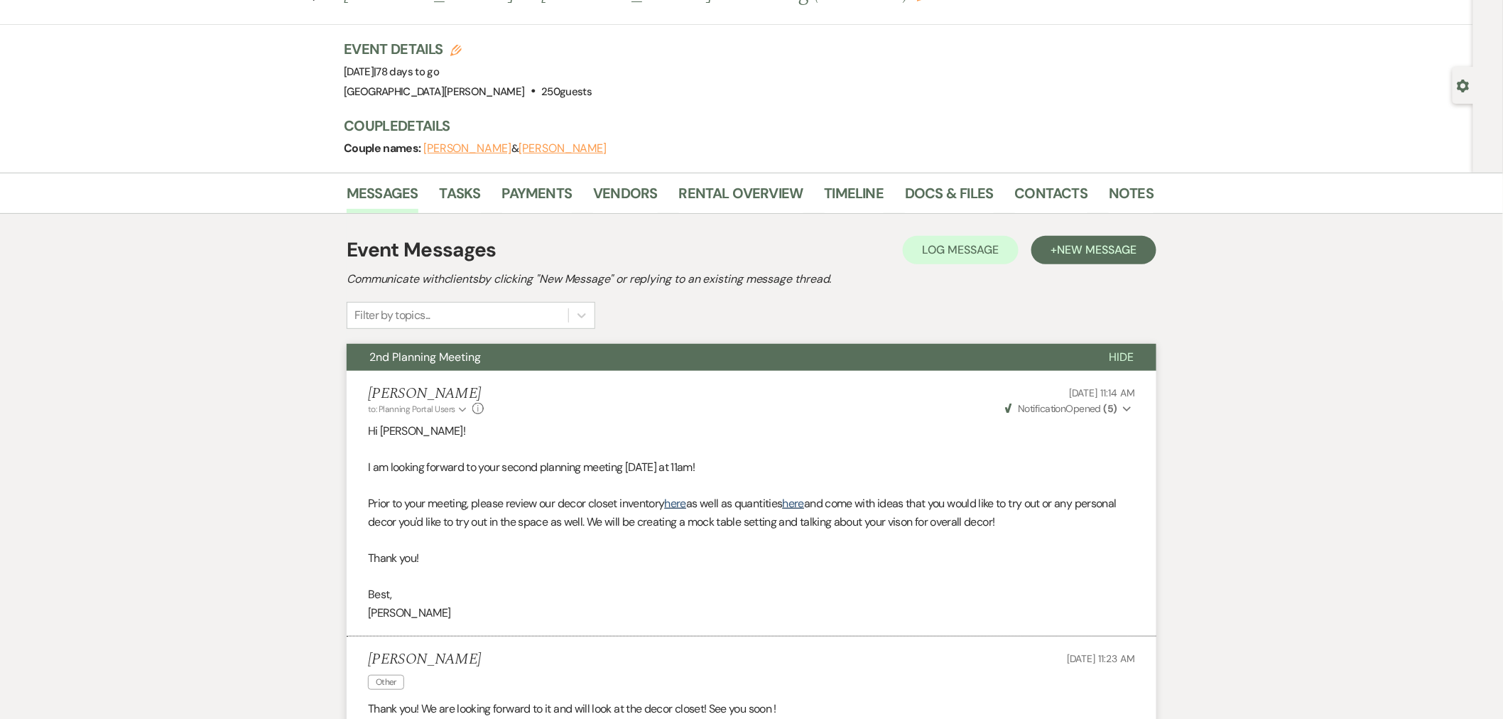
scroll to position [0, 0]
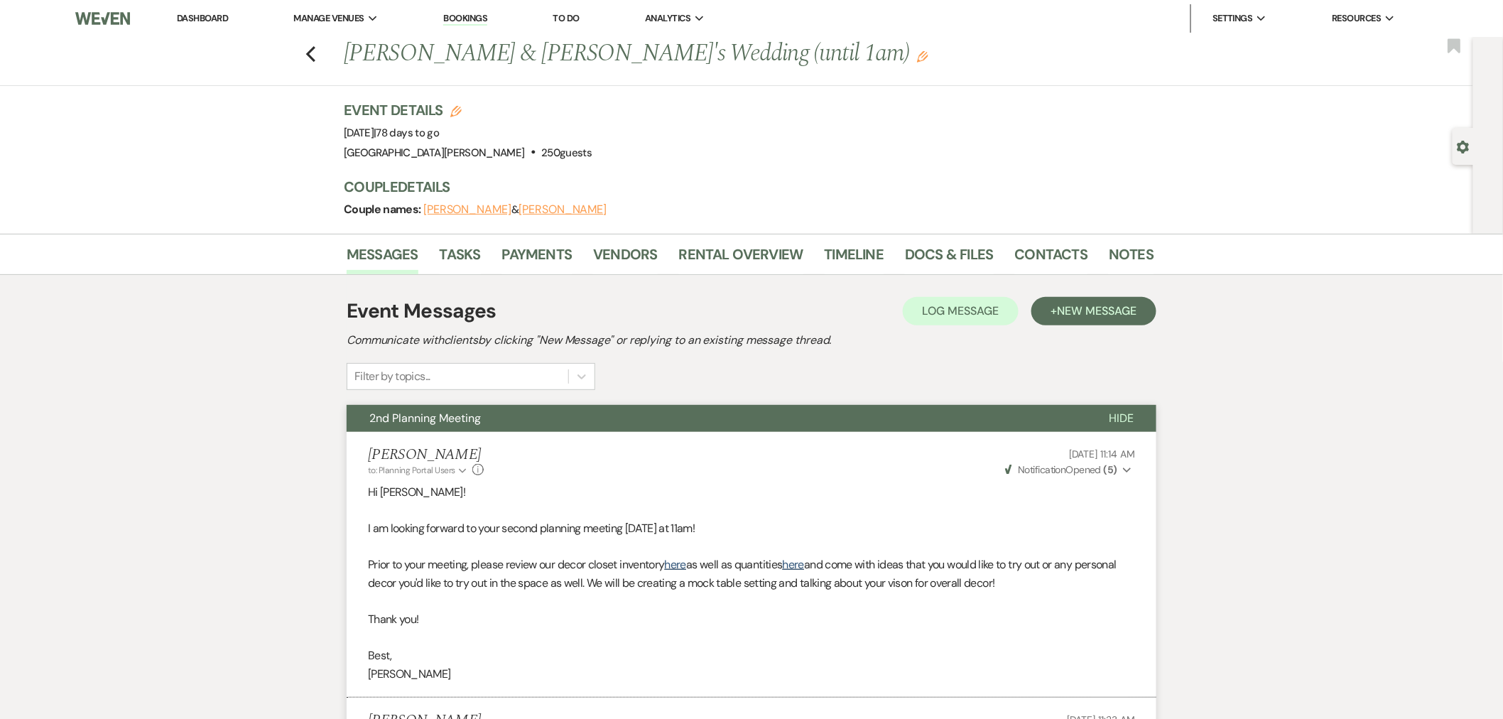
click at [192, 16] on link "Dashboard" at bounding box center [202, 18] width 51 height 12
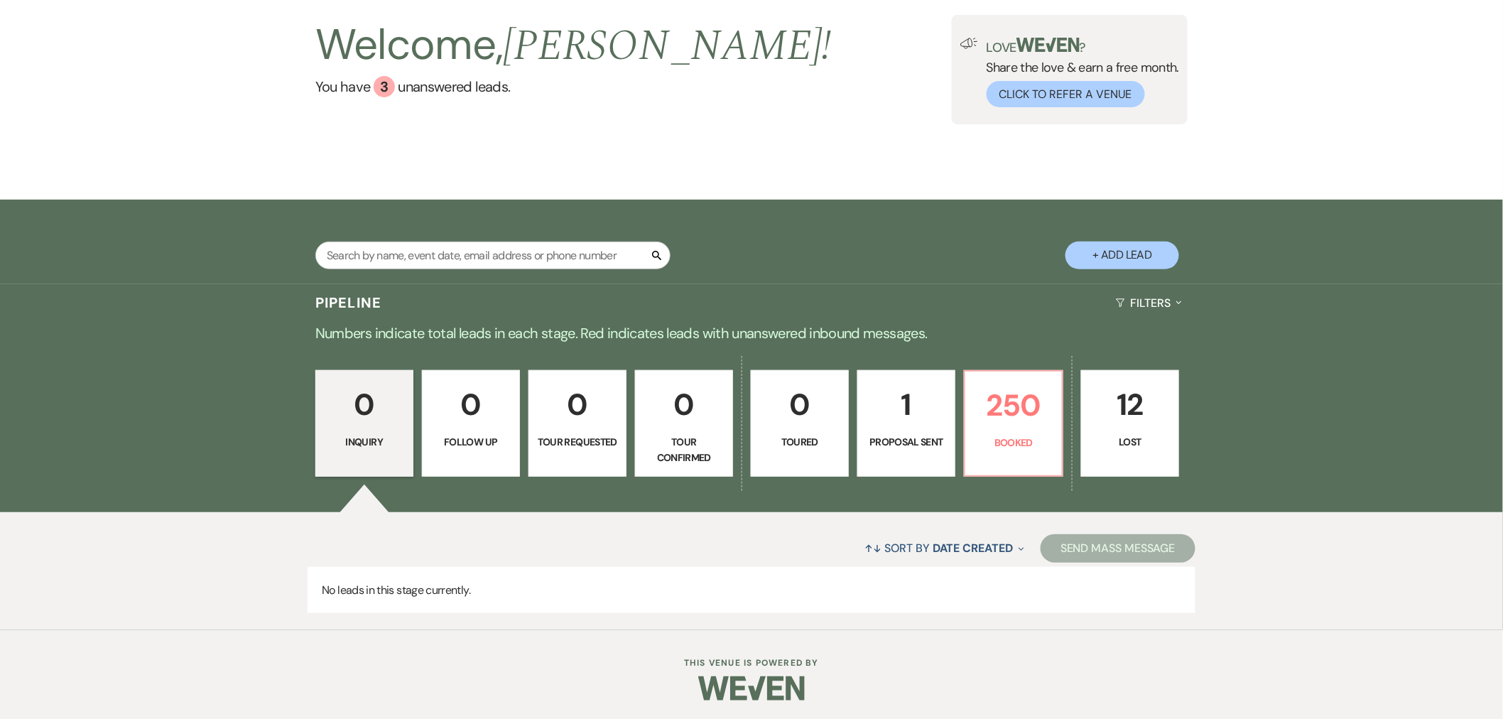
scroll to position [100, 0]
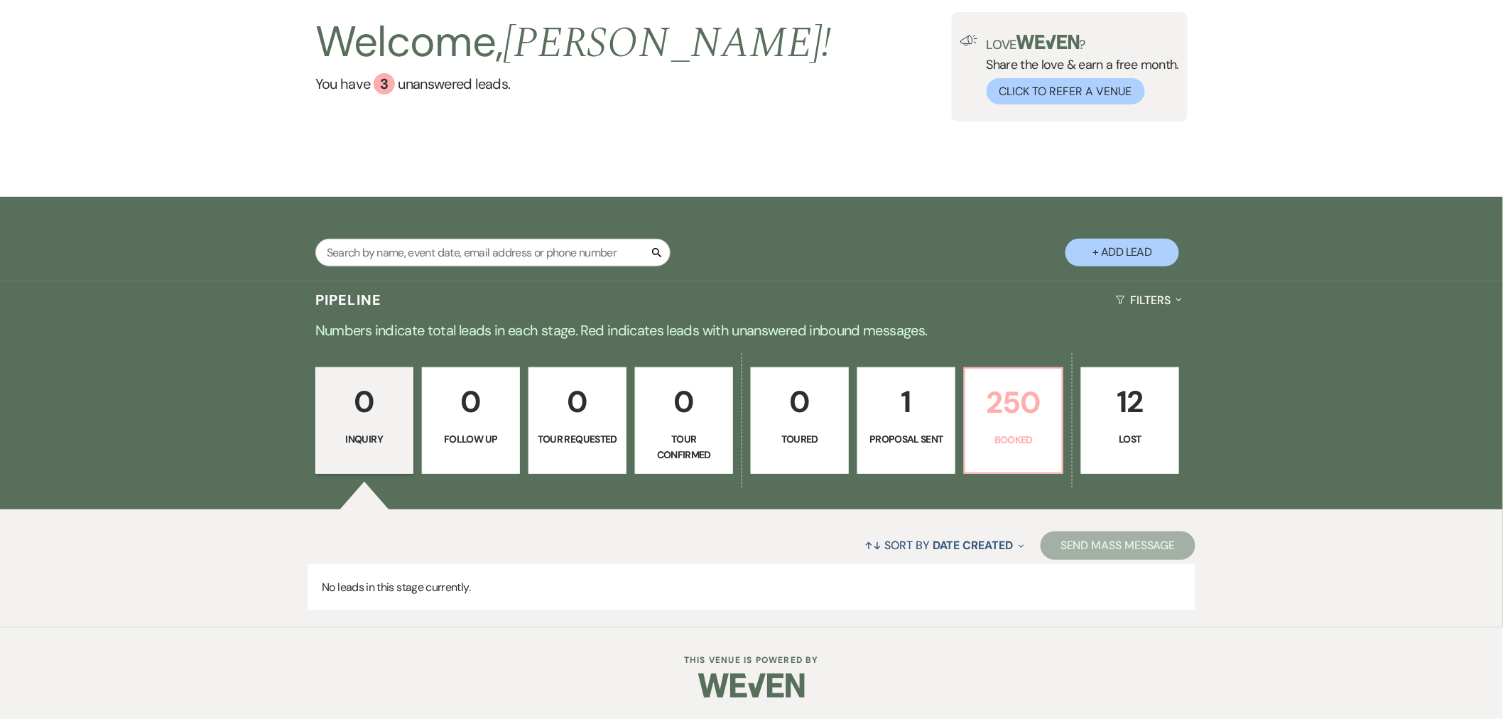
click at [989, 399] on p "250" at bounding box center [1014, 403] width 80 height 48
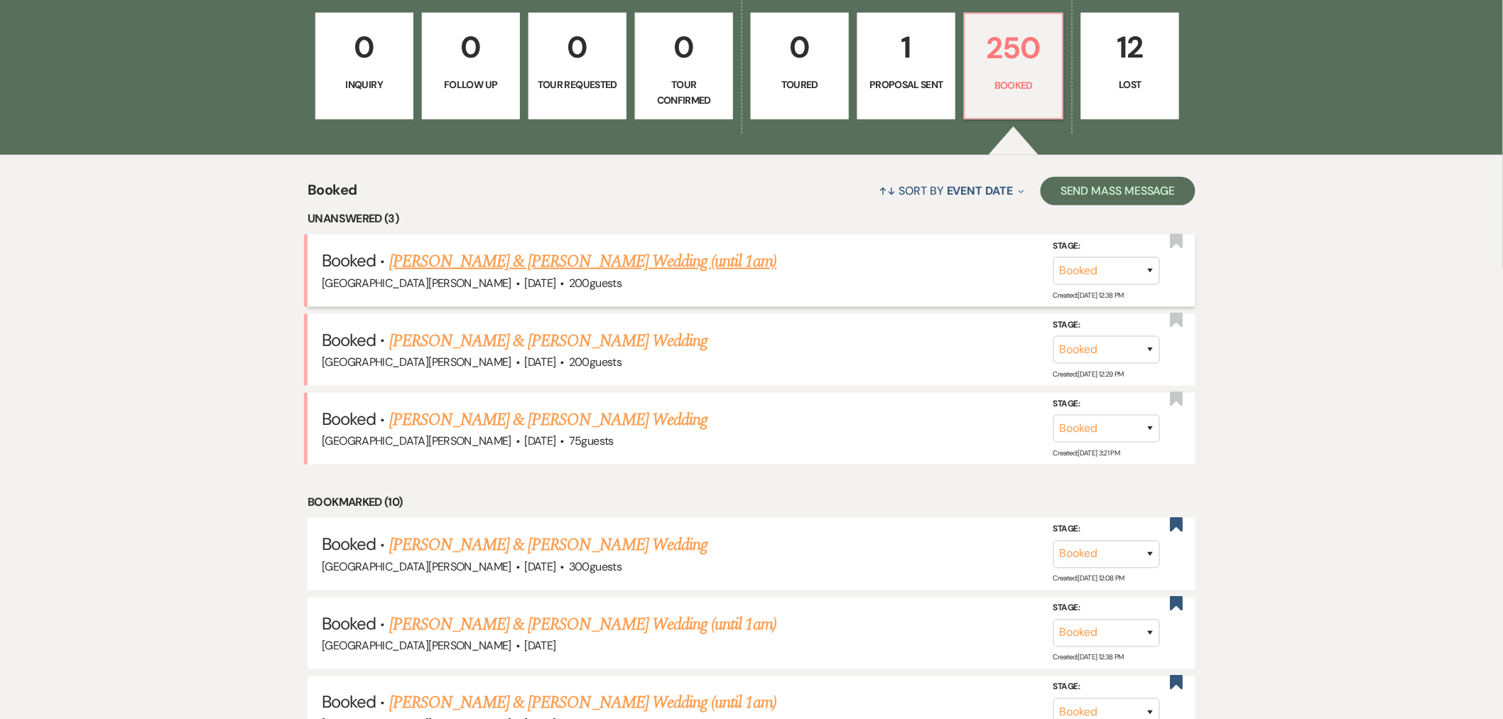
scroll to position [494, 0]
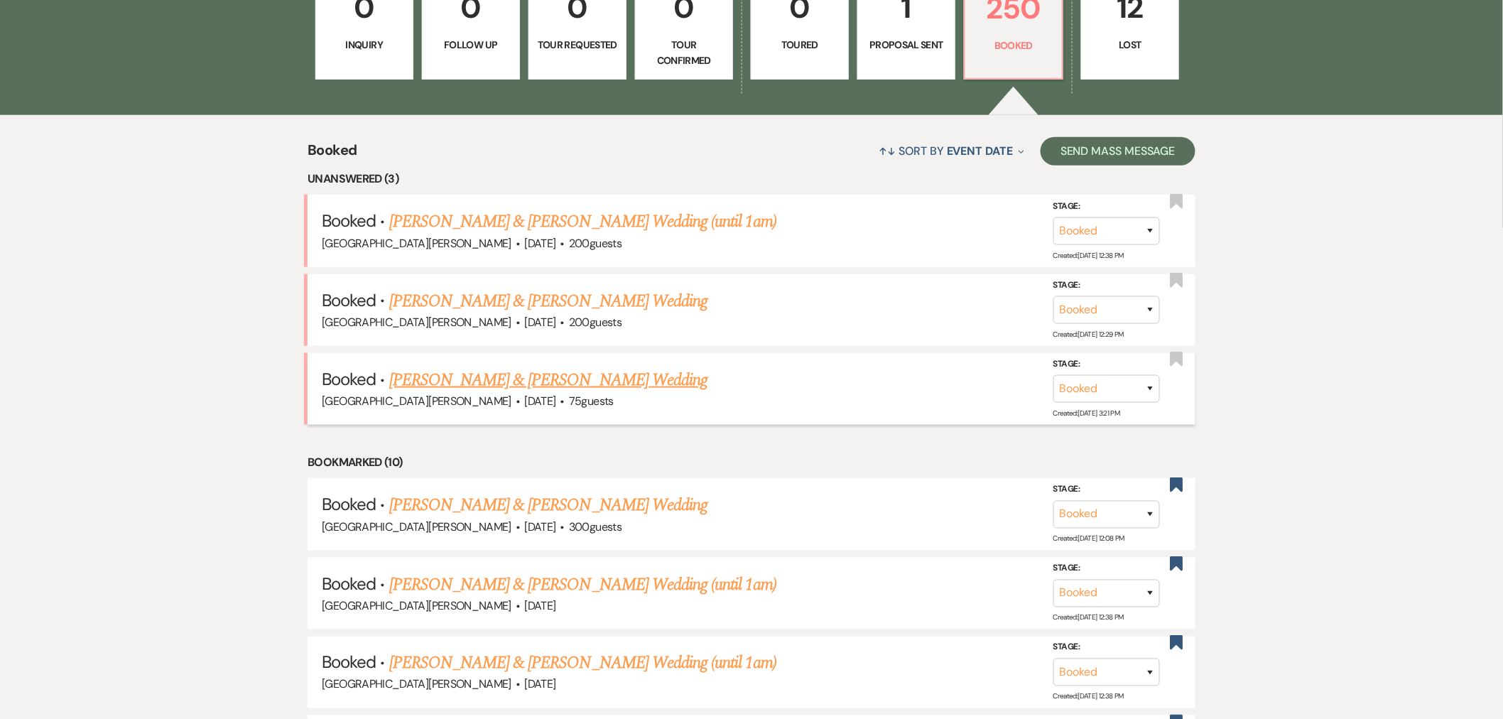
click at [509, 379] on link "[PERSON_NAME] & [PERSON_NAME] Wedding" at bounding box center [548, 380] width 318 height 26
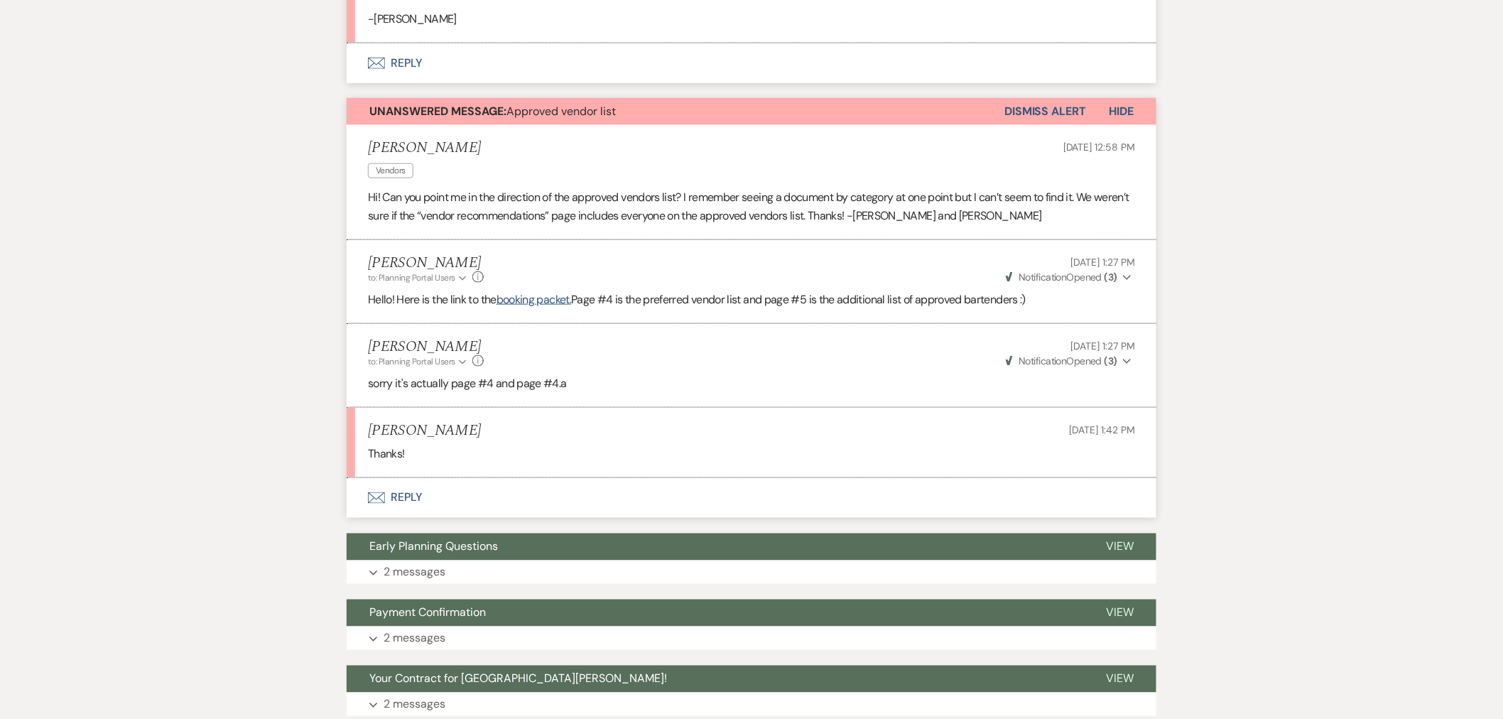
scroll to position [552, 0]
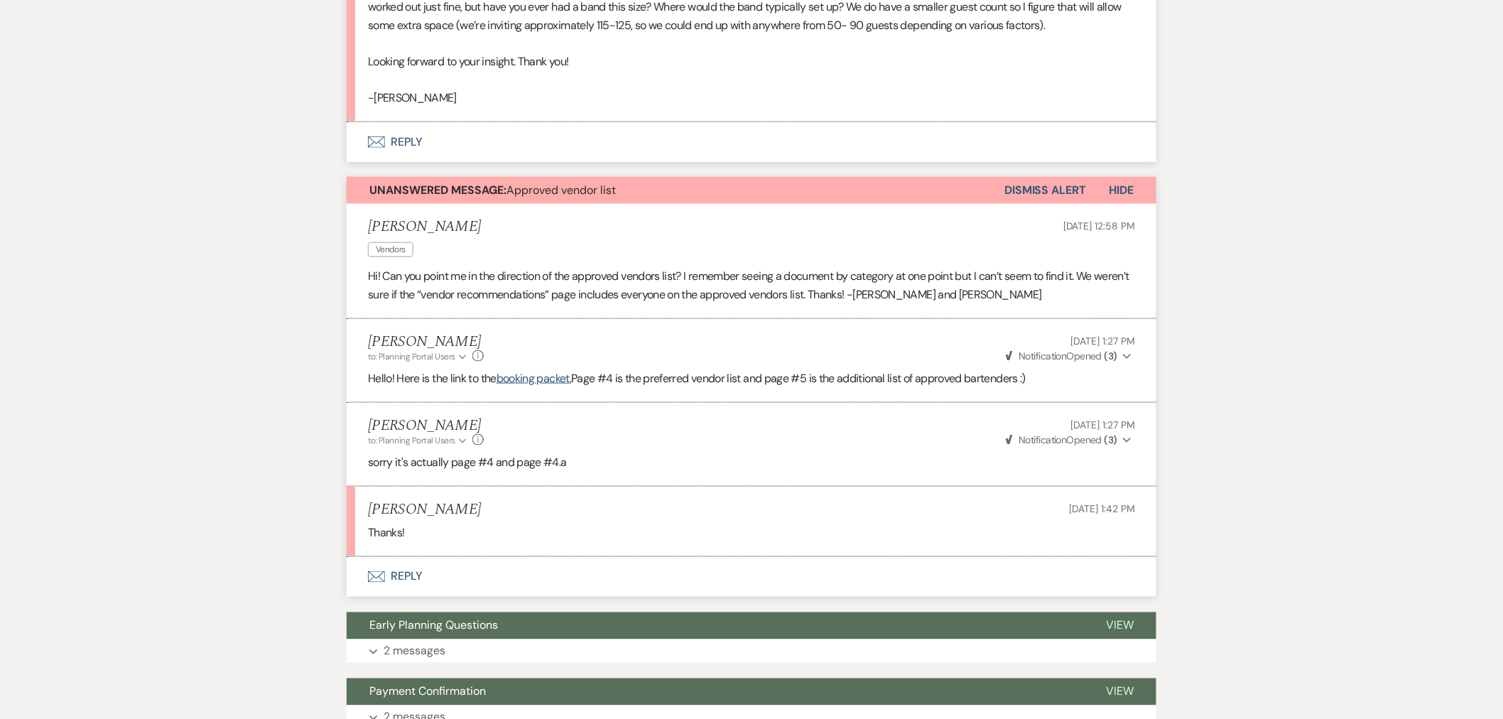
click at [1060, 187] on button "Dismiss Alert" at bounding box center [1045, 190] width 82 height 27
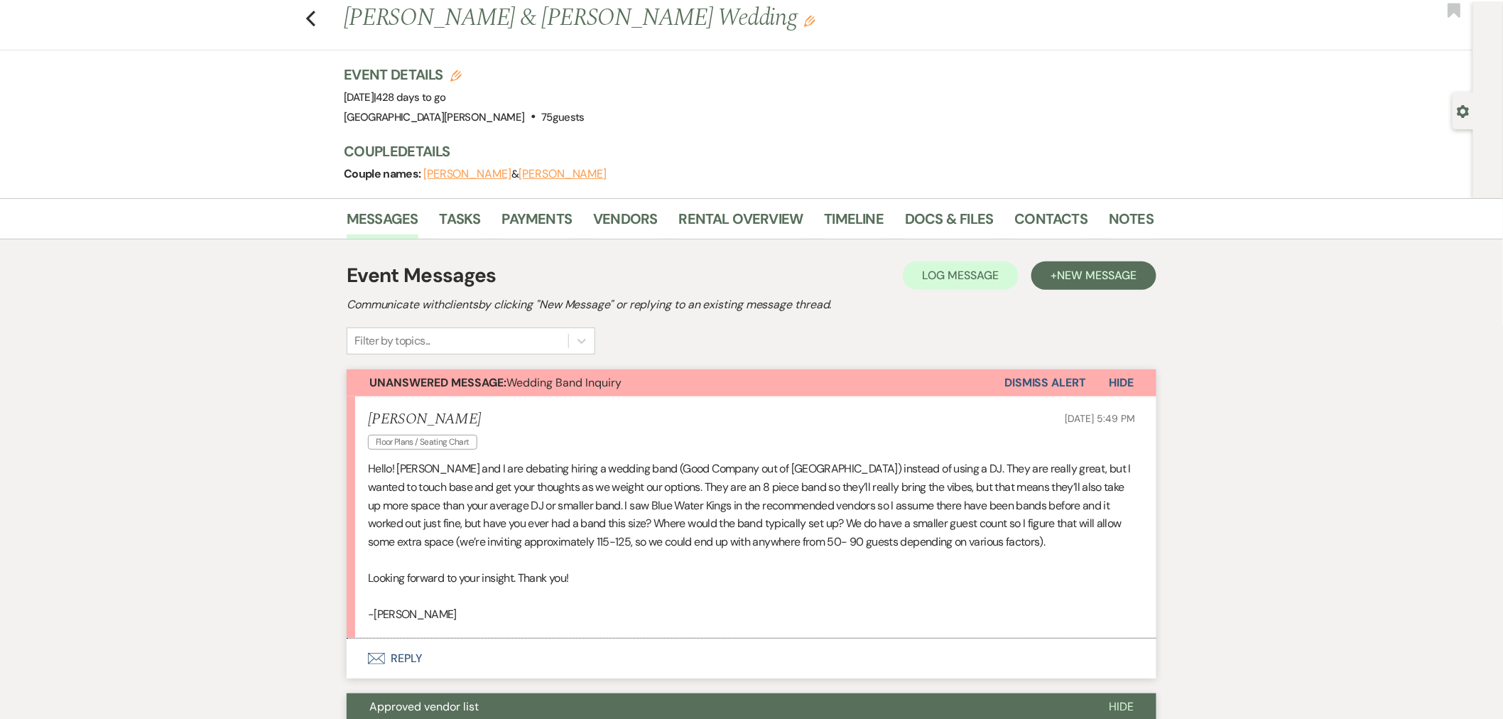
scroll to position [0, 0]
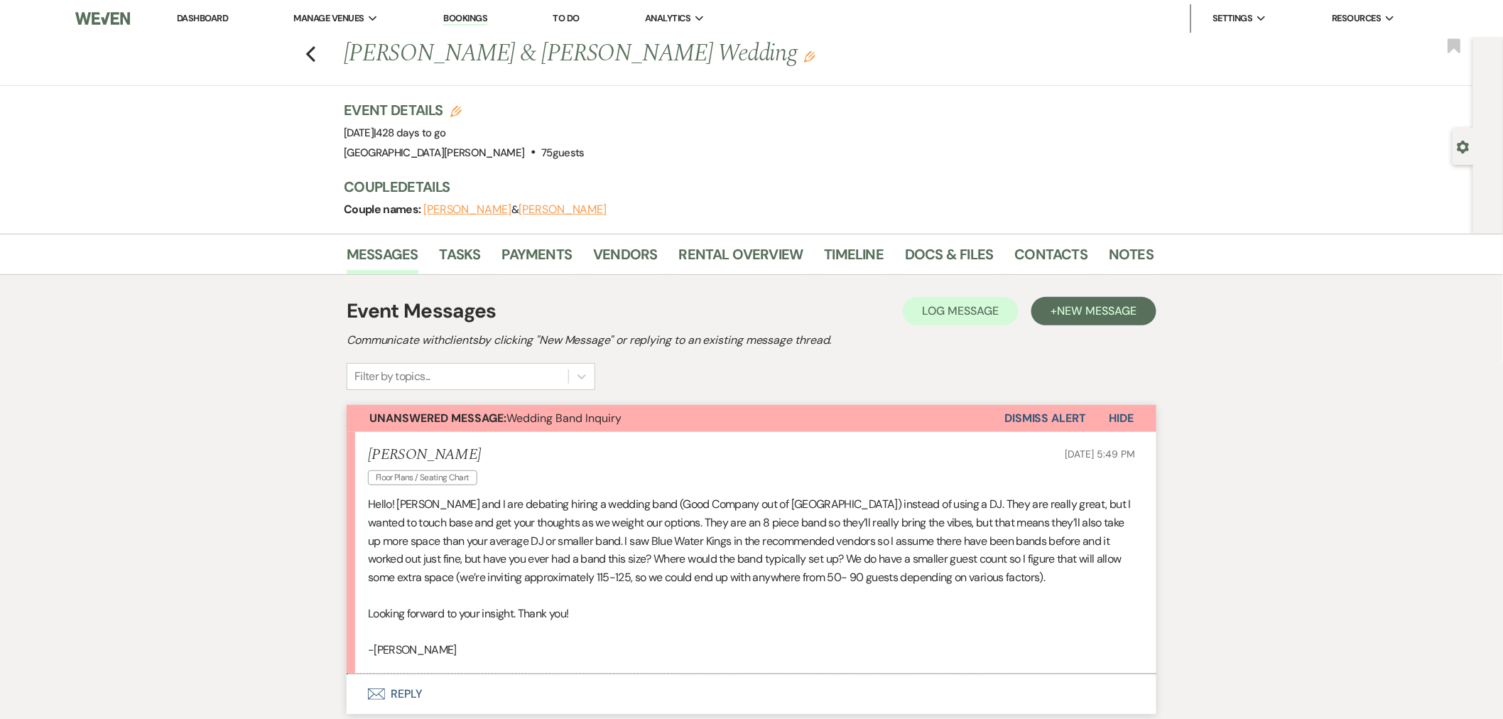
click at [204, 18] on link "Dashboard" at bounding box center [202, 18] width 51 height 12
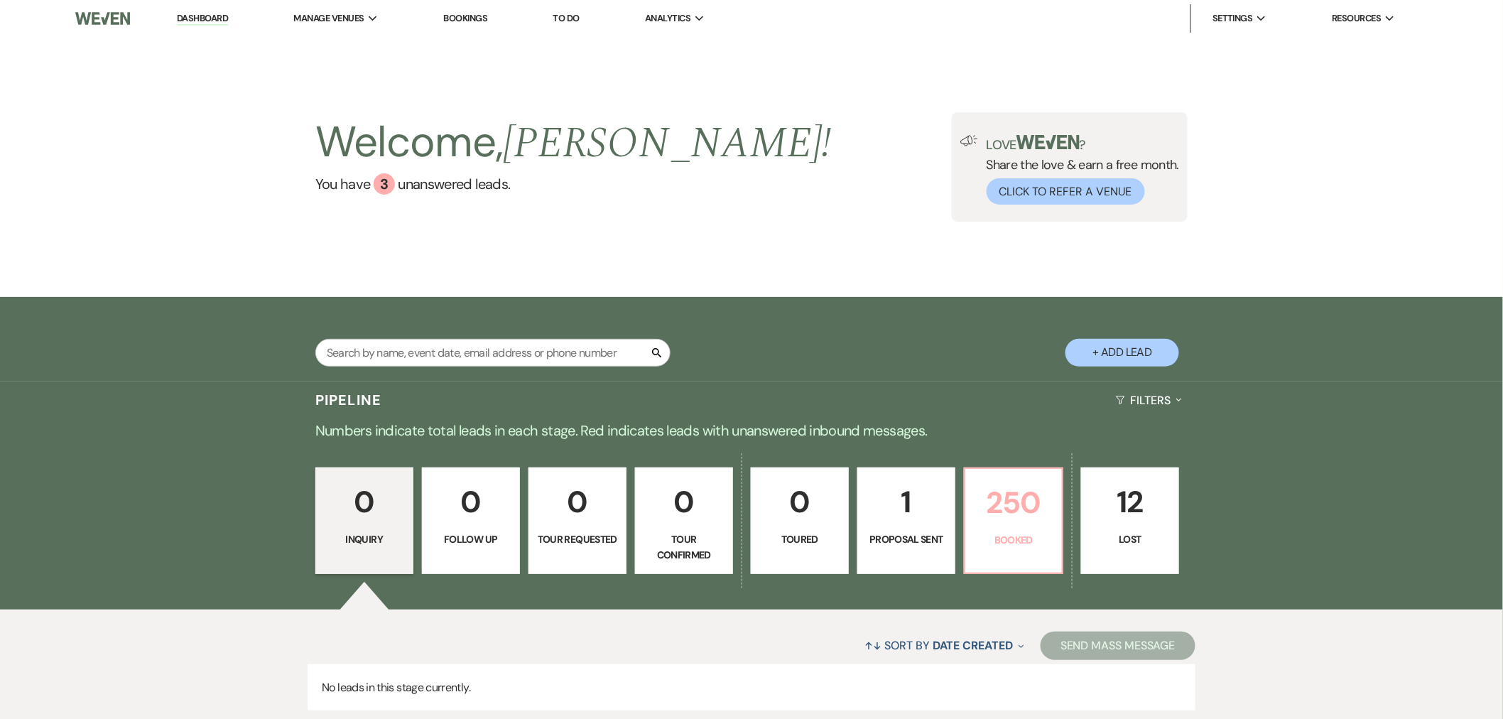
click at [1039, 524] on p "250" at bounding box center [1014, 503] width 80 height 48
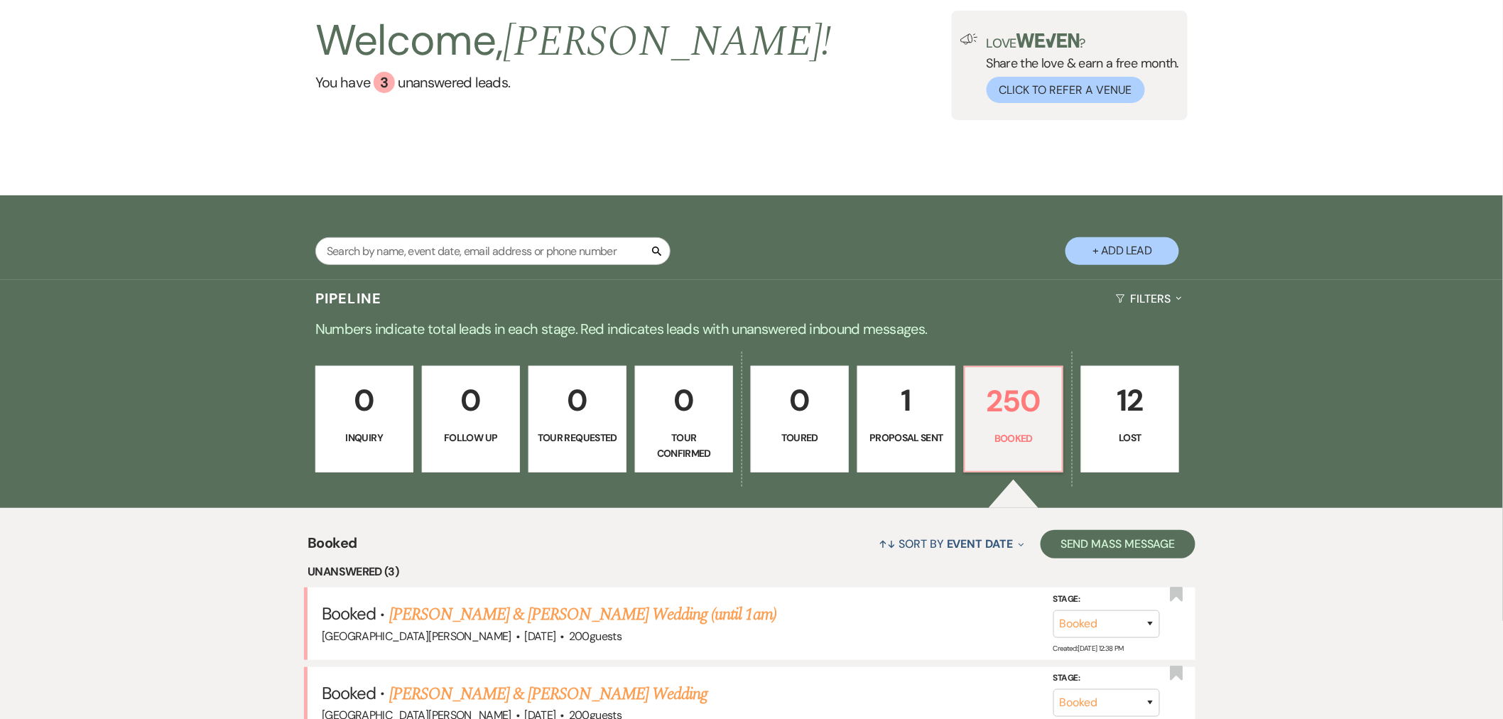
scroll to position [315, 0]
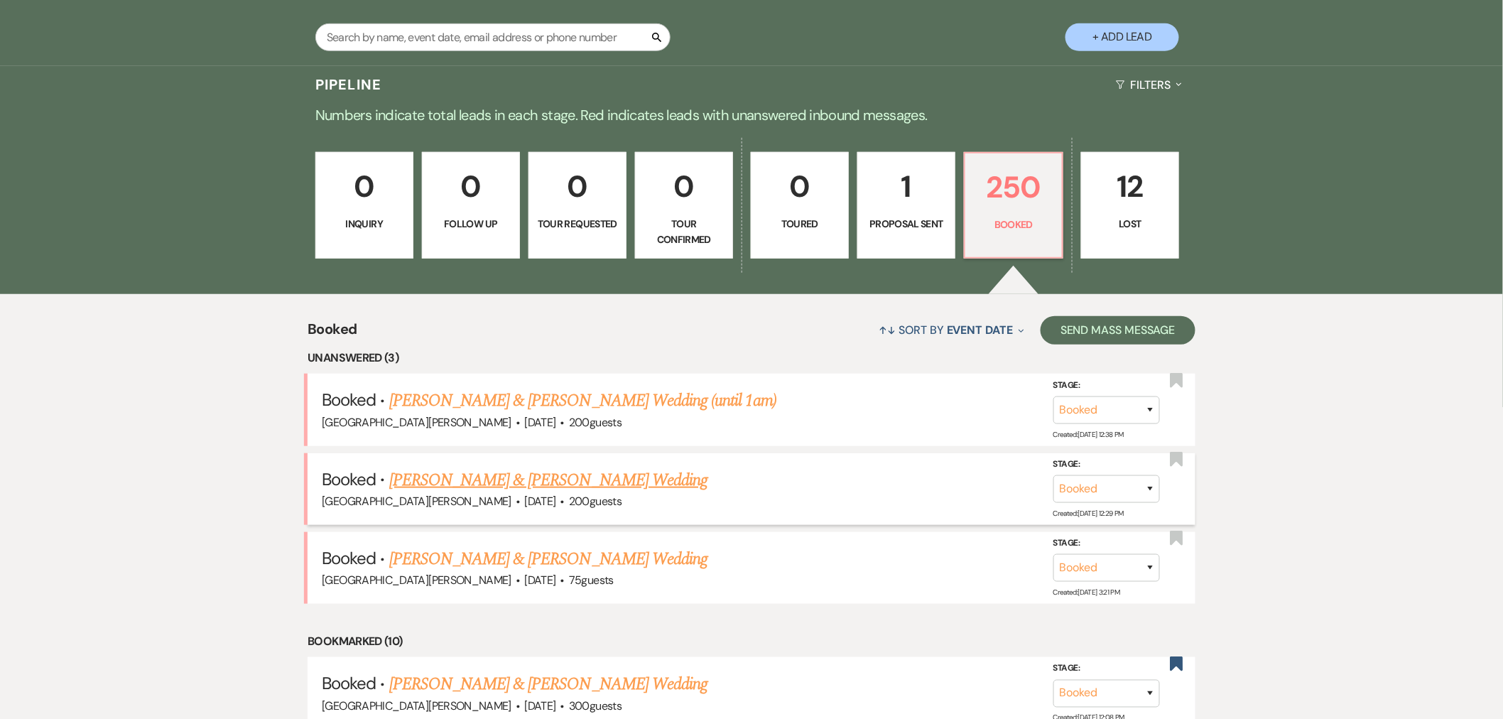
click at [608, 485] on link "[PERSON_NAME] & [PERSON_NAME] Wedding" at bounding box center [548, 480] width 318 height 26
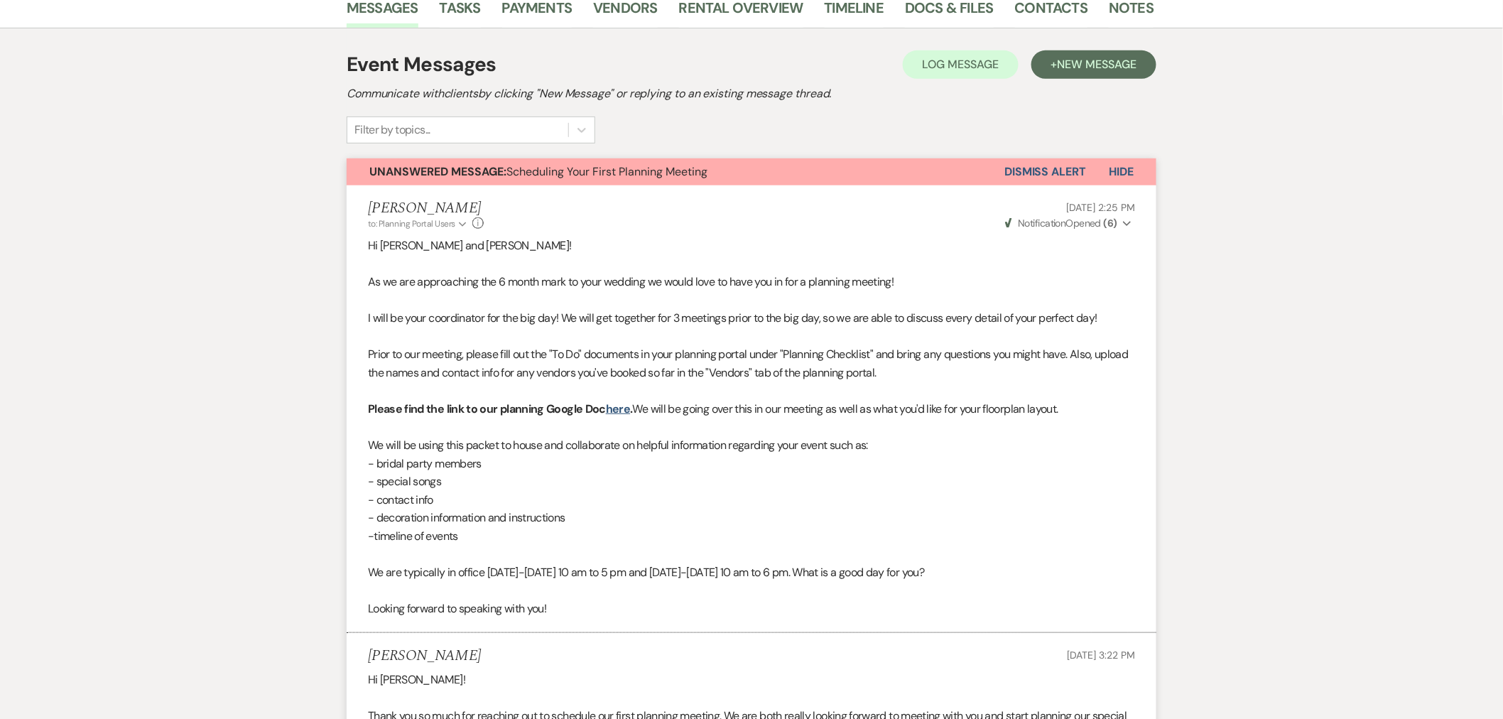
scroll to position [79, 0]
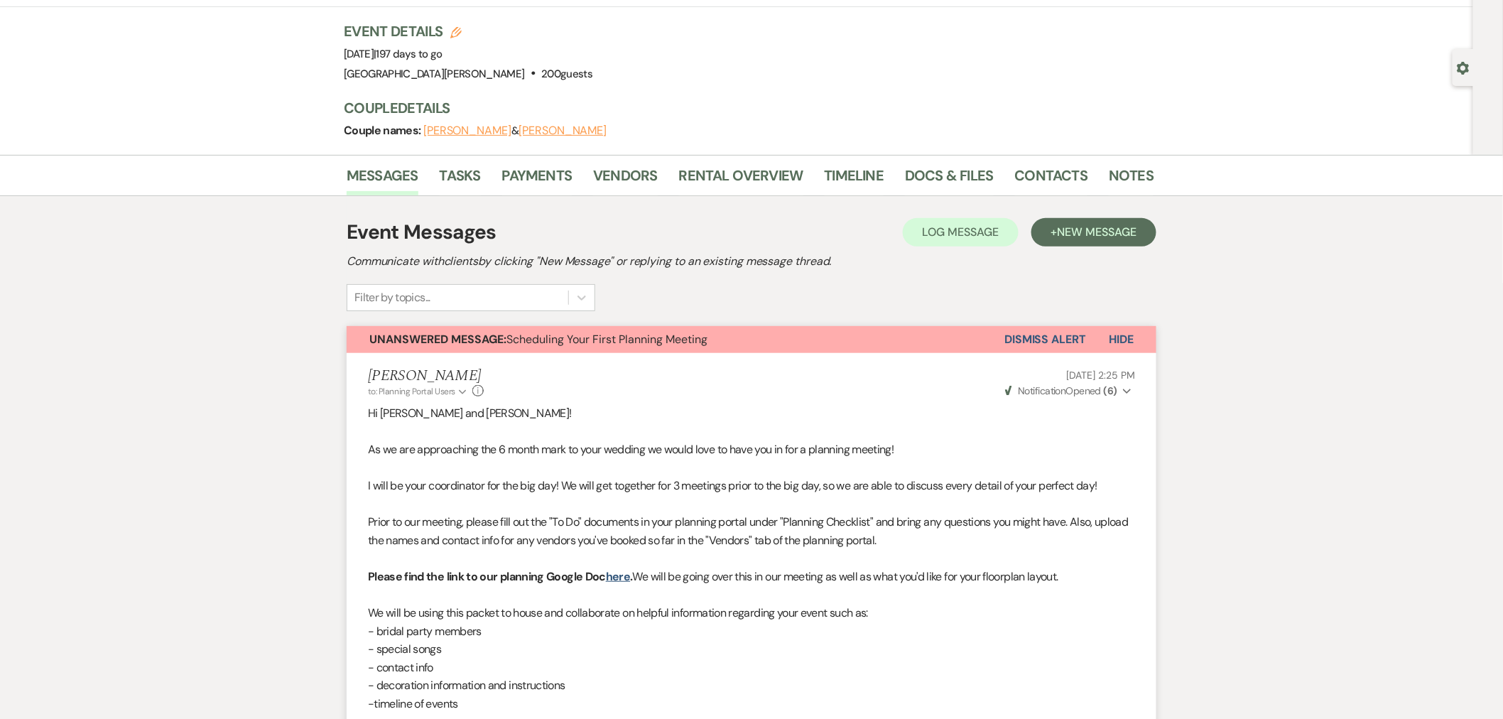
click at [1048, 339] on button "Dismiss Alert" at bounding box center [1045, 339] width 82 height 27
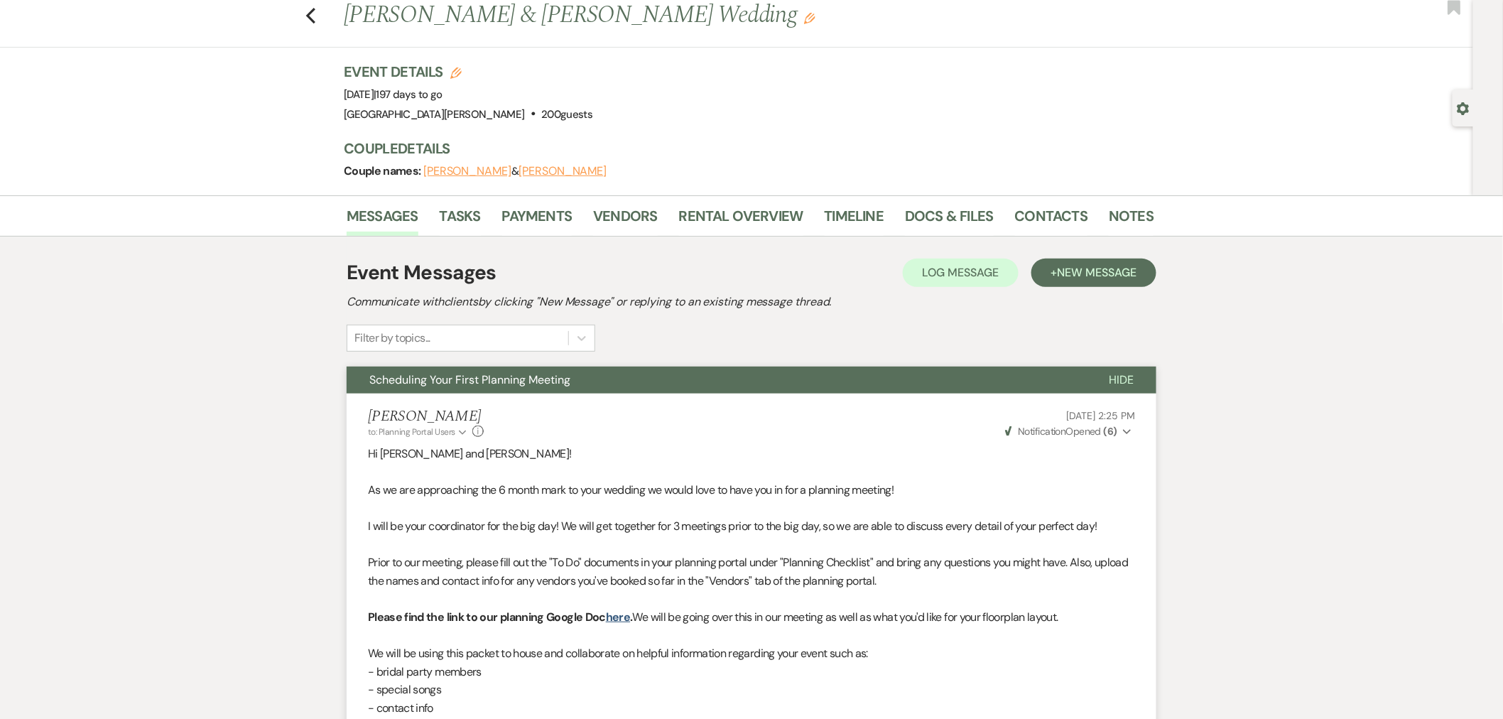
scroll to position [0, 0]
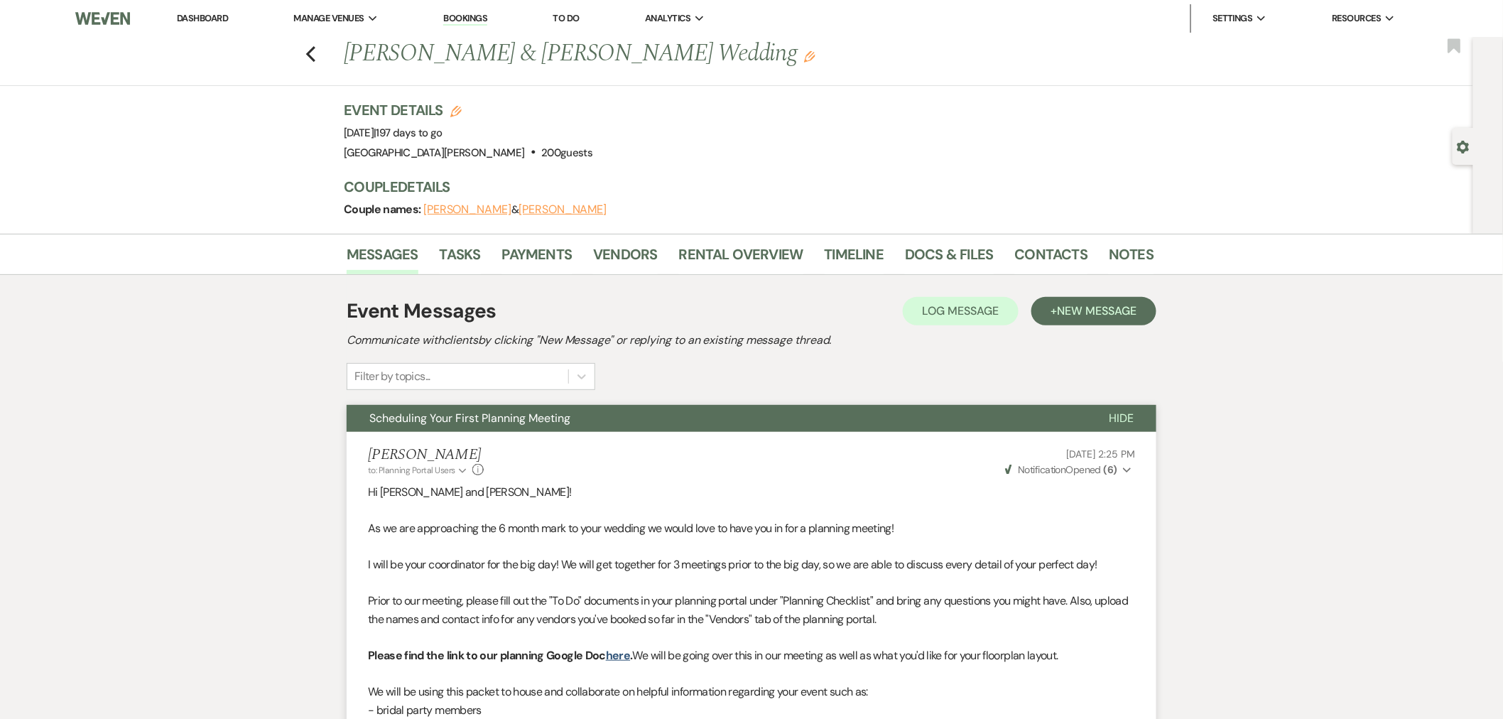
click at [214, 20] on link "Dashboard" at bounding box center [202, 18] width 51 height 12
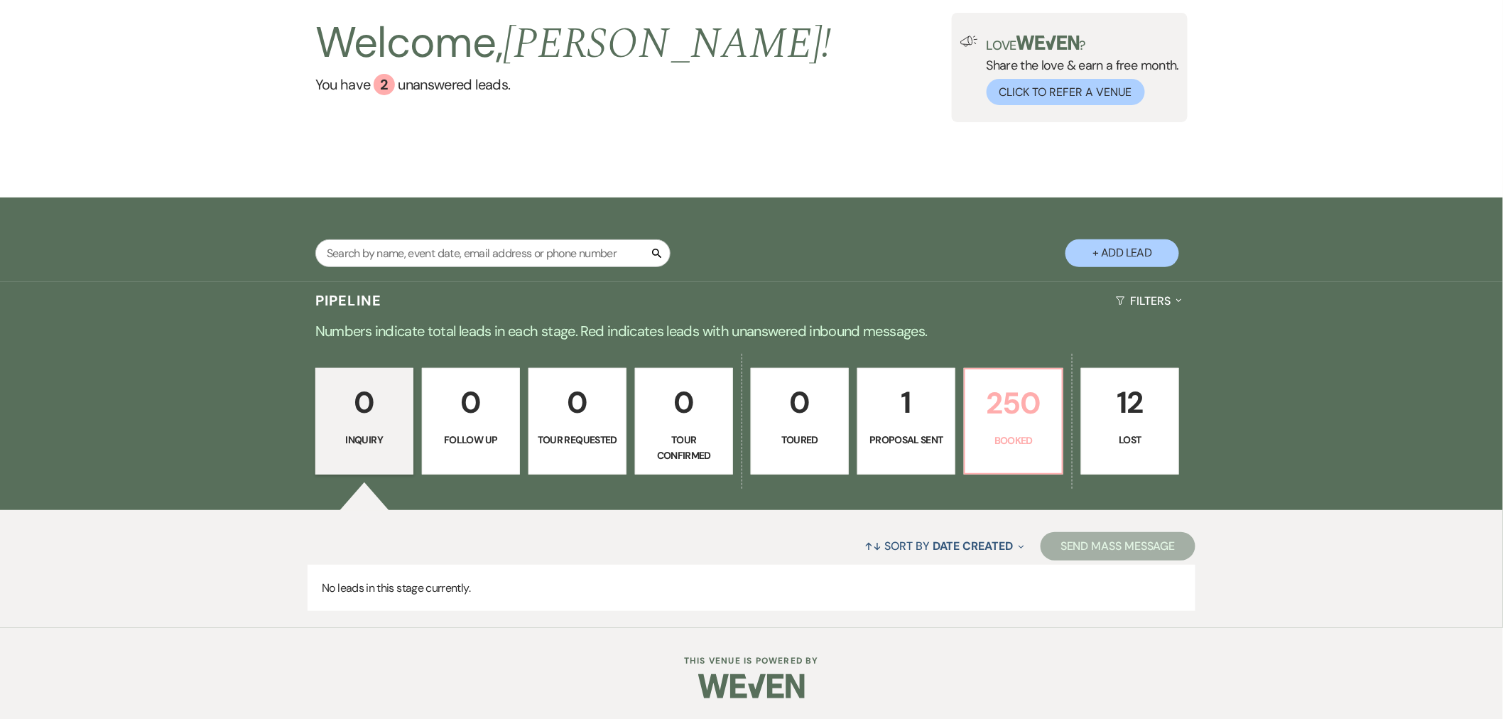
scroll to position [100, 0]
click at [1012, 413] on p "250" at bounding box center [1014, 403] width 80 height 48
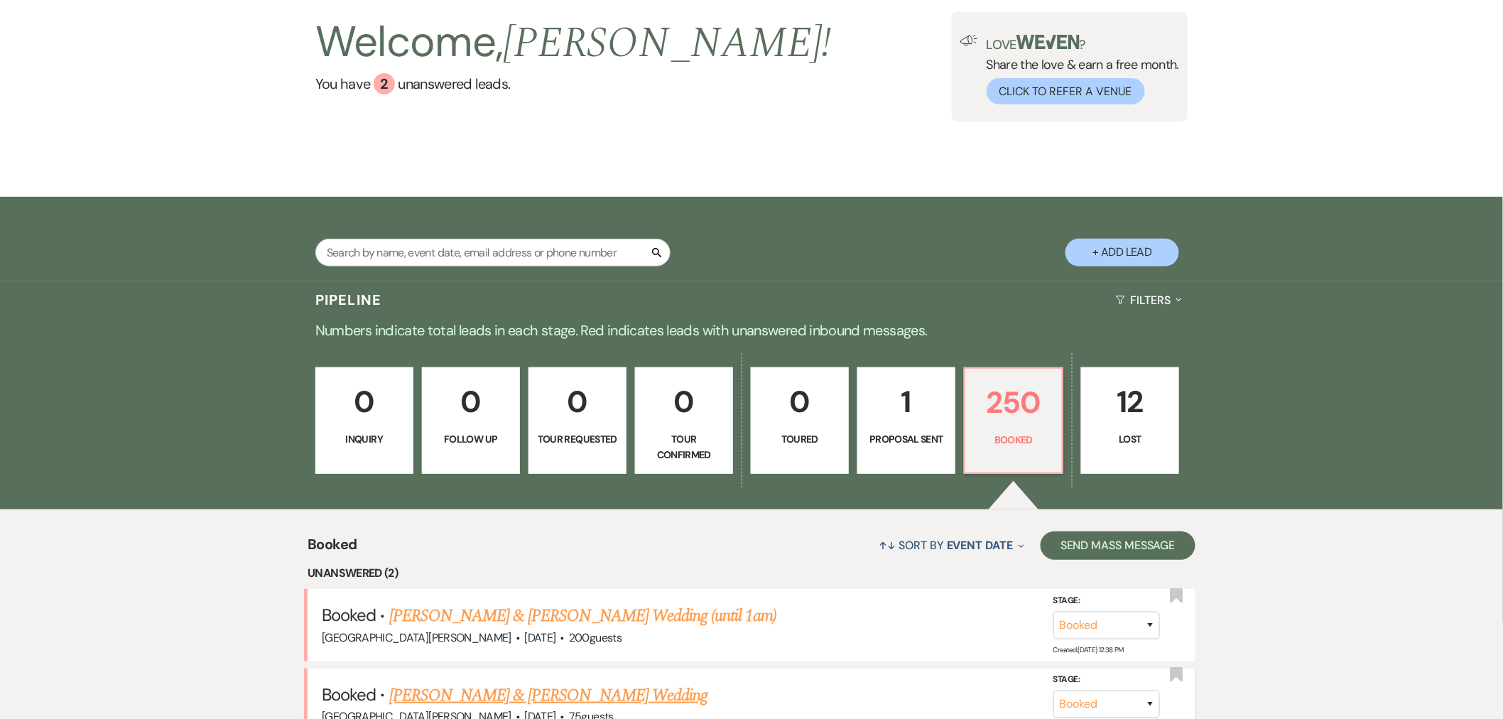
scroll to position [337, 0]
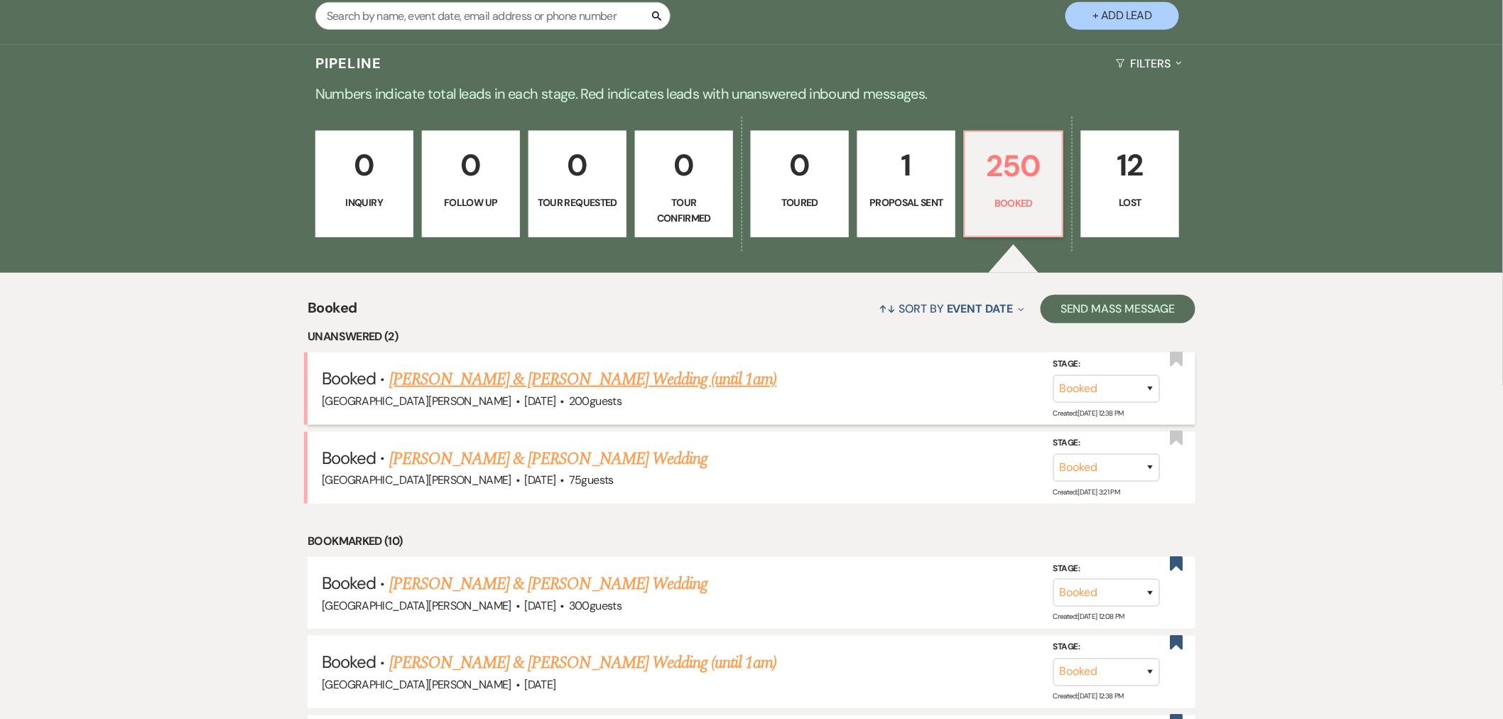
click at [557, 381] on link "[PERSON_NAME] & [PERSON_NAME] Wedding (until 1am)" at bounding box center [583, 380] width 388 height 26
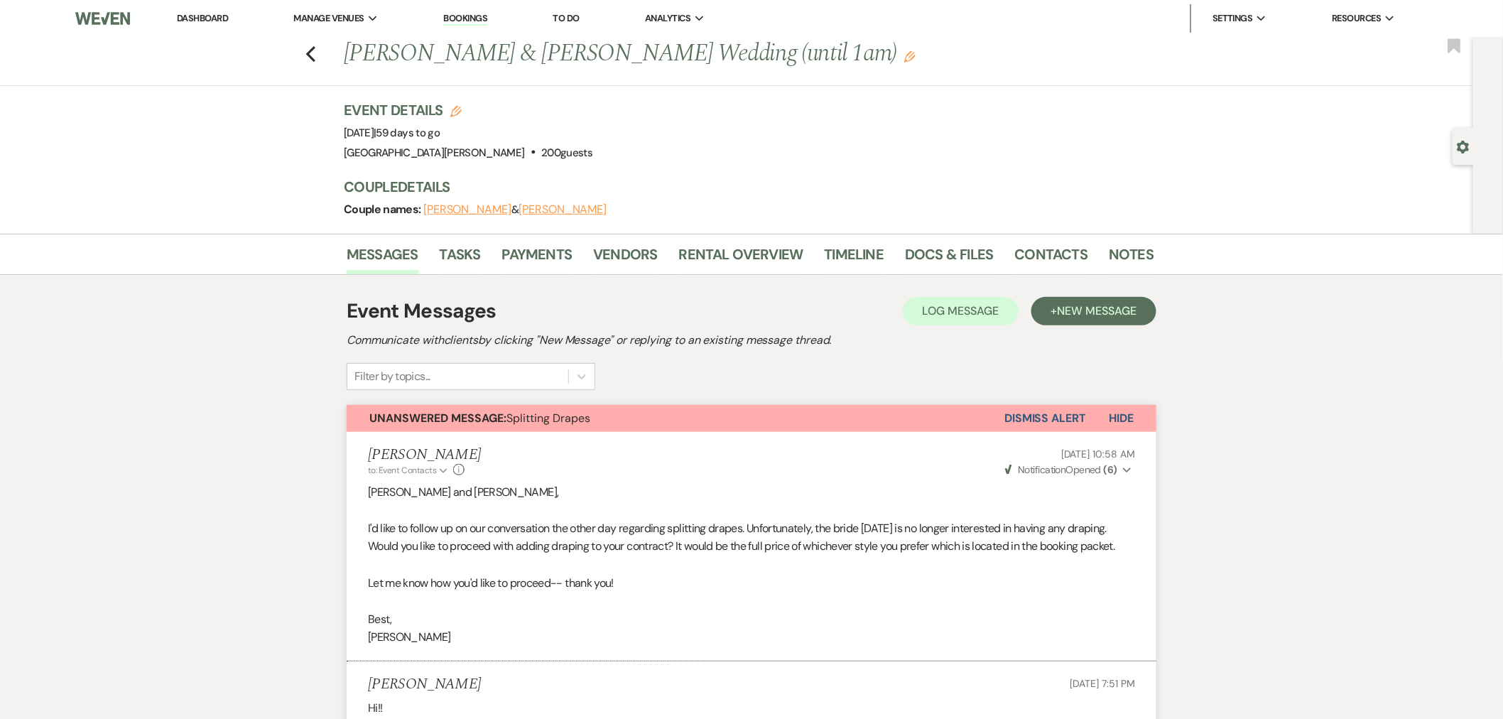
click at [195, 19] on link "Dashboard" at bounding box center [202, 18] width 51 height 12
